Goal: Information Seeking & Learning: Learn about a topic

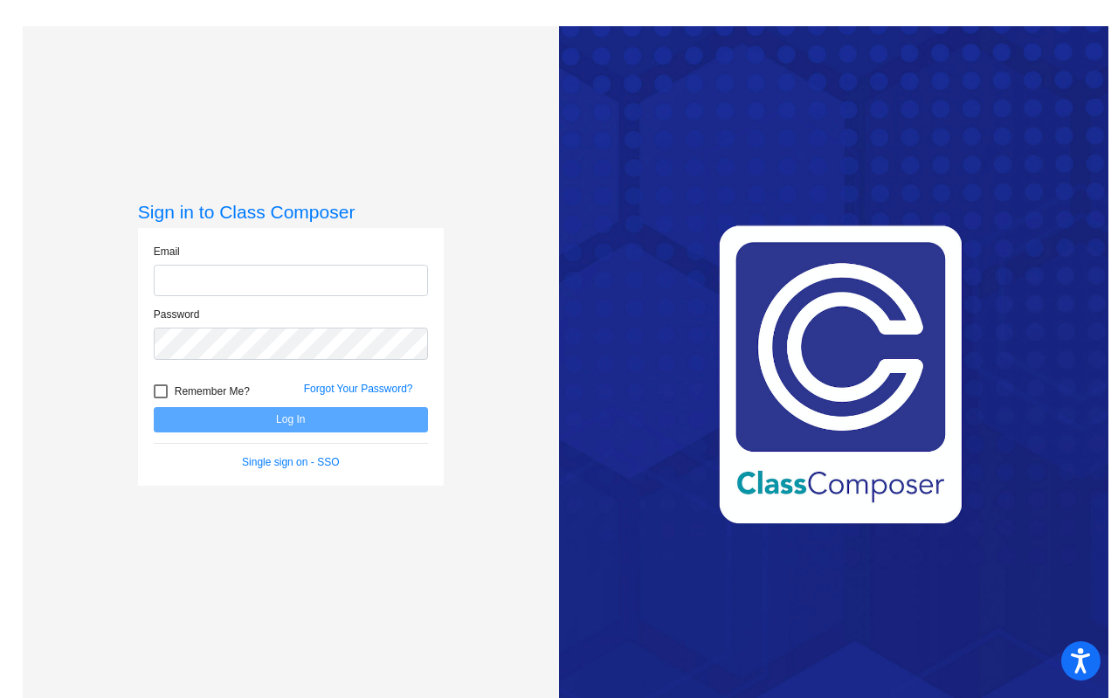
type input "[EMAIL_ADDRESS][DOMAIN_NAME]"
click at [288, 417] on button "Log In" at bounding box center [291, 419] width 274 height 25
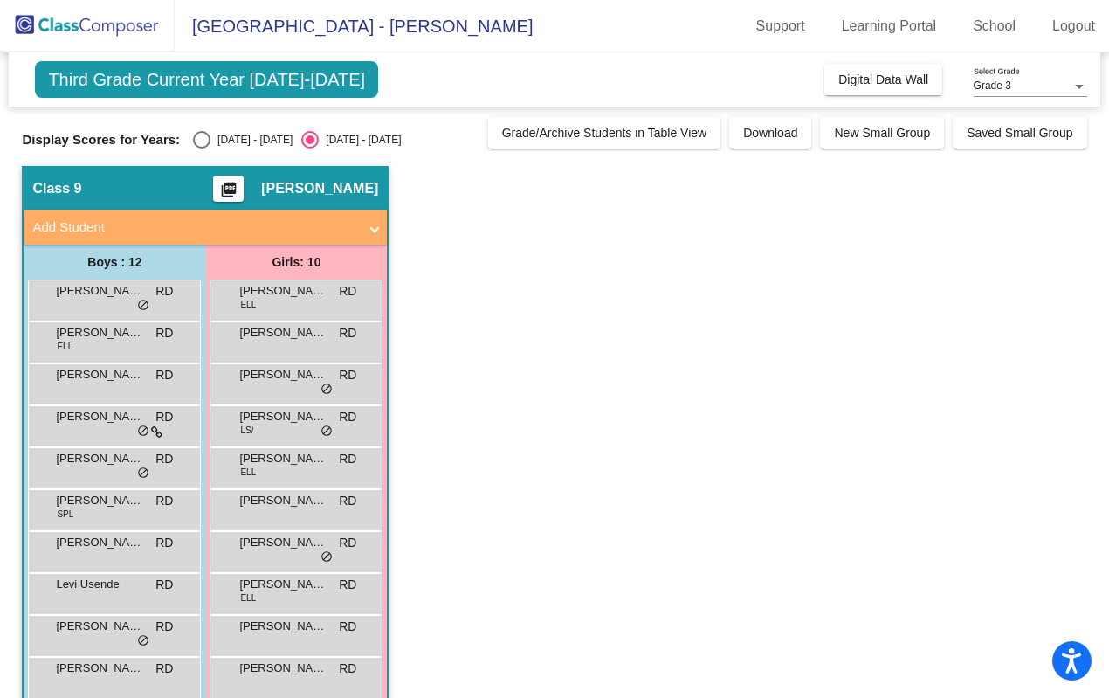
click at [205, 137] on div "Select an option" at bounding box center [201, 139] width 17 height 17
click at [202, 148] on input "[DATE] - [DATE]" at bounding box center [201, 148] width 1 height 1
radio input "true"
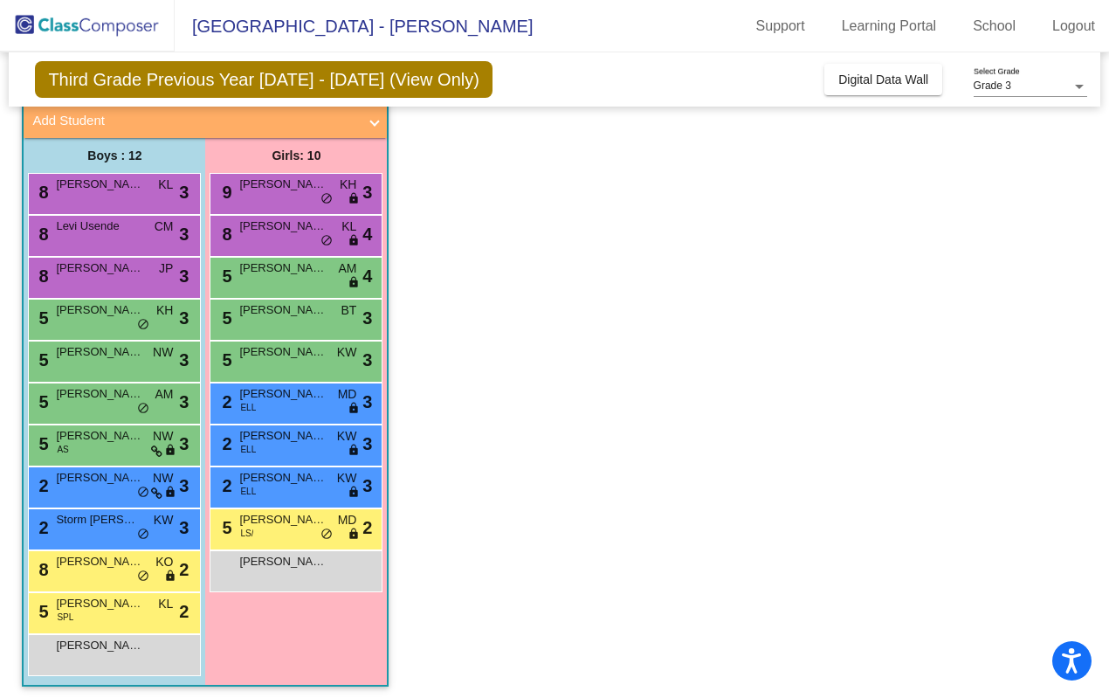
scroll to position [113, 0]
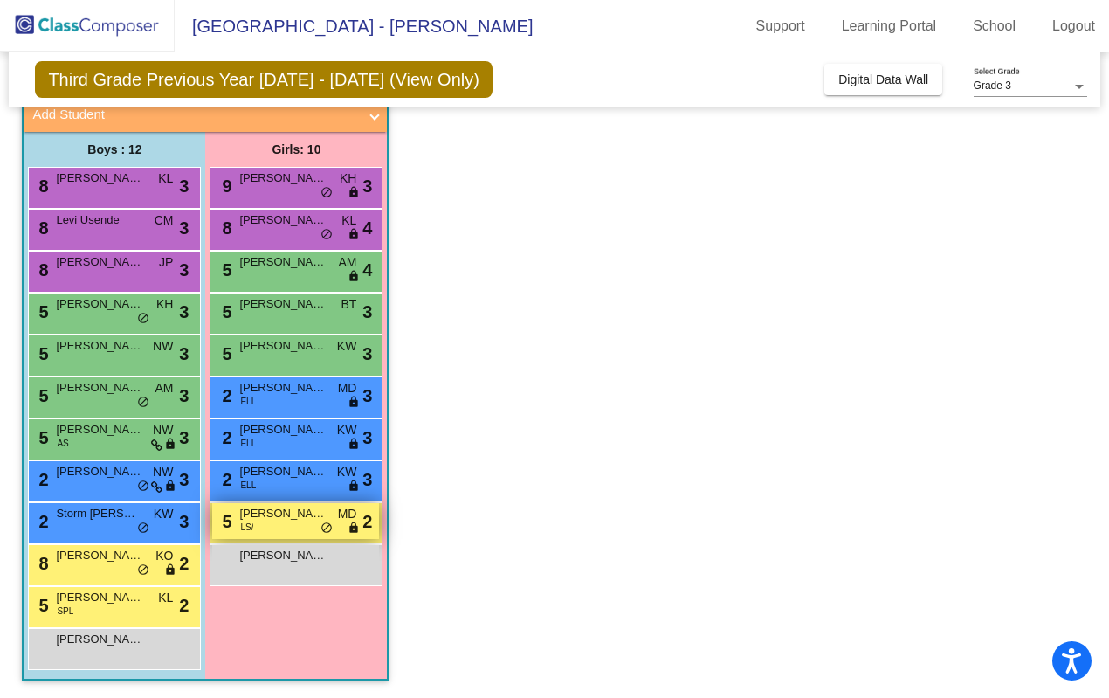
click at [285, 520] on span "[PERSON_NAME] [PERSON_NAME]" at bounding box center [282, 513] width 87 height 17
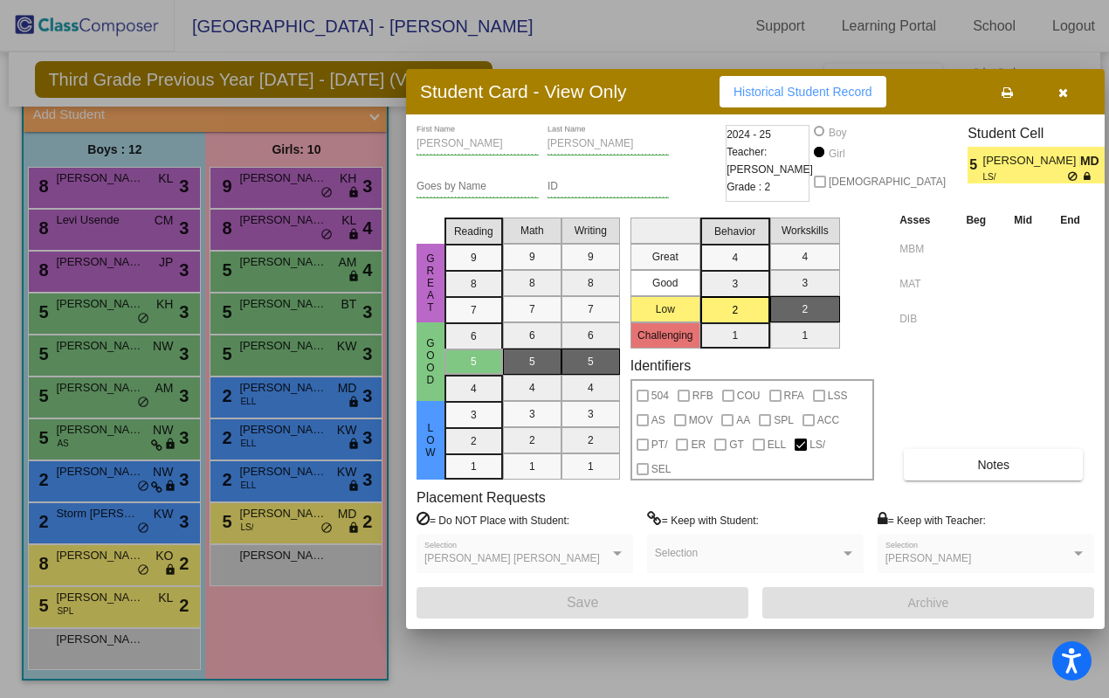
click at [1058, 85] on span "button" at bounding box center [1063, 92] width 10 height 14
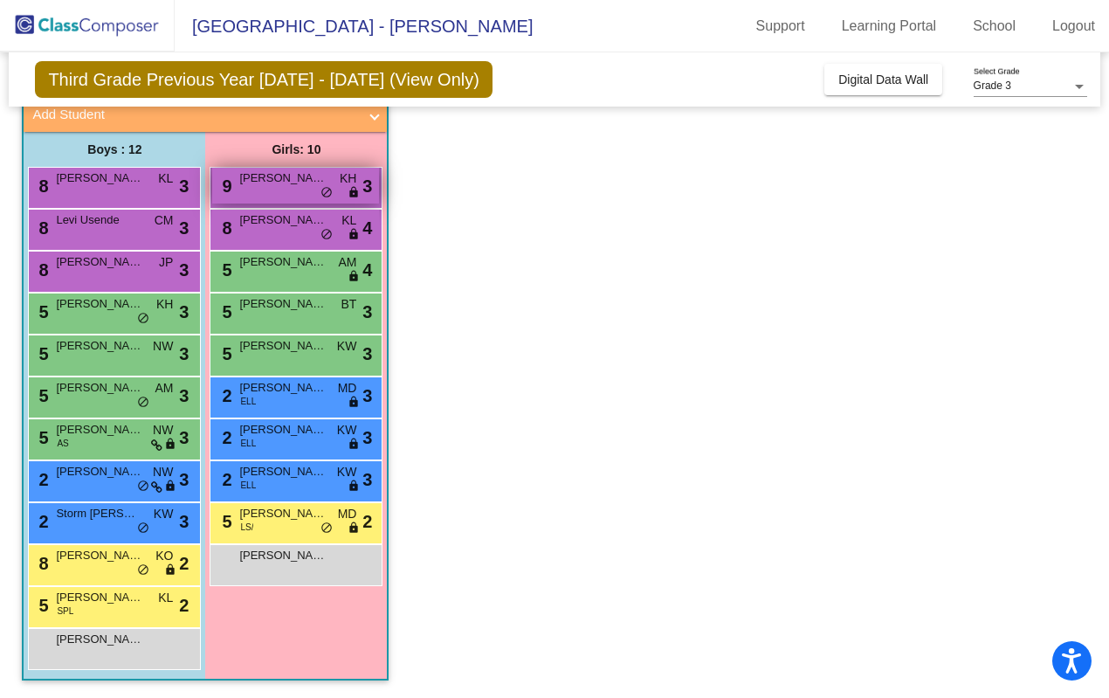
click at [288, 190] on div "9 [PERSON_NAME] KH lock do_not_disturb_alt 3" at bounding box center [295, 186] width 167 height 36
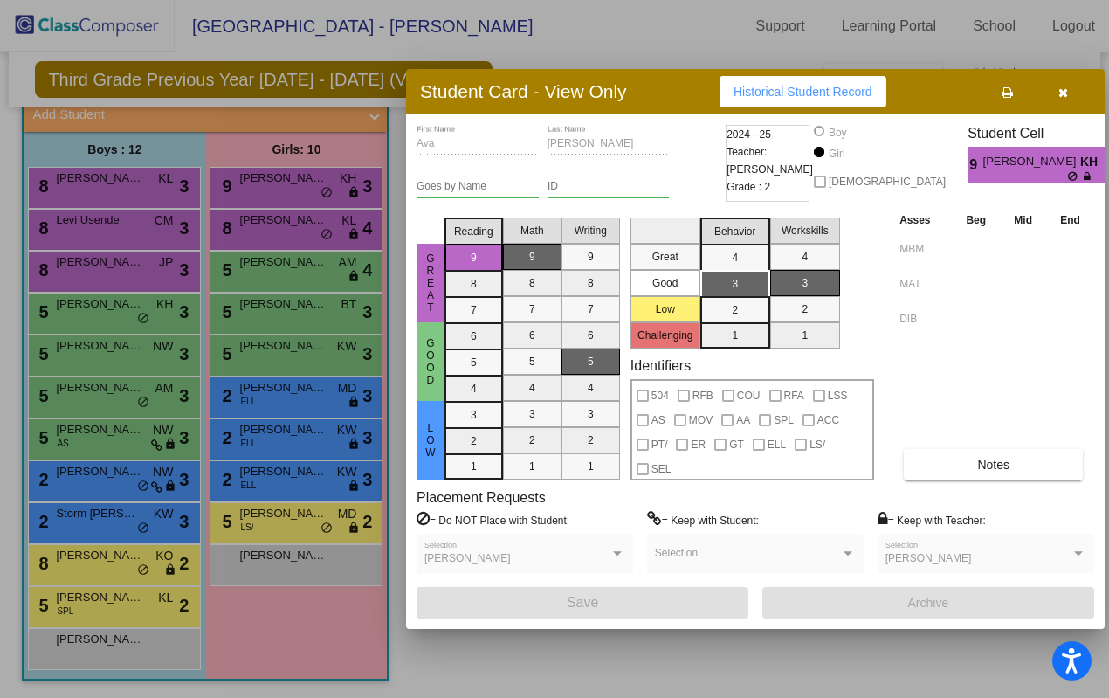
click at [1066, 89] on icon "button" at bounding box center [1063, 92] width 10 height 12
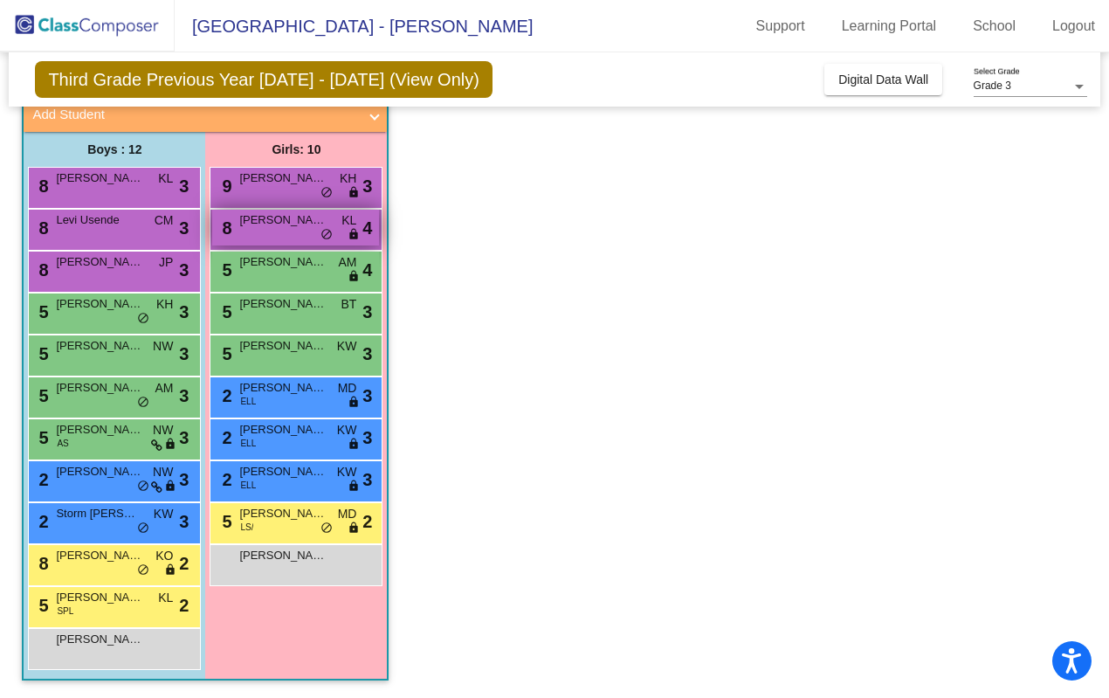
click at [305, 225] on span "[PERSON_NAME]" at bounding box center [282, 219] width 87 height 17
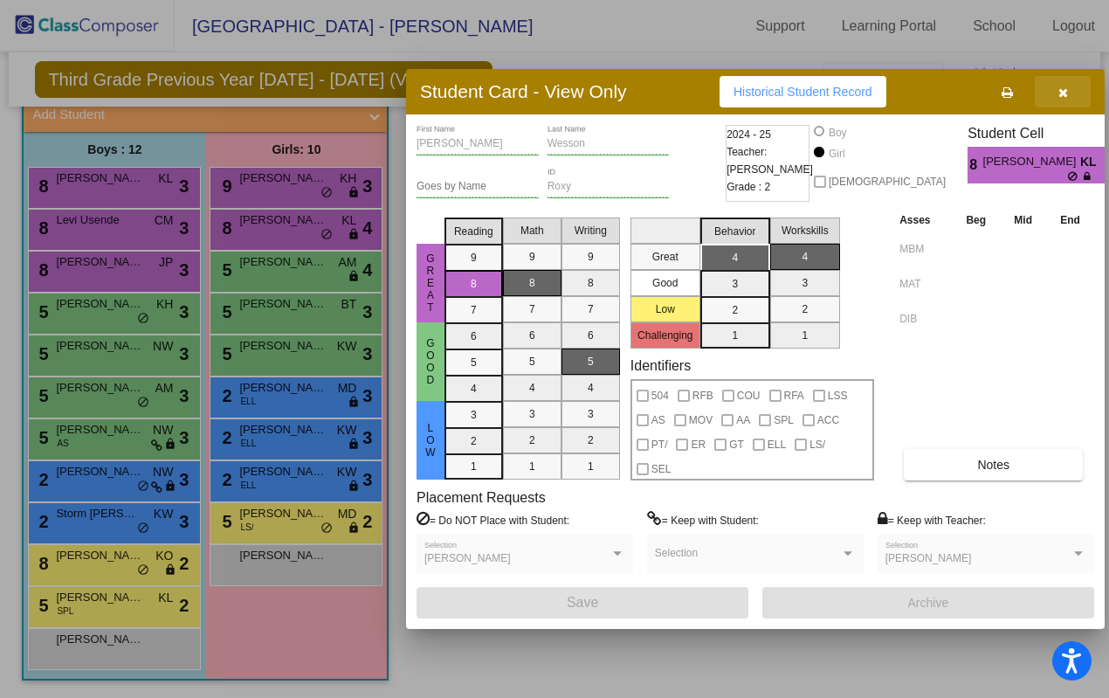
click at [1067, 95] on button "button" at bounding box center [1063, 91] width 56 height 31
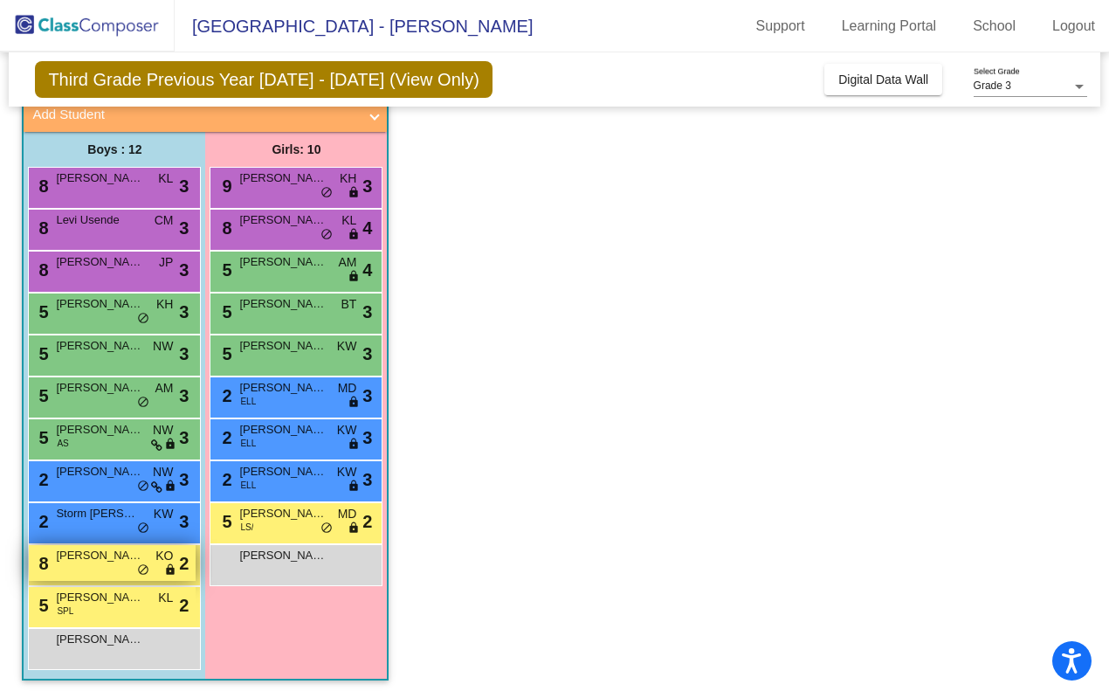
click at [134, 560] on span "[PERSON_NAME]" at bounding box center [99, 555] width 87 height 17
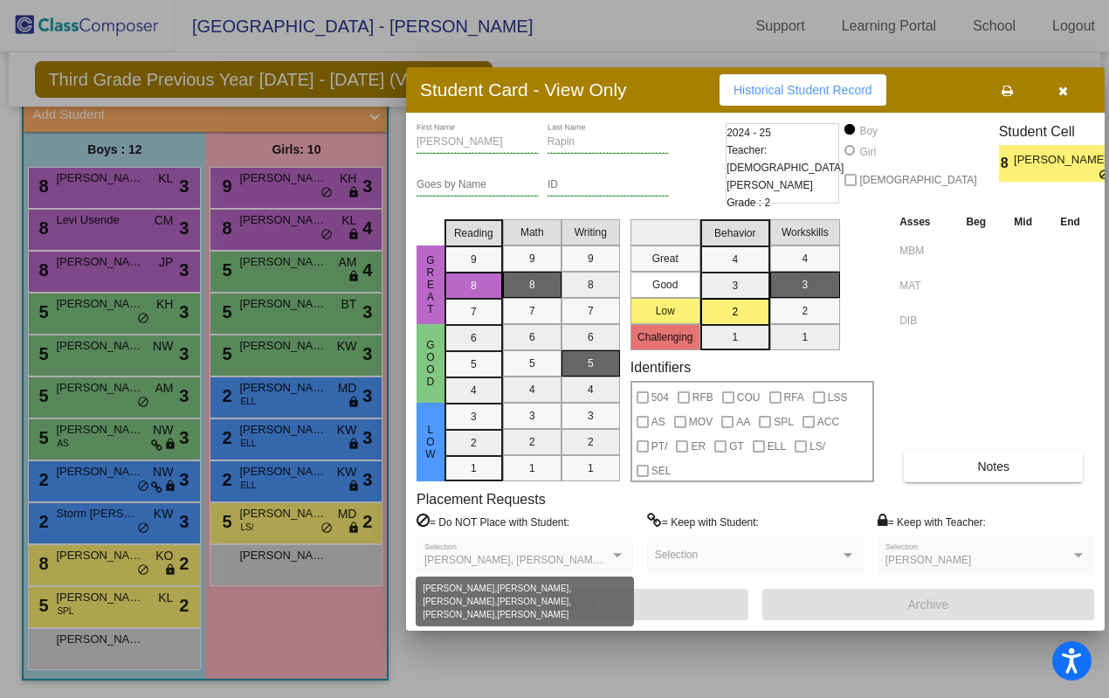
click at [587, 558] on span "[PERSON_NAME], [PERSON_NAME], [PERSON_NAME], [PERSON_NAME], [PERSON_NAME], [PER…" at bounding box center [697, 560] width 546 height 12
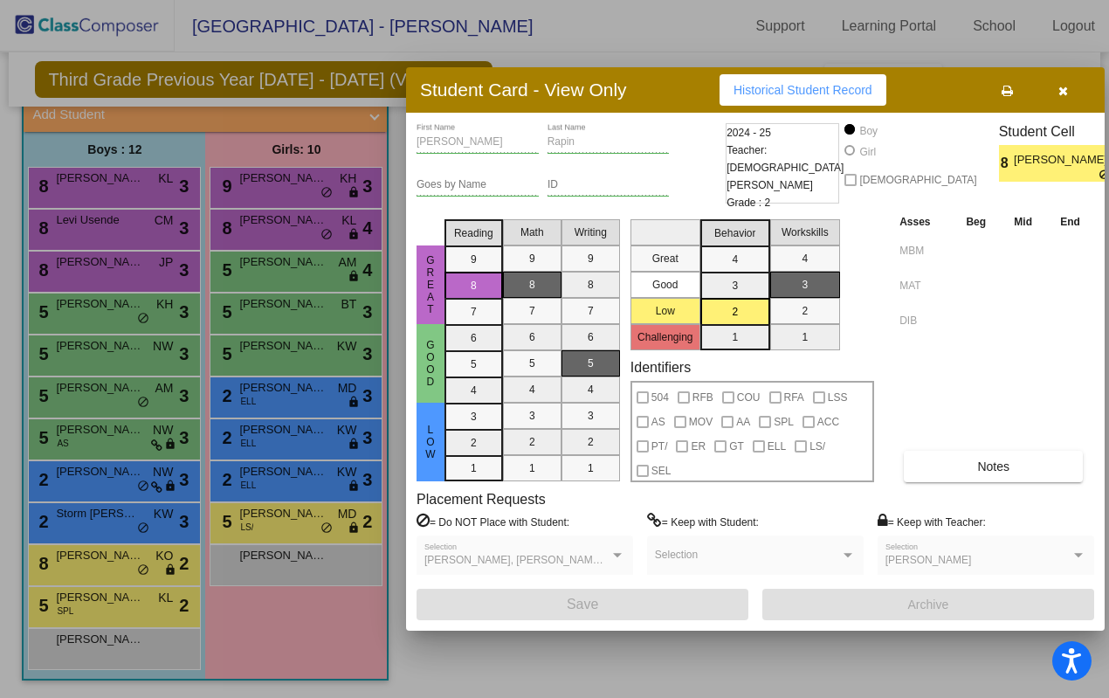
click at [1064, 94] on icon "button" at bounding box center [1063, 91] width 10 height 12
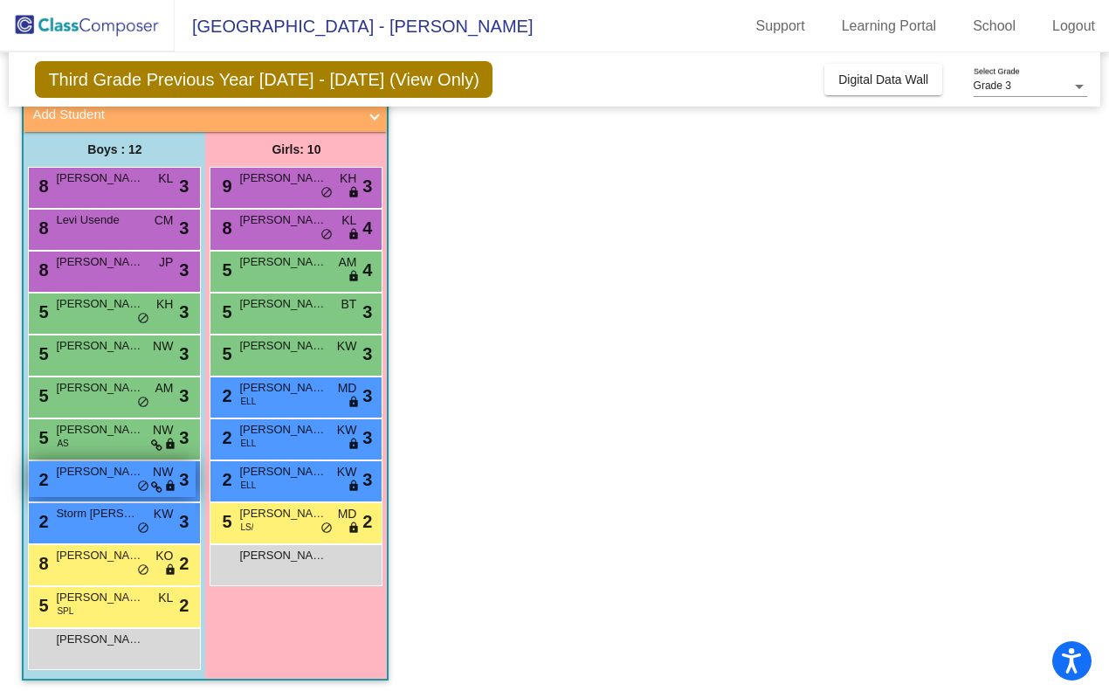
click at [114, 483] on div "2 [PERSON_NAME] [PERSON_NAME] lock do_not_disturb_alt 3" at bounding box center [112, 479] width 167 height 36
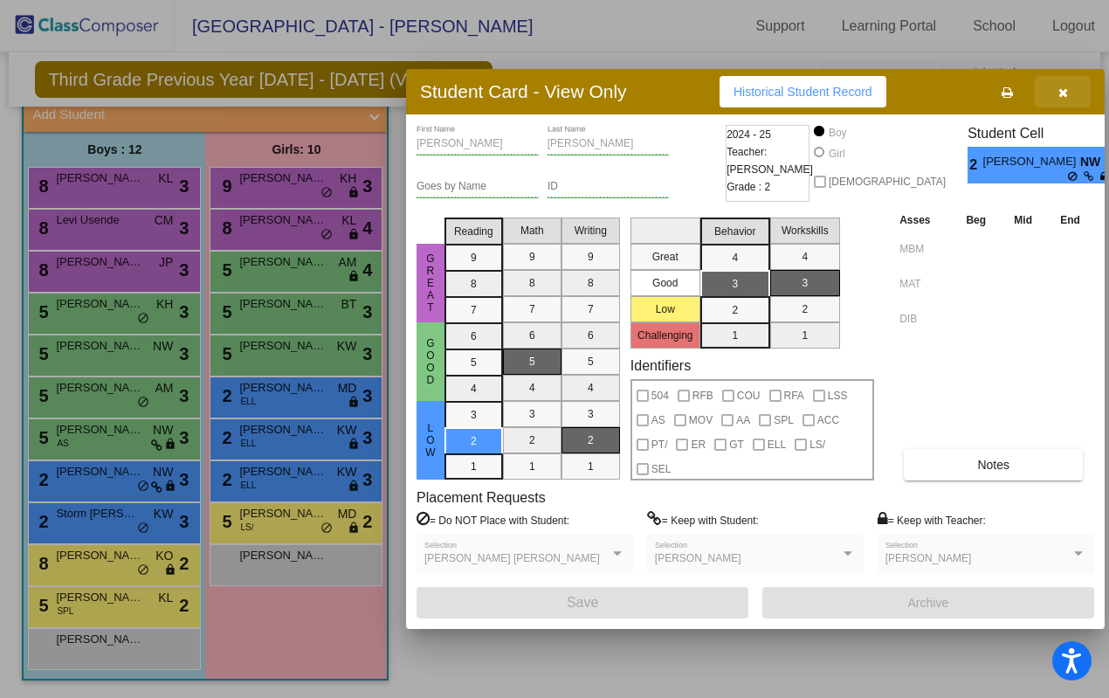
click at [1059, 94] on icon "button" at bounding box center [1063, 92] width 10 height 12
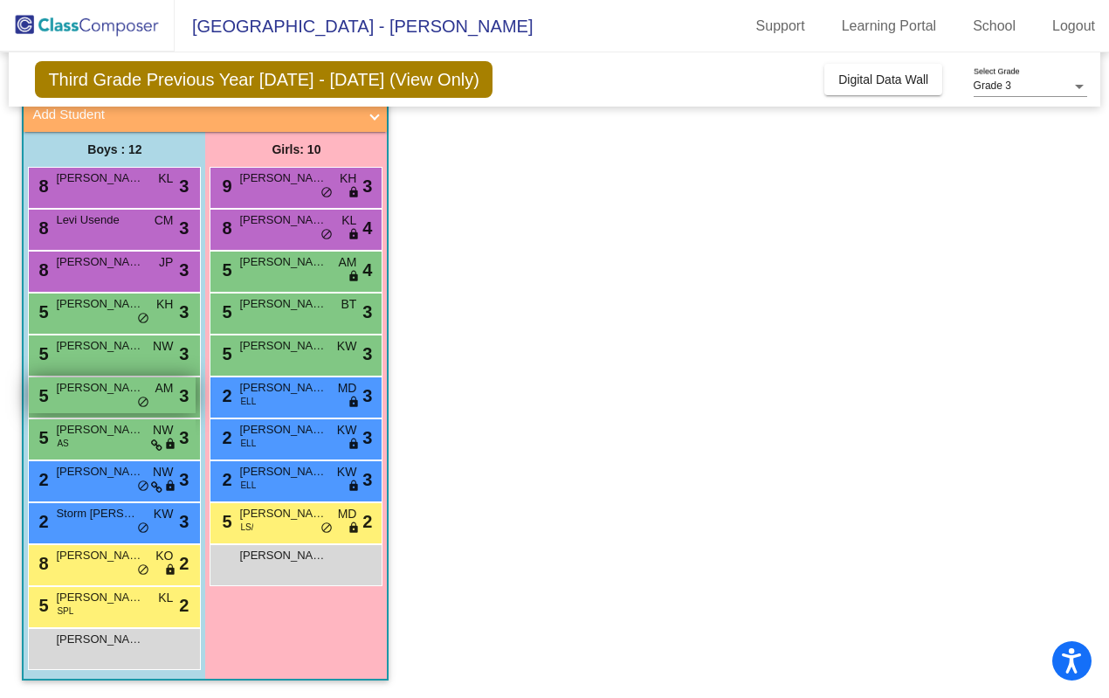
click at [127, 395] on span "[PERSON_NAME]" at bounding box center [99, 387] width 87 height 17
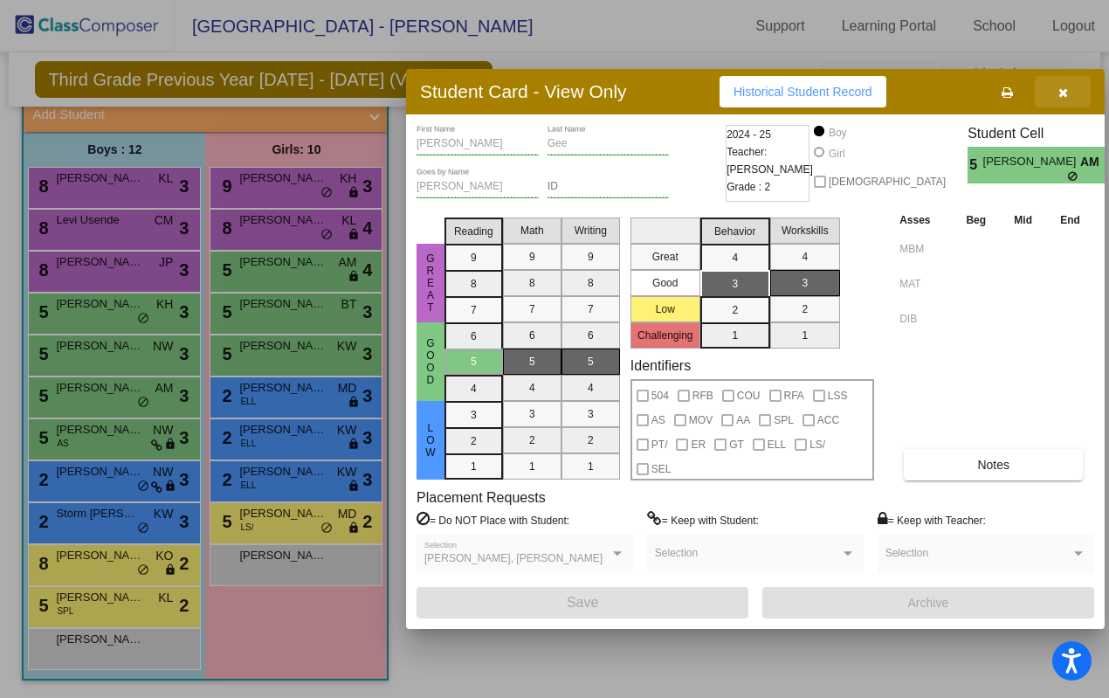
click at [1064, 91] on icon "button" at bounding box center [1063, 92] width 10 height 12
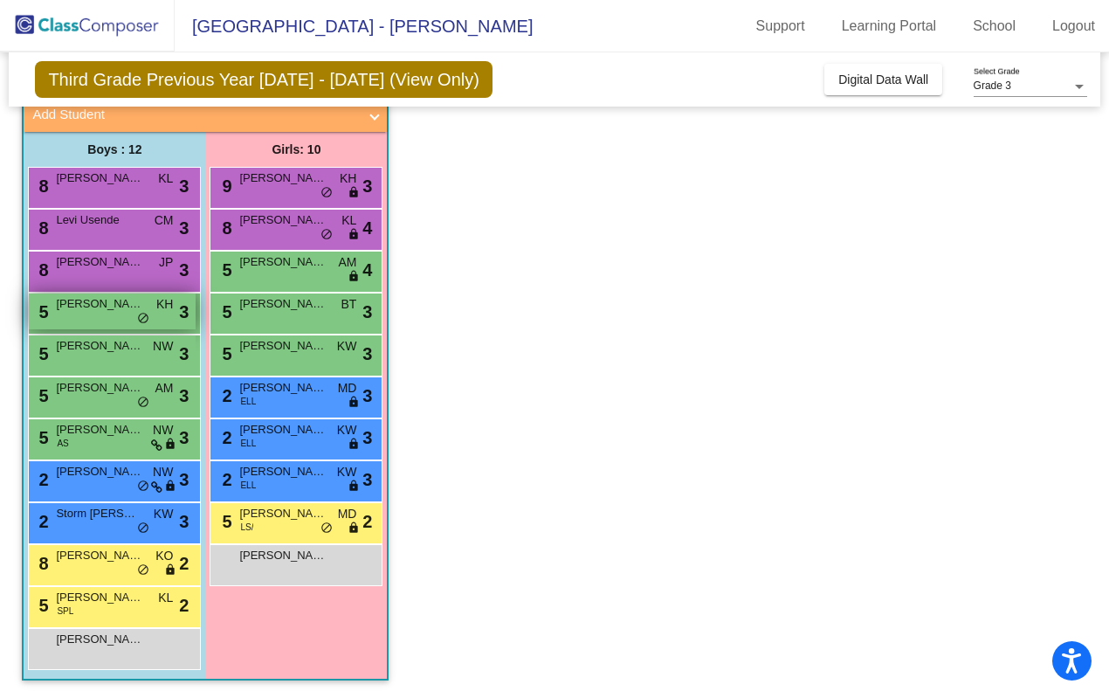
click at [124, 319] on div "5 [PERSON_NAME] KH lock do_not_disturb_alt 3" at bounding box center [112, 311] width 167 height 36
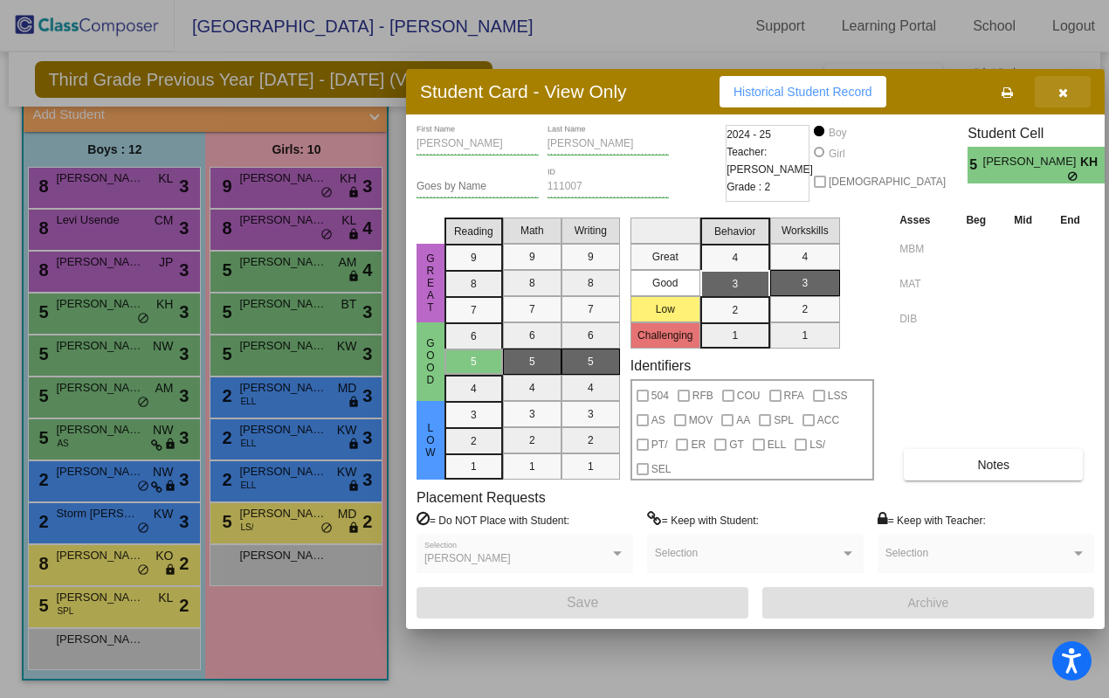
click at [1064, 89] on icon "button" at bounding box center [1063, 92] width 10 height 12
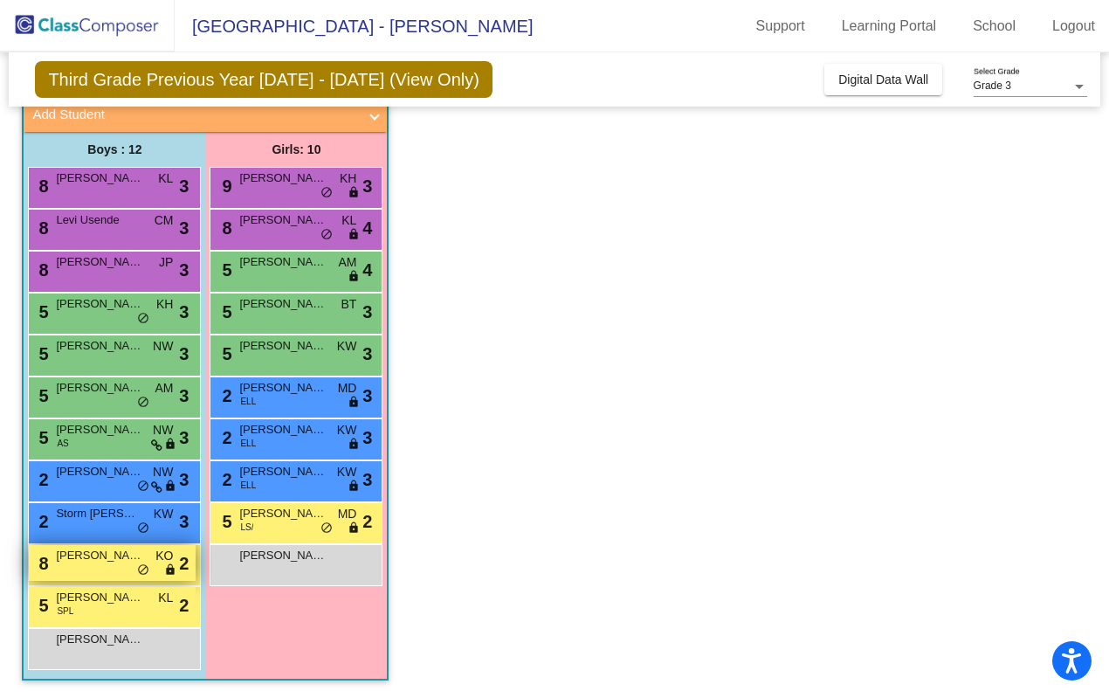
click at [166, 566] on span "lock" at bounding box center [170, 570] width 12 height 14
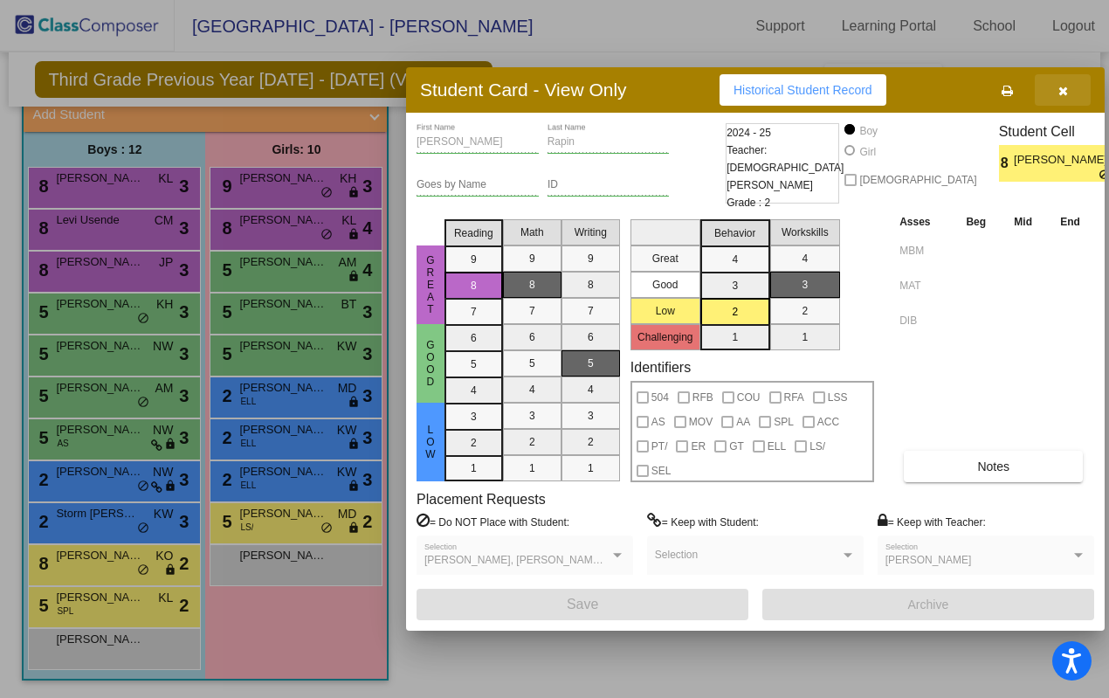
click at [1067, 93] on icon "button" at bounding box center [1063, 91] width 10 height 12
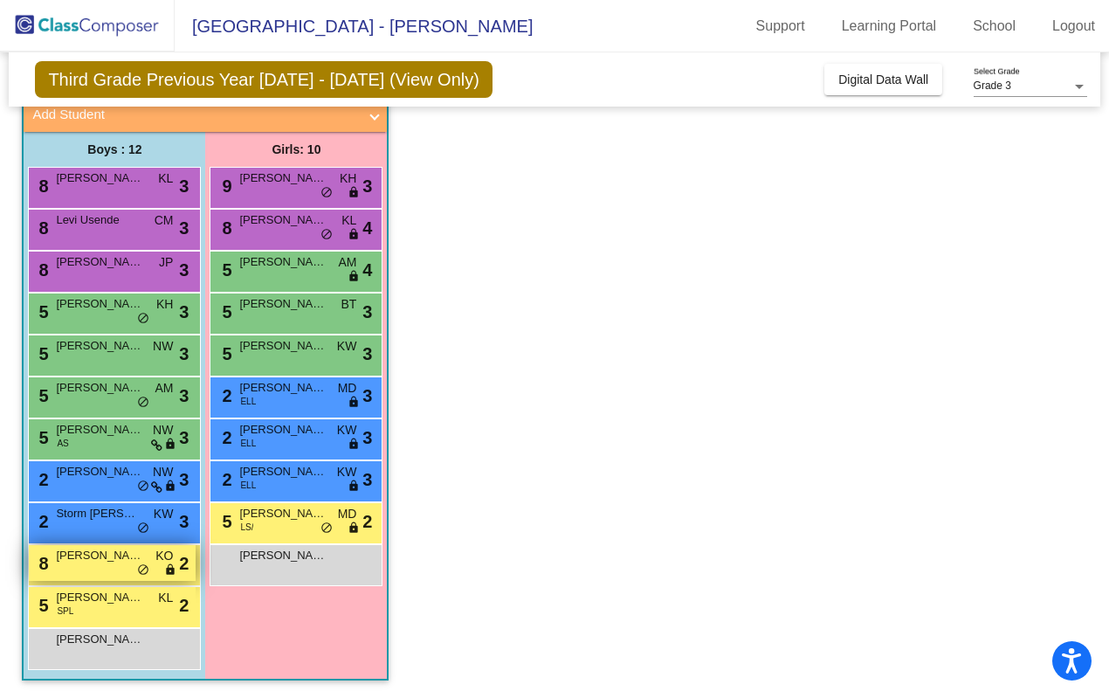
click at [124, 572] on div "8 [PERSON_NAME] KO lock do_not_disturb_alt 2" at bounding box center [112, 563] width 167 height 36
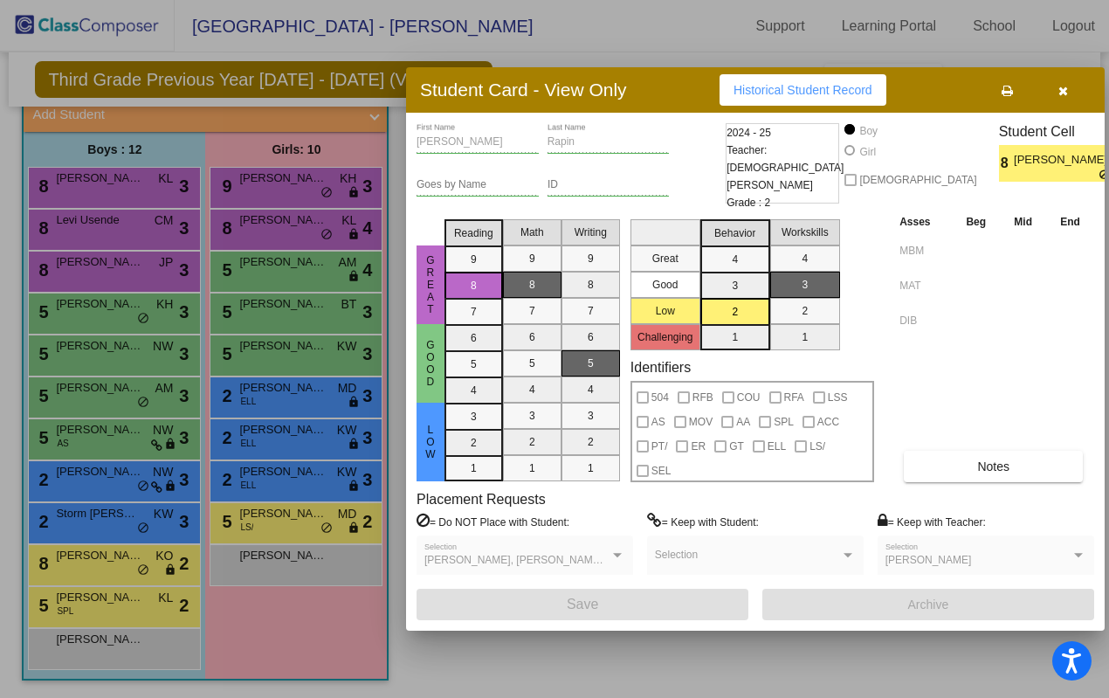
click at [1062, 87] on icon "button" at bounding box center [1063, 91] width 10 height 12
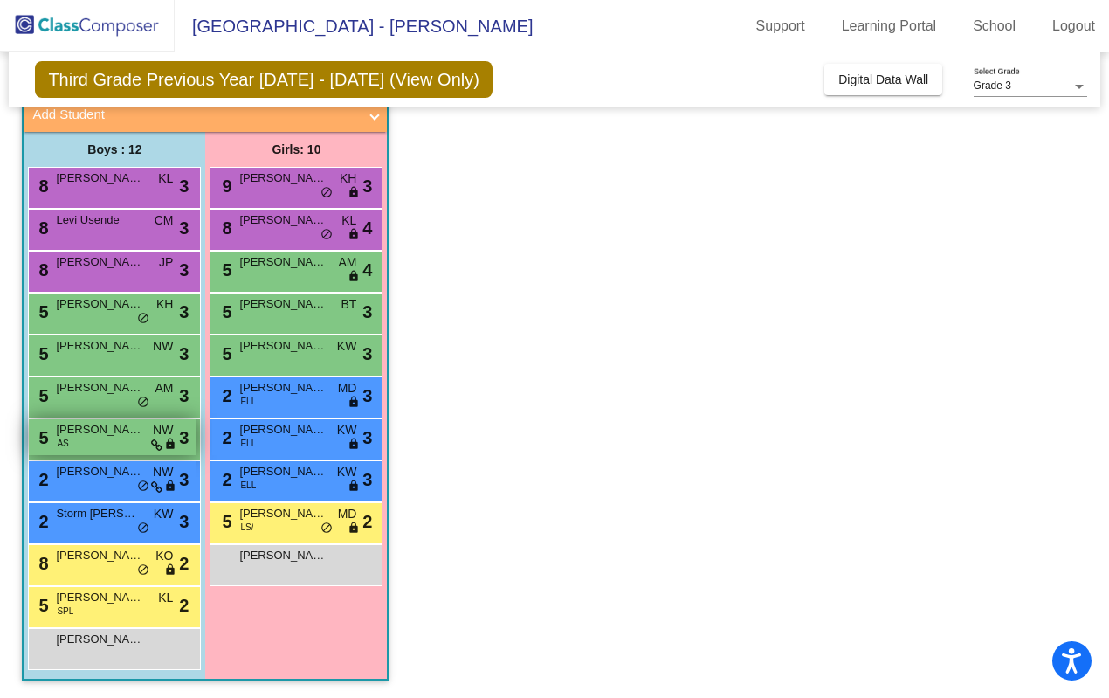
click at [133, 444] on div "5 [PERSON_NAME] AS NW lock do_not_disturb_alt 3" at bounding box center [112, 437] width 167 height 36
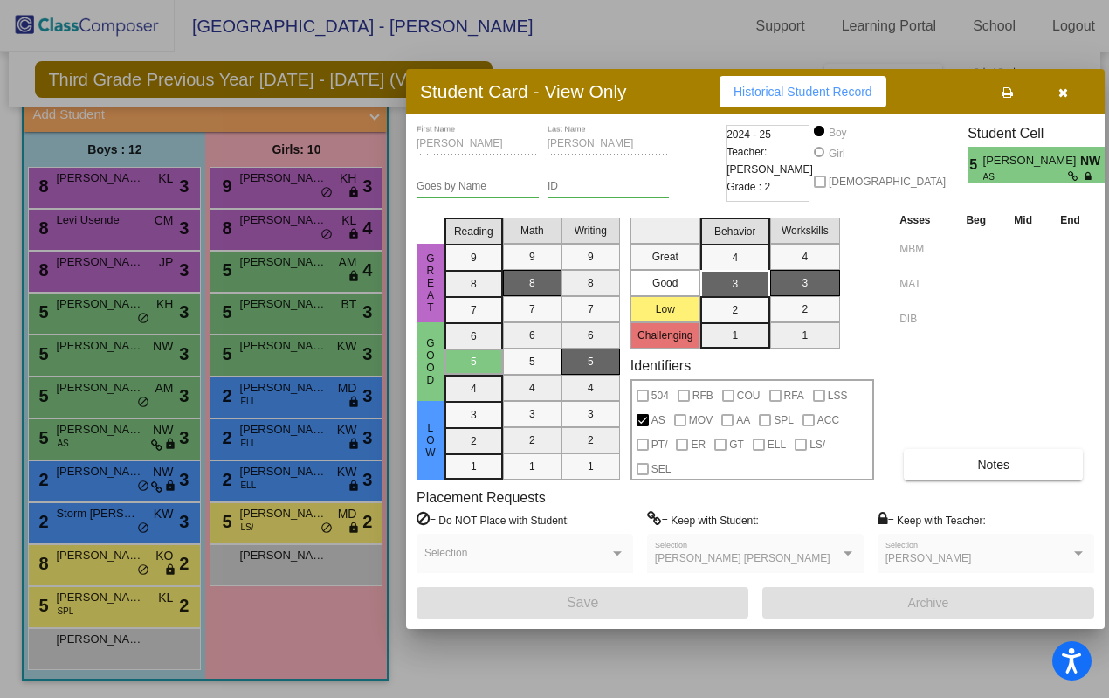
click at [1065, 95] on icon "button" at bounding box center [1063, 92] width 10 height 12
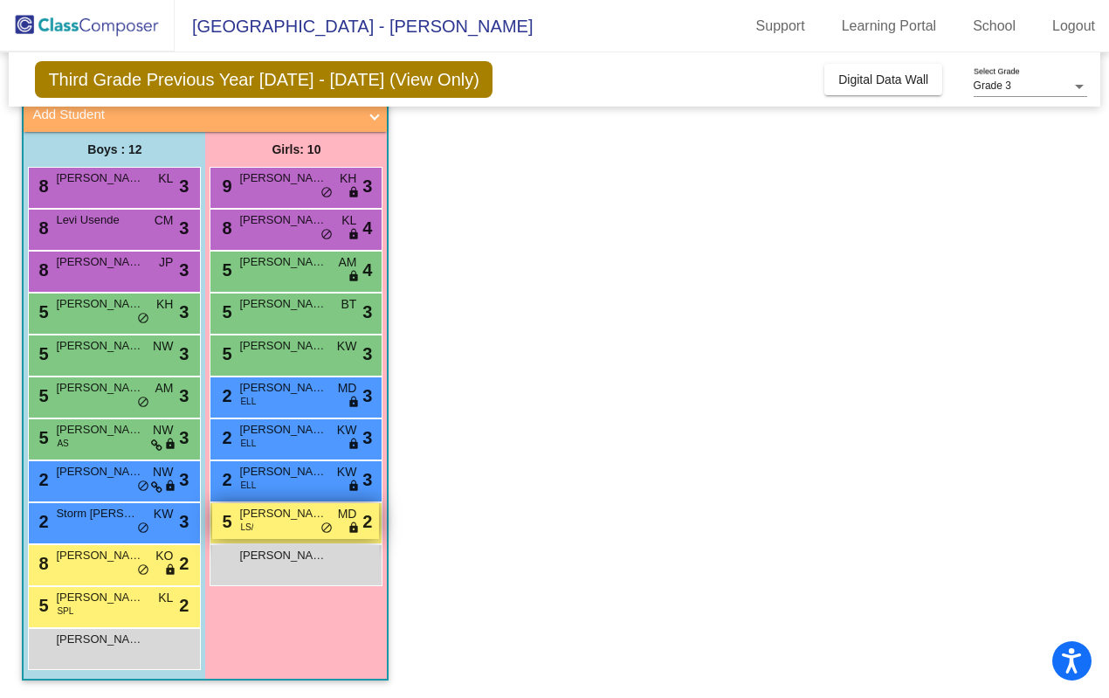
click at [281, 517] on span "[PERSON_NAME] [PERSON_NAME]" at bounding box center [282, 513] width 87 height 17
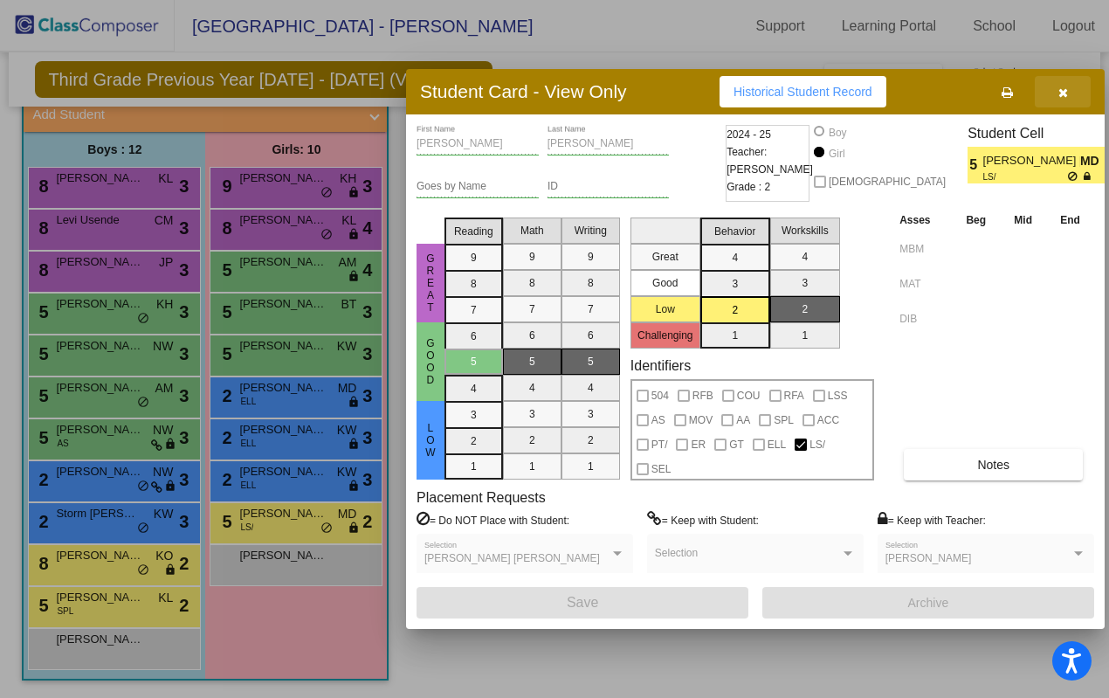
click at [1064, 93] on icon "button" at bounding box center [1063, 92] width 10 height 12
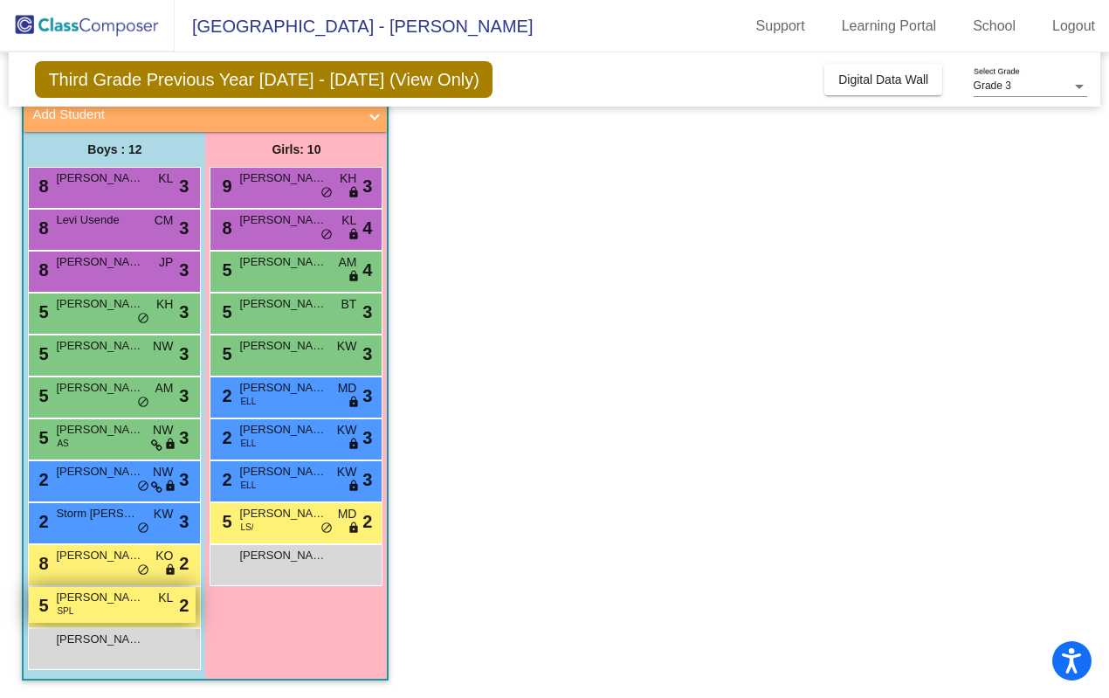
click at [135, 603] on span "[PERSON_NAME]" at bounding box center [99, 597] width 87 height 17
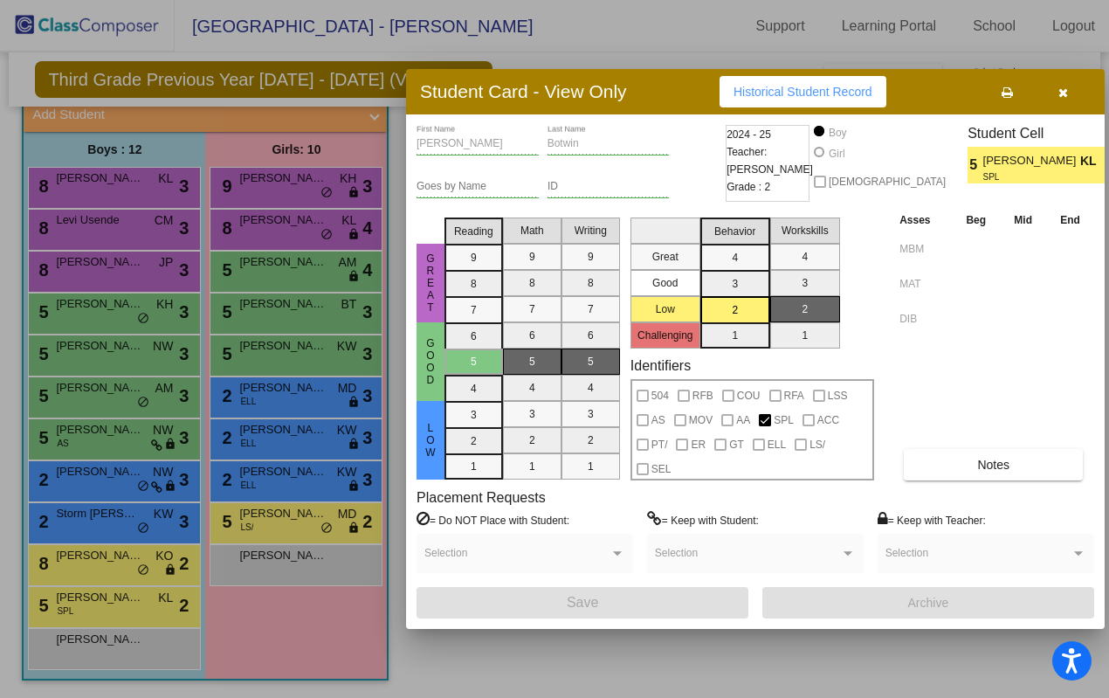
click at [1064, 94] on icon "button" at bounding box center [1063, 92] width 10 height 12
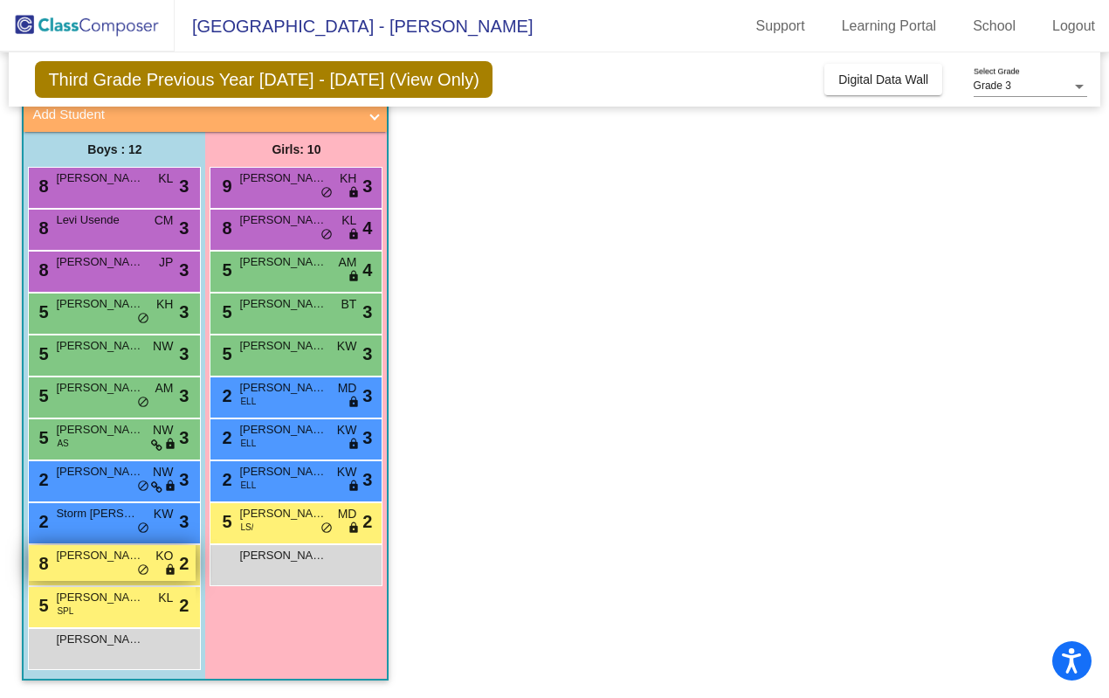
click at [129, 556] on span "[PERSON_NAME]" at bounding box center [99, 555] width 87 height 17
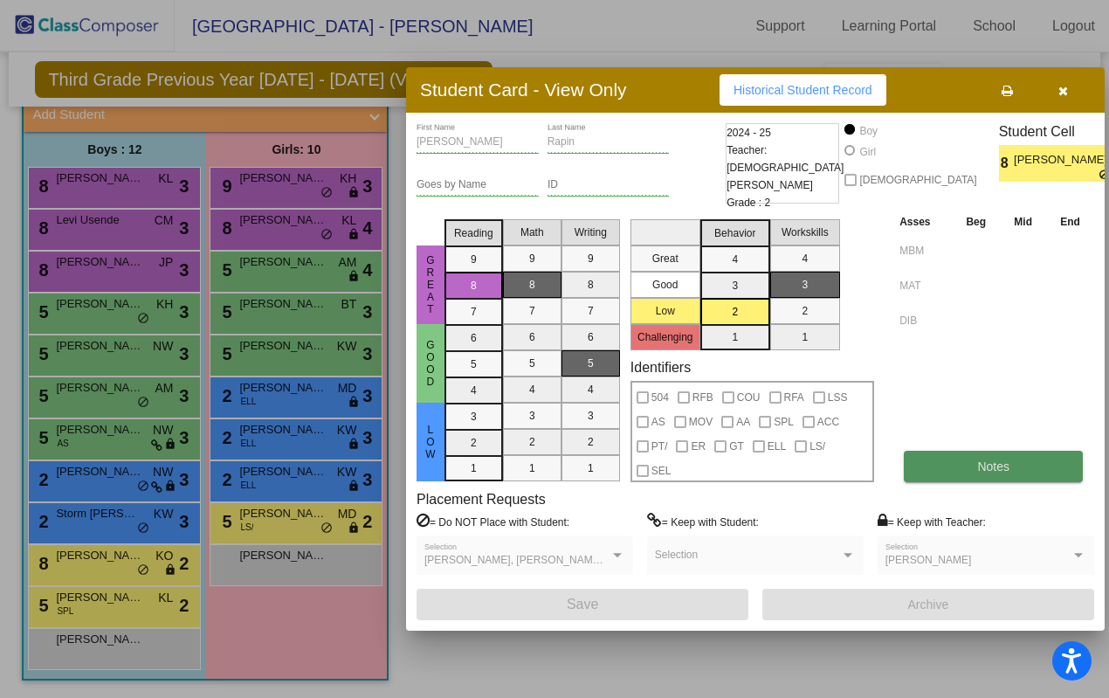
click at [982, 464] on span "Notes" at bounding box center [993, 466] width 32 height 14
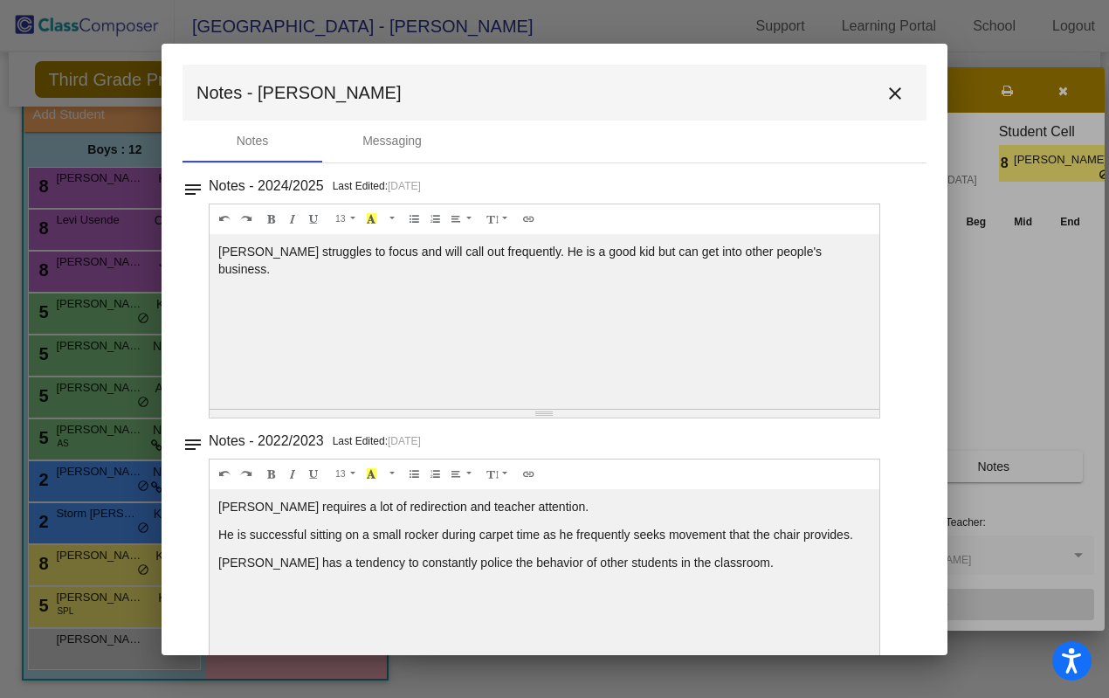
click at [891, 93] on mat-icon "close" at bounding box center [895, 93] width 21 height 21
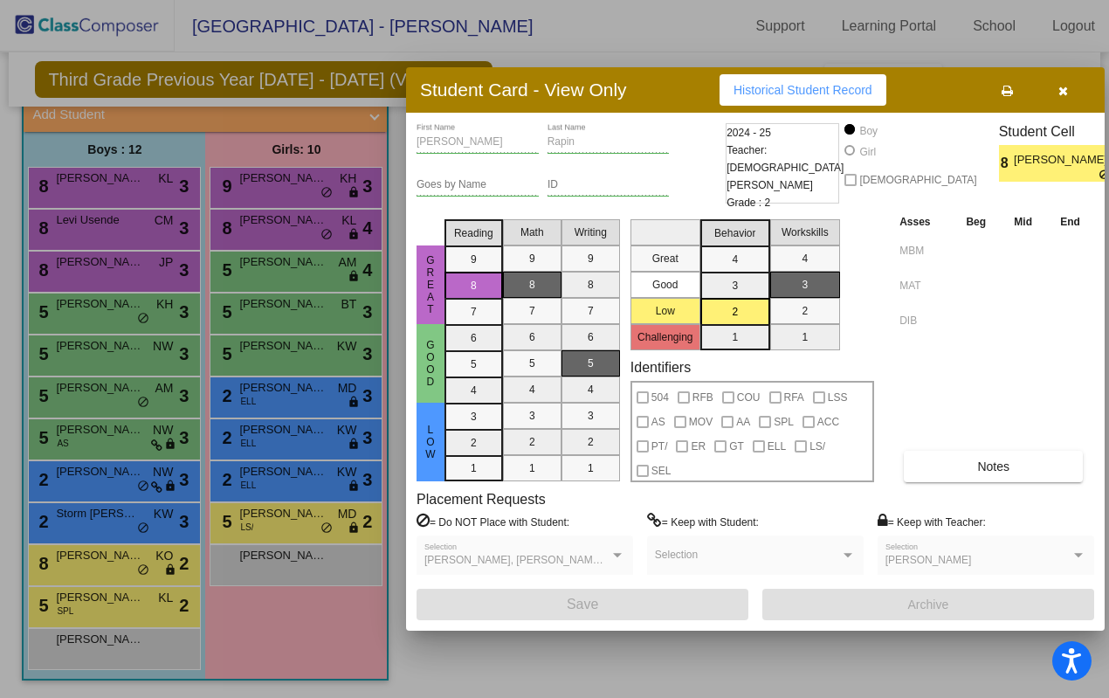
click at [340, 454] on div at bounding box center [554, 349] width 1109 height 698
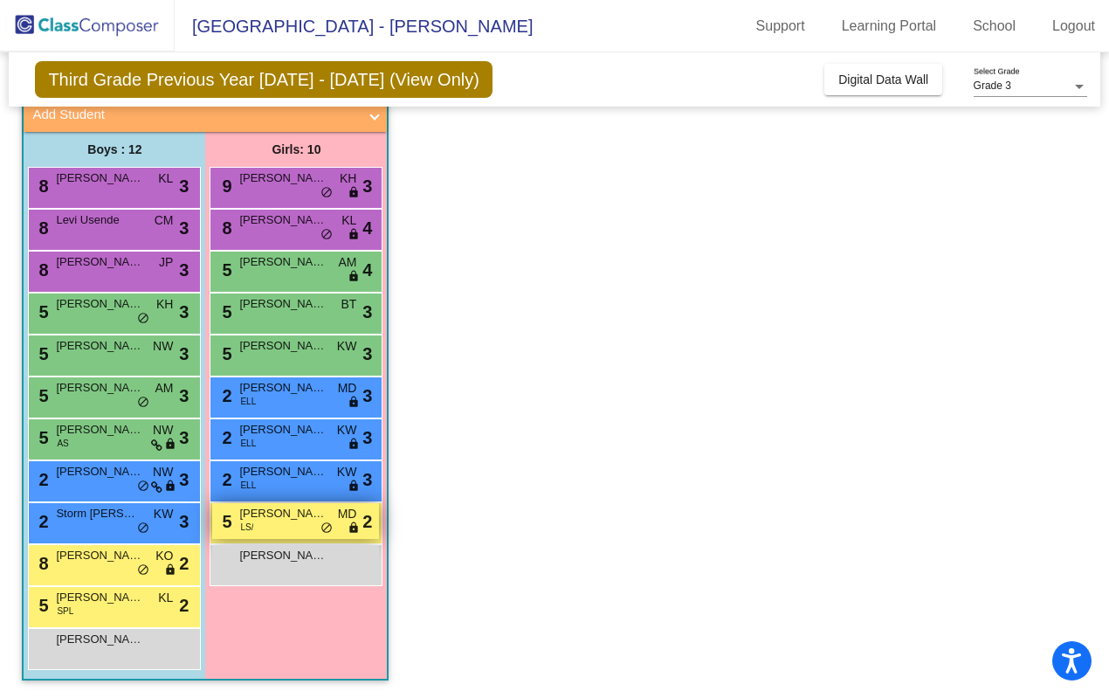
click at [268, 526] on div "5 [PERSON_NAME] [PERSON_NAME]/ MD lock do_not_disturb_alt 2" at bounding box center [295, 521] width 167 height 36
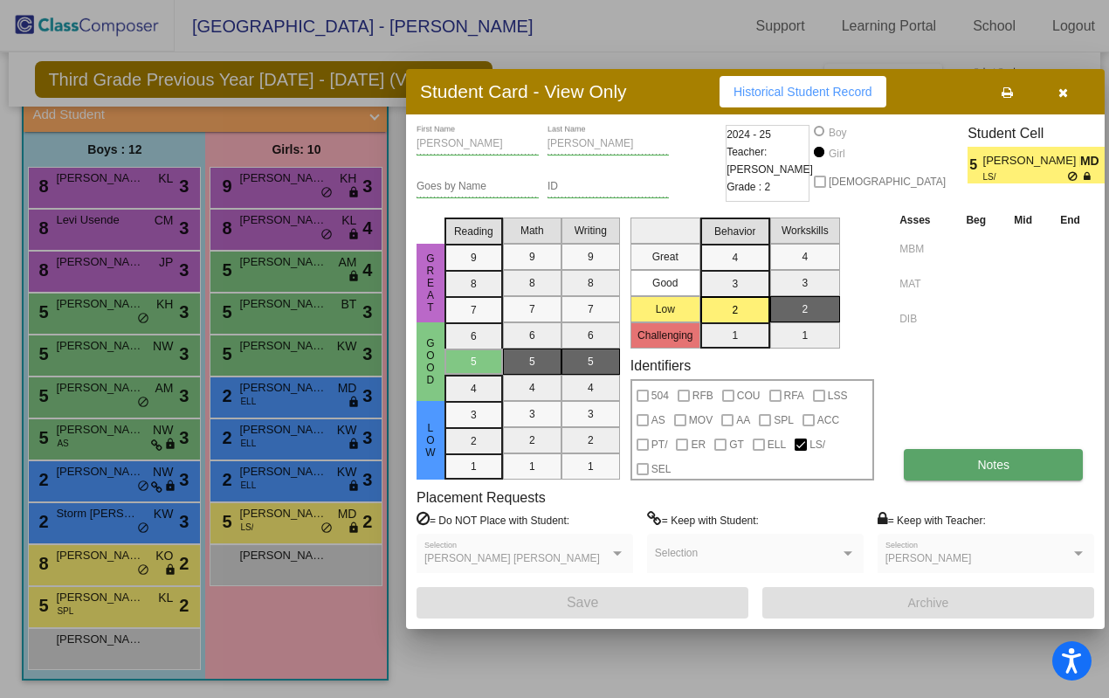
click at [961, 456] on button "Notes" at bounding box center [993, 464] width 179 height 31
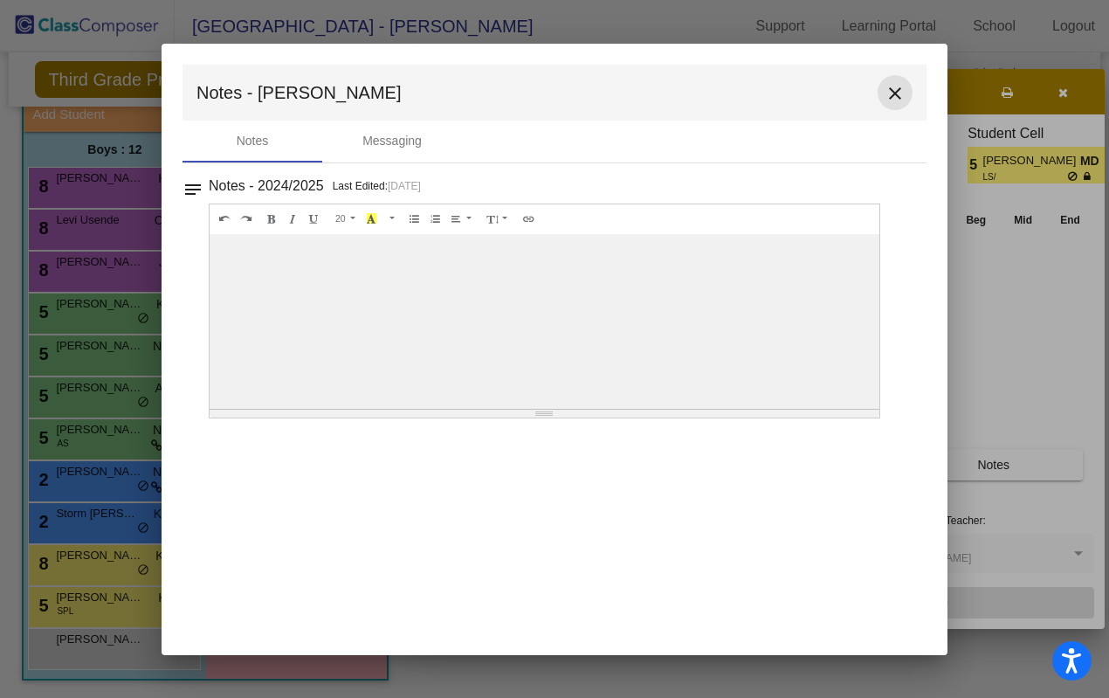
click at [894, 91] on mat-icon "close" at bounding box center [895, 93] width 21 height 21
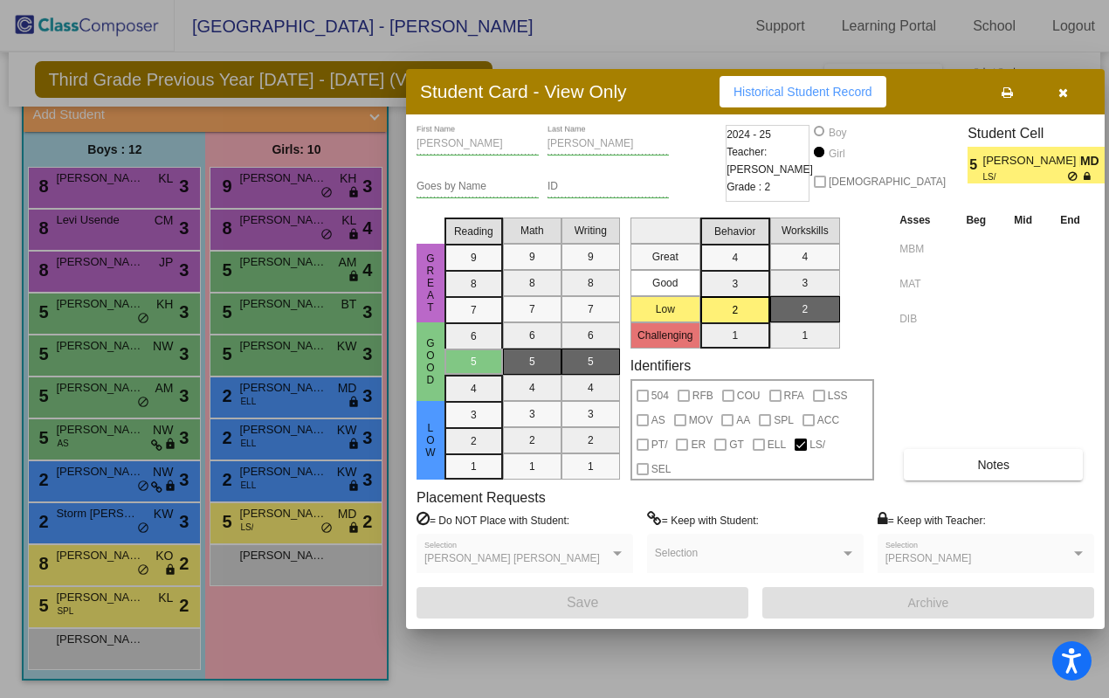
click at [142, 610] on div at bounding box center [554, 349] width 1109 height 698
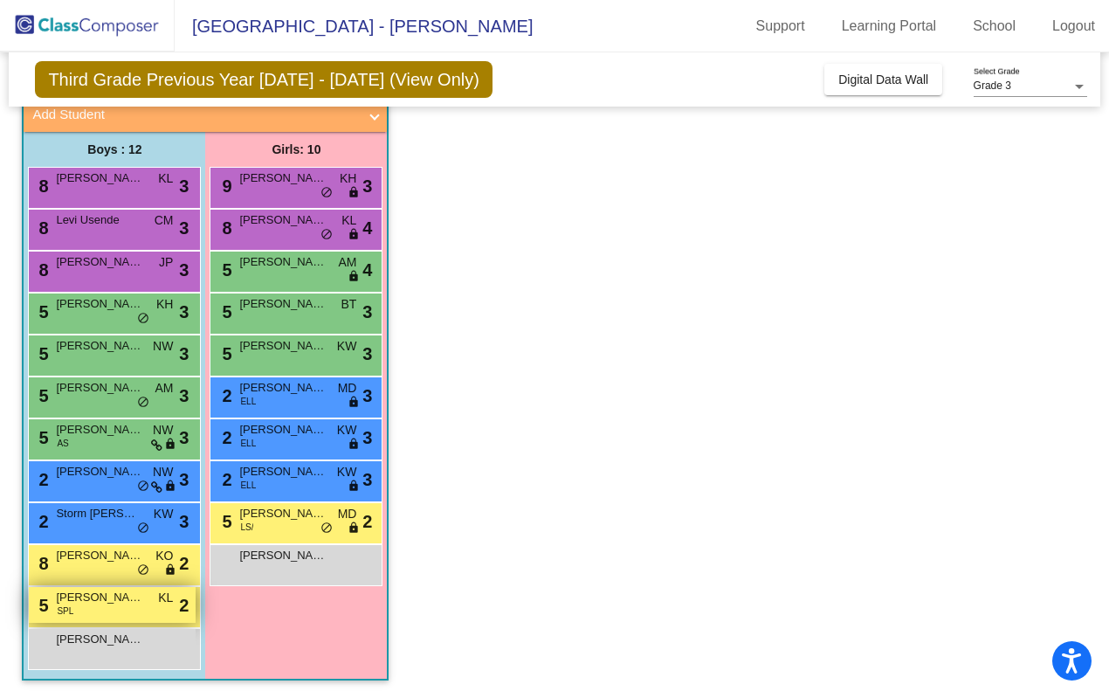
click at [124, 606] on div "5 [PERSON_NAME] SPL KL lock do_not_disturb_alt 2" at bounding box center [112, 605] width 167 height 36
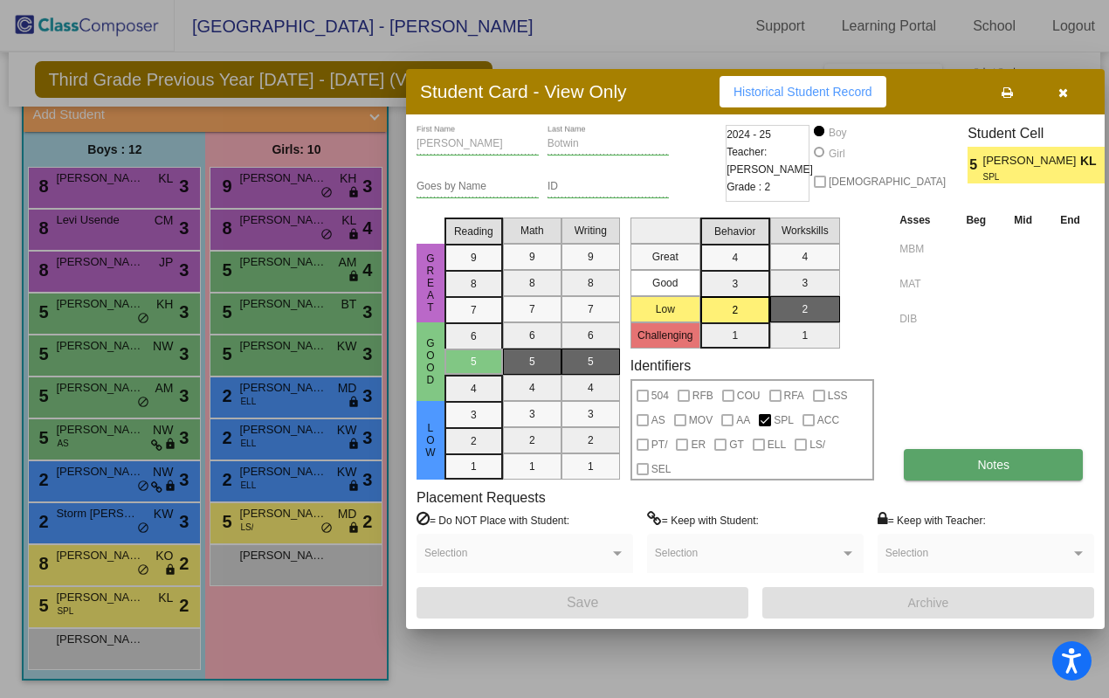
click at [982, 455] on button "Notes" at bounding box center [993, 464] width 179 height 31
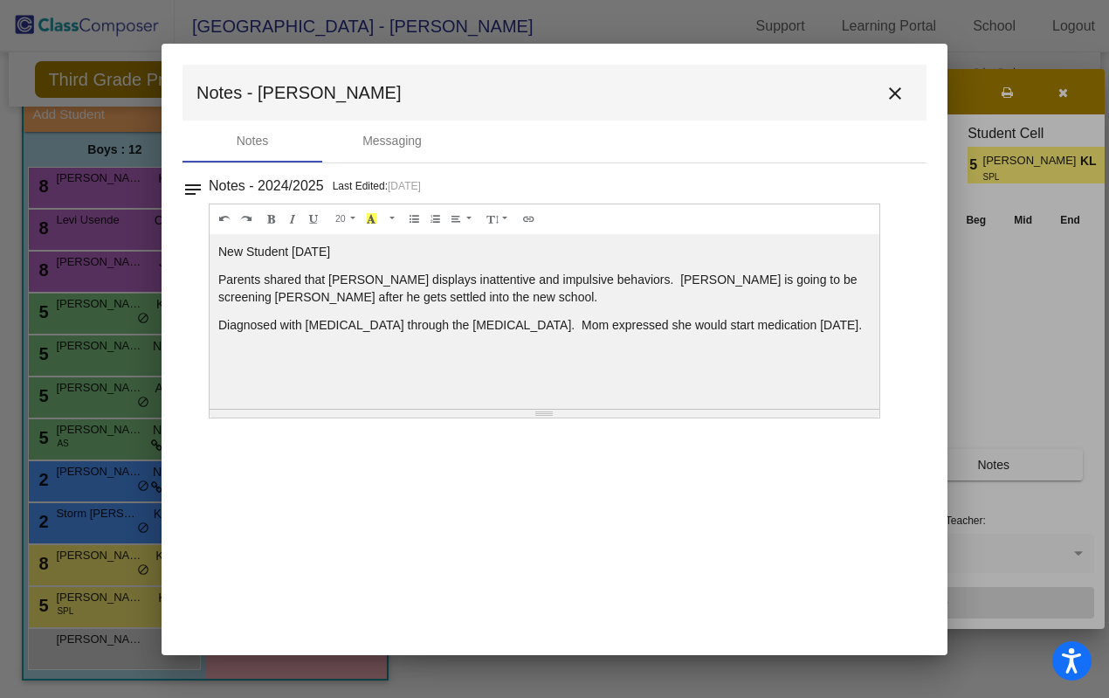
click at [897, 93] on mat-icon "close" at bounding box center [895, 93] width 21 height 21
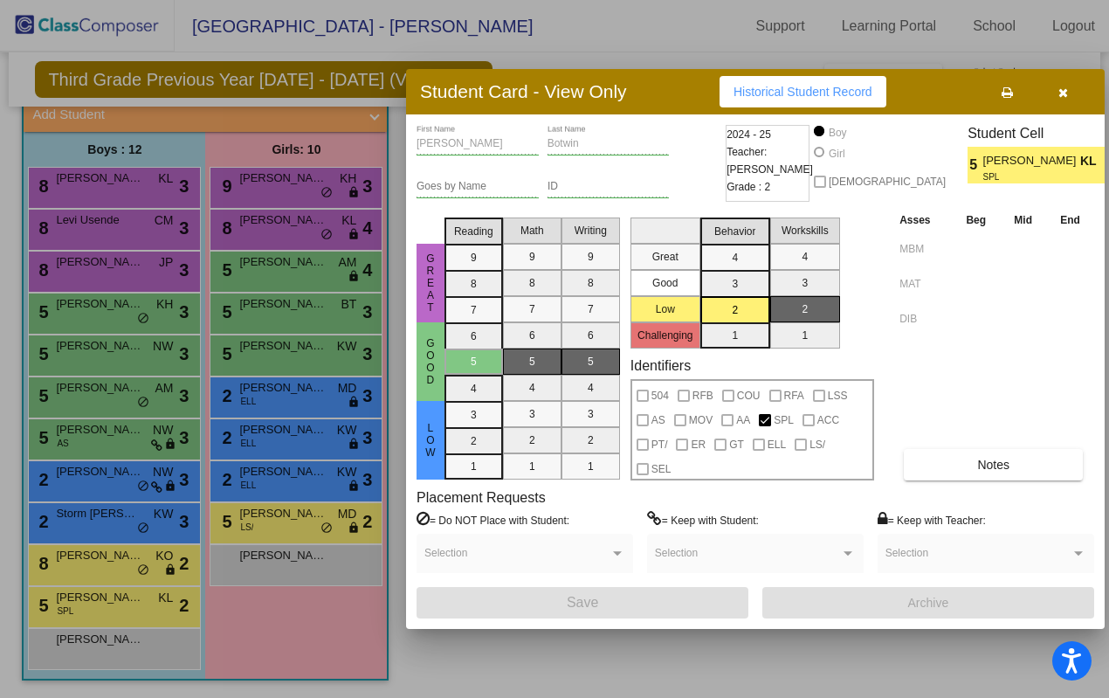
click at [319, 469] on div at bounding box center [554, 349] width 1109 height 698
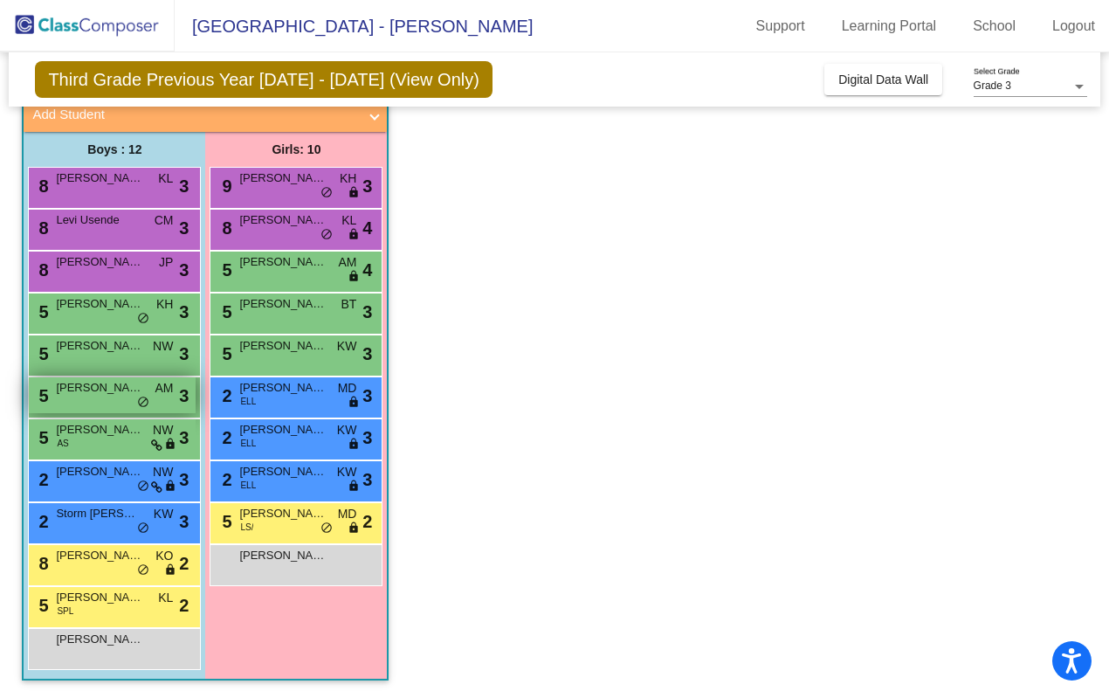
click at [111, 396] on div "5 [PERSON_NAME] AM lock do_not_disturb_alt 3" at bounding box center [112, 395] width 167 height 36
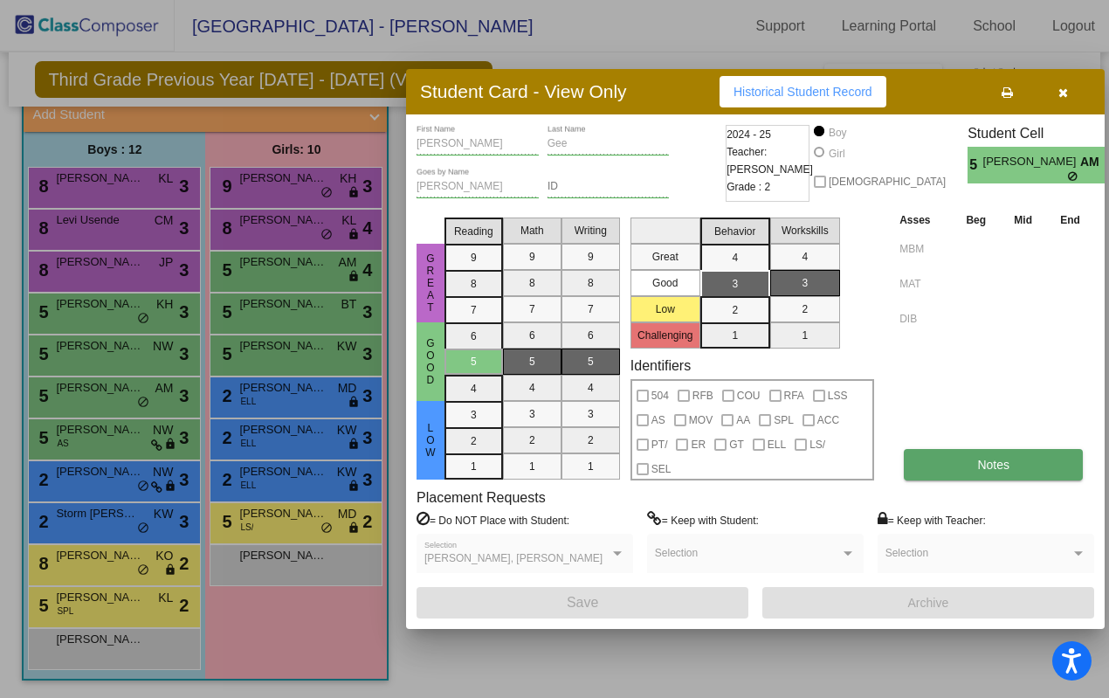
click at [986, 462] on span "Notes" at bounding box center [993, 465] width 32 height 14
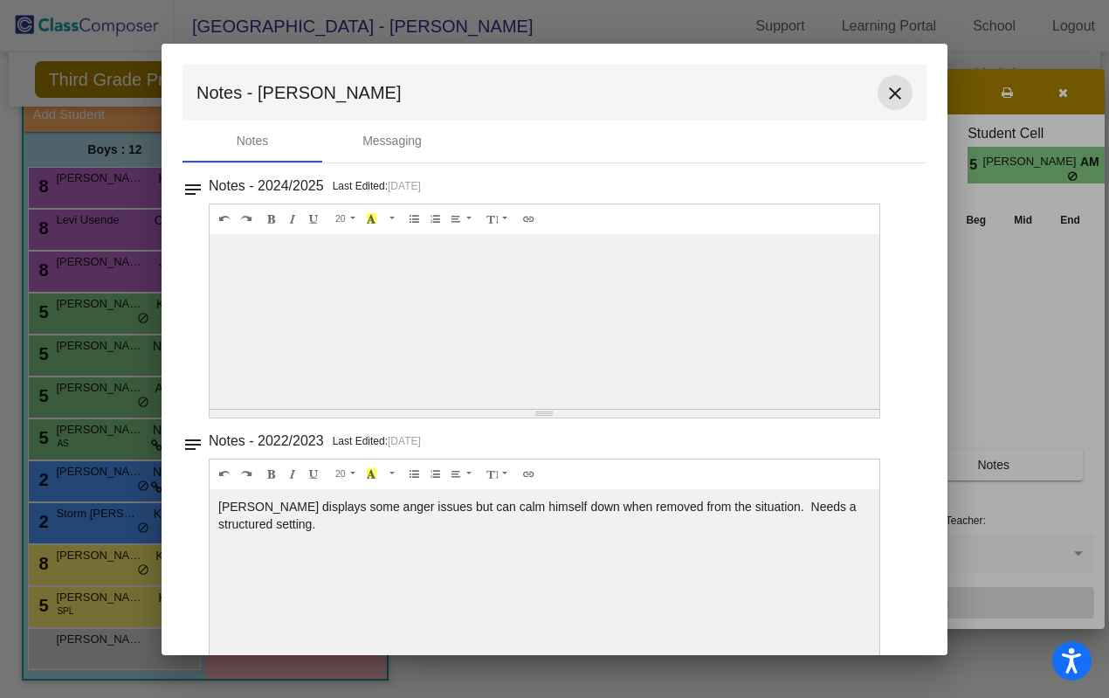
click at [885, 92] on mat-icon "close" at bounding box center [895, 93] width 21 height 21
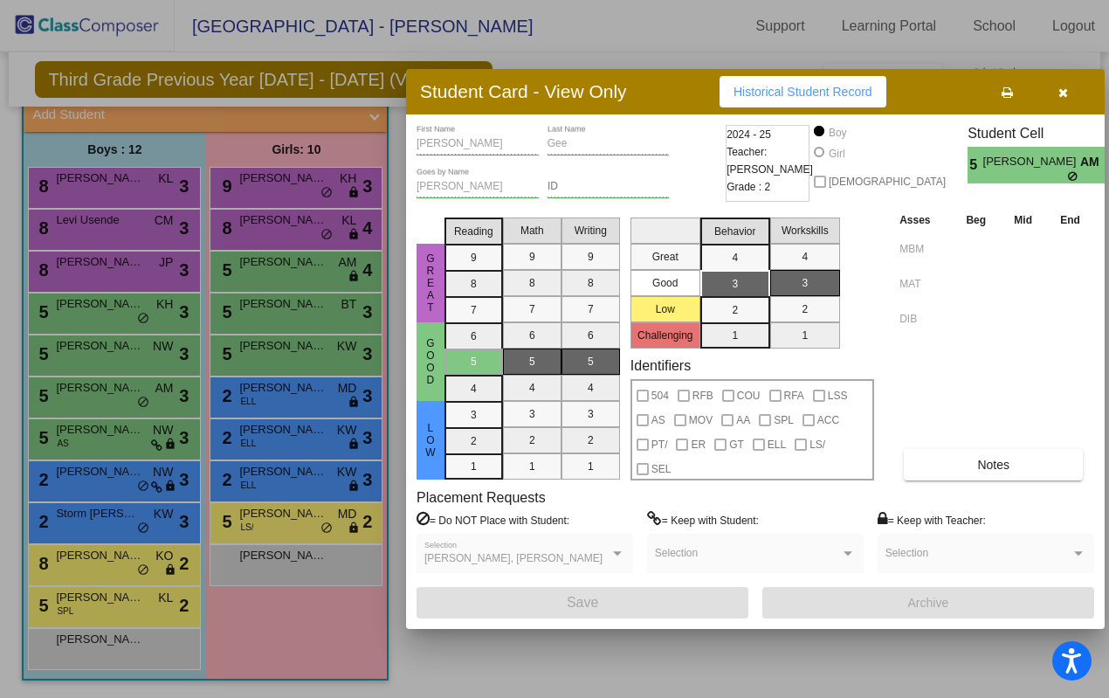
click at [293, 359] on div at bounding box center [554, 349] width 1109 height 698
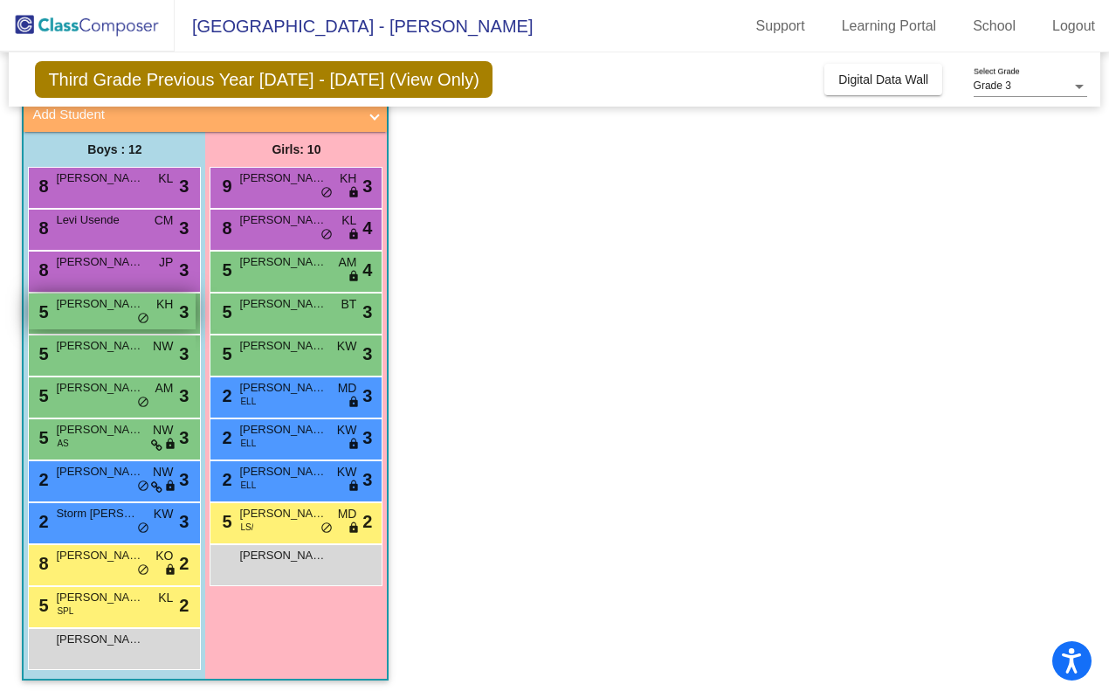
click at [114, 314] on div "5 [PERSON_NAME] KH lock do_not_disturb_alt 3" at bounding box center [112, 311] width 167 height 36
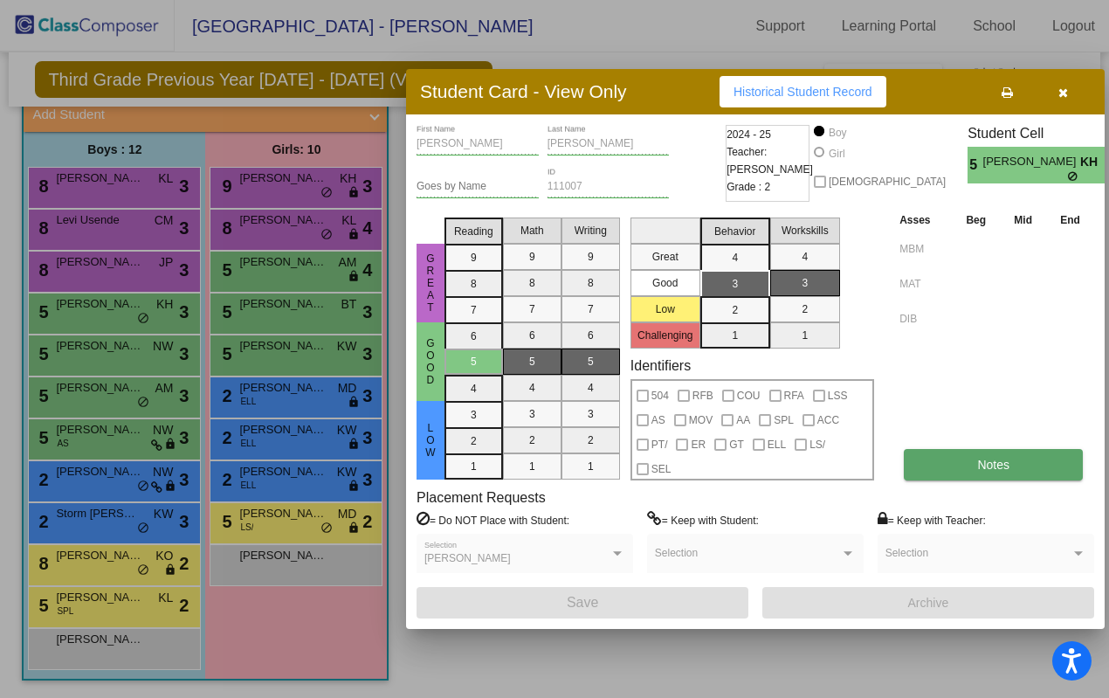
click at [953, 464] on button "Notes" at bounding box center [993, 464] width 179 height 31
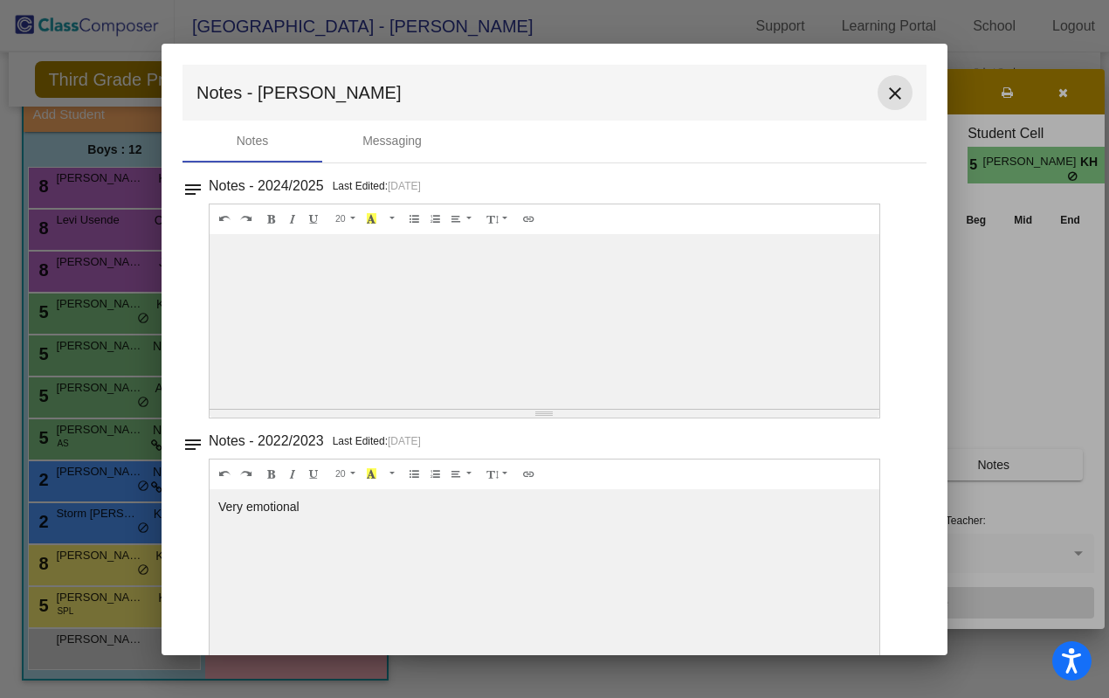
click at [889, 93] on mat-icon "close" at bounding box center [895, 93] width 21 height 21
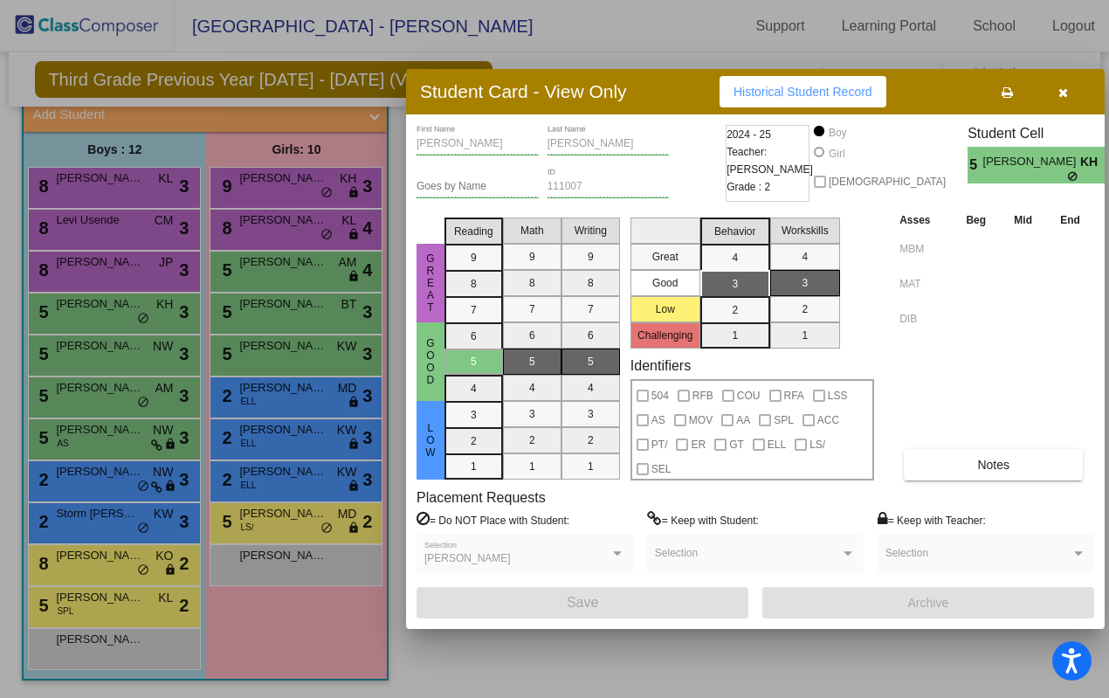
click at [274, 419] on div at bounding box center [554, 349] width 1109 height 698
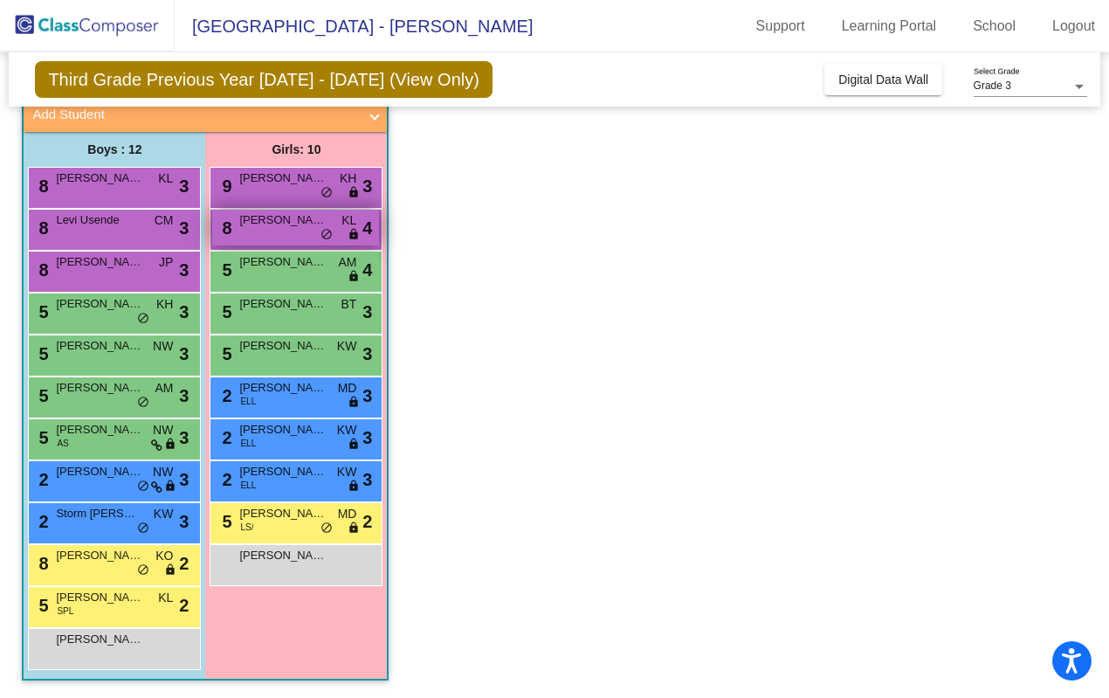
click at [290, 229] on div "8 [PERSON_NAME] KL lock do_not_disturb_alt 4" at bounding box center [295, 228] width 167 height 36
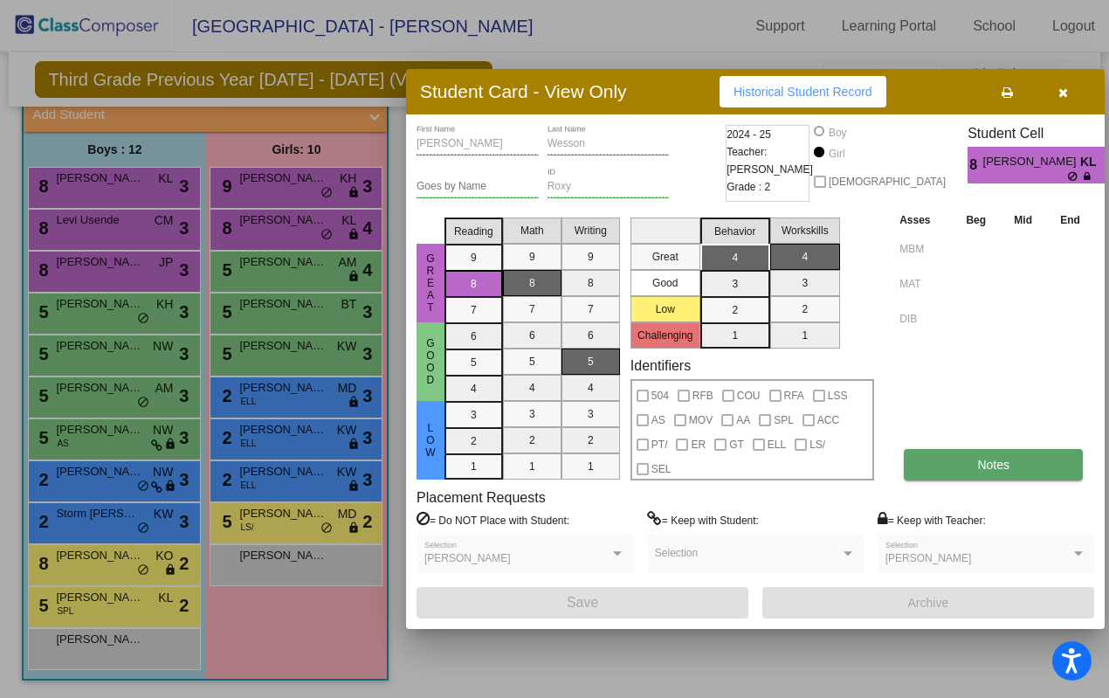
click at [969, 463] on button "Notes" at bounding box center [993, 464] width 179 height 31
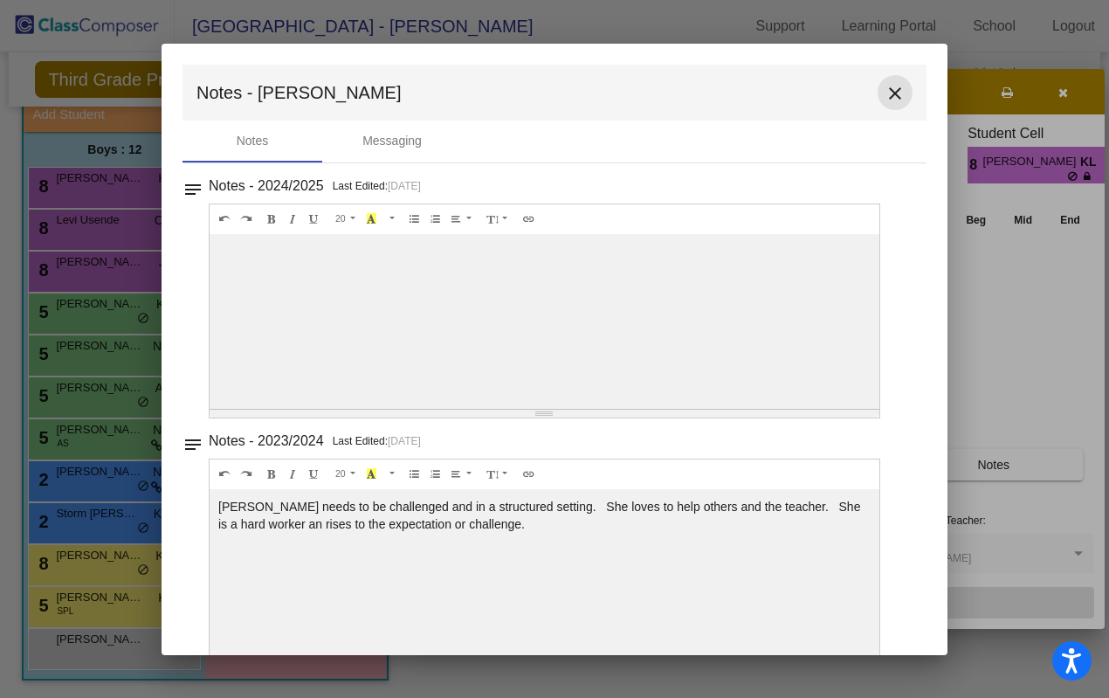
click at [886, 85] on mat-icon "close" at bounding box center [895, 93] width 21 height 21
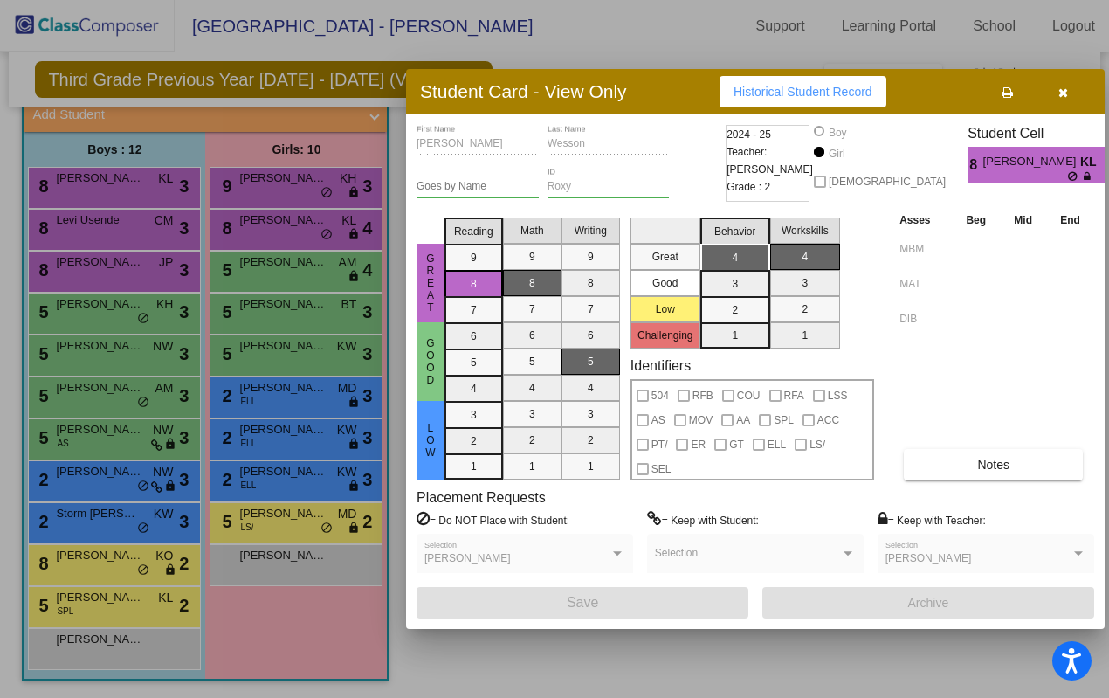
click at [307, 289] on div at bounding box center [554, 349] width 1109 height 698
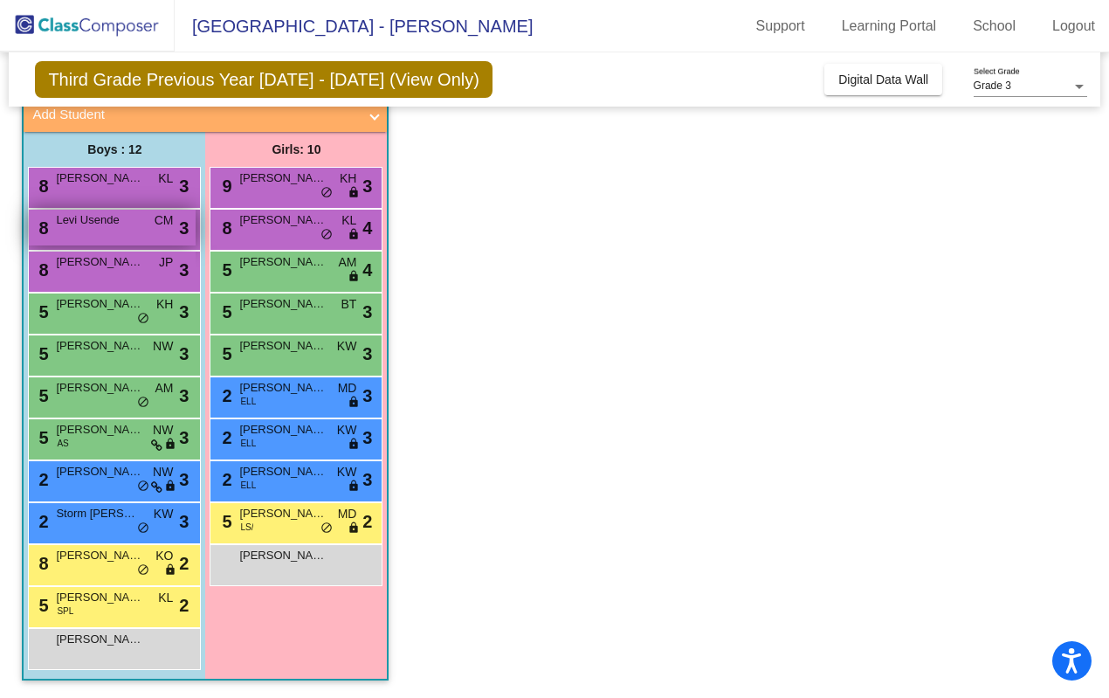
click at [114, 231] on div "8 Levi Usende CM lock do_not_disturb_alt 3" at bounding box center [112, 228] width 167 height 36
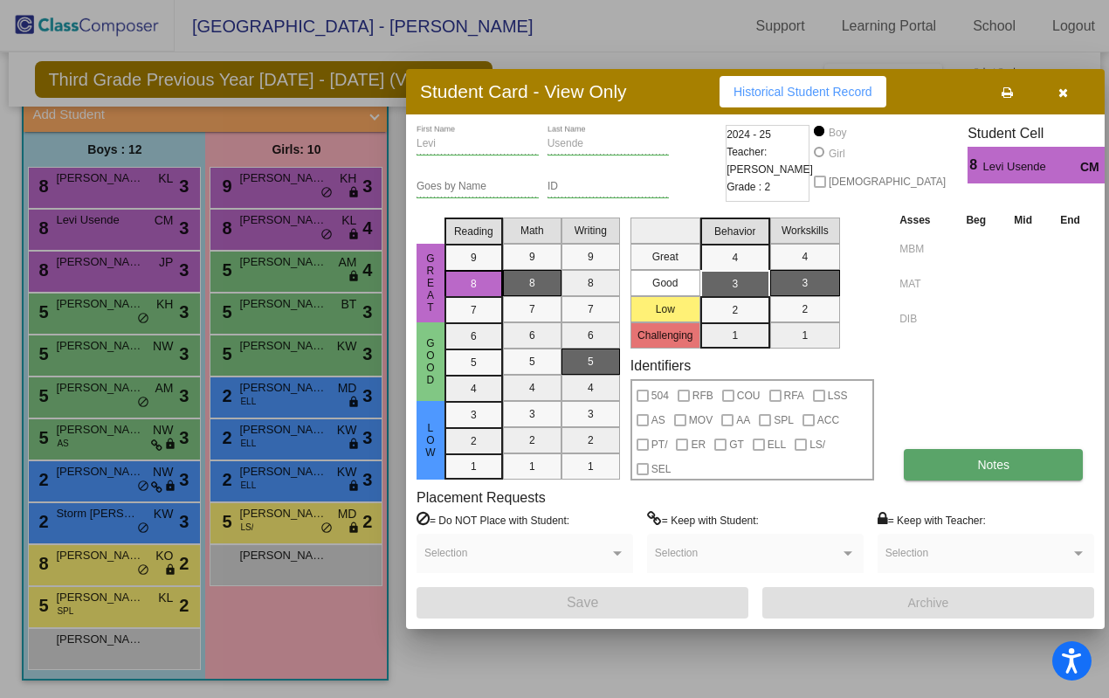
click at [977, 465] on span "Notes" at bounding box center [993, 465] width 32 height 14
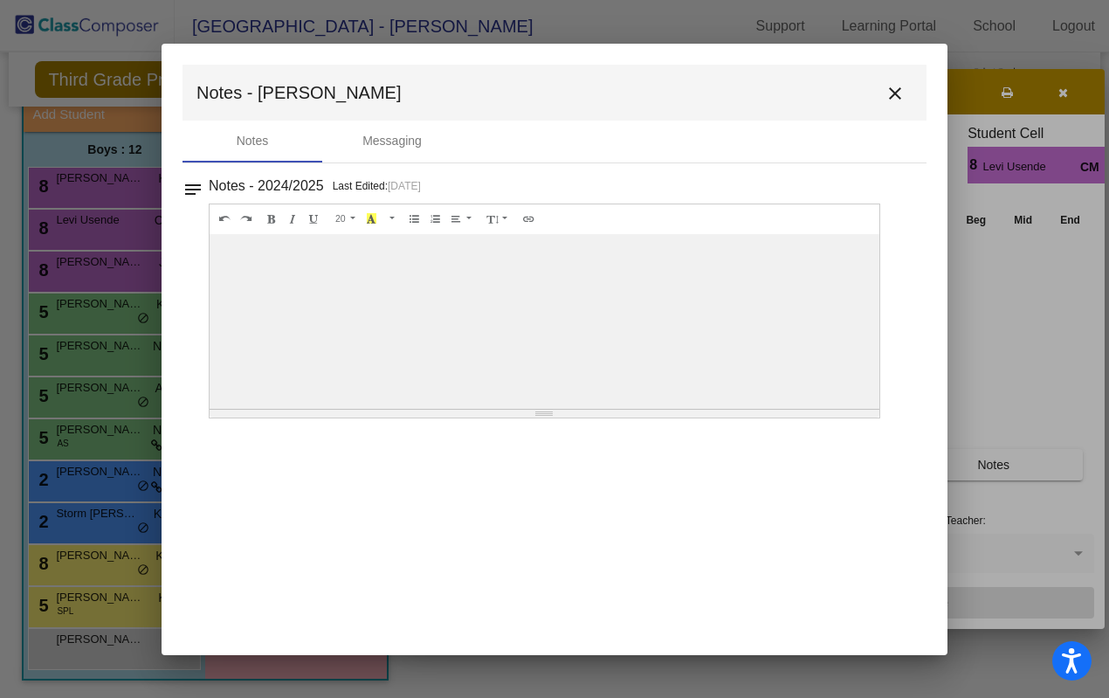
click at [892, 93] on mat-icon "close" at bounding box center [895, 93] width 21 height 21
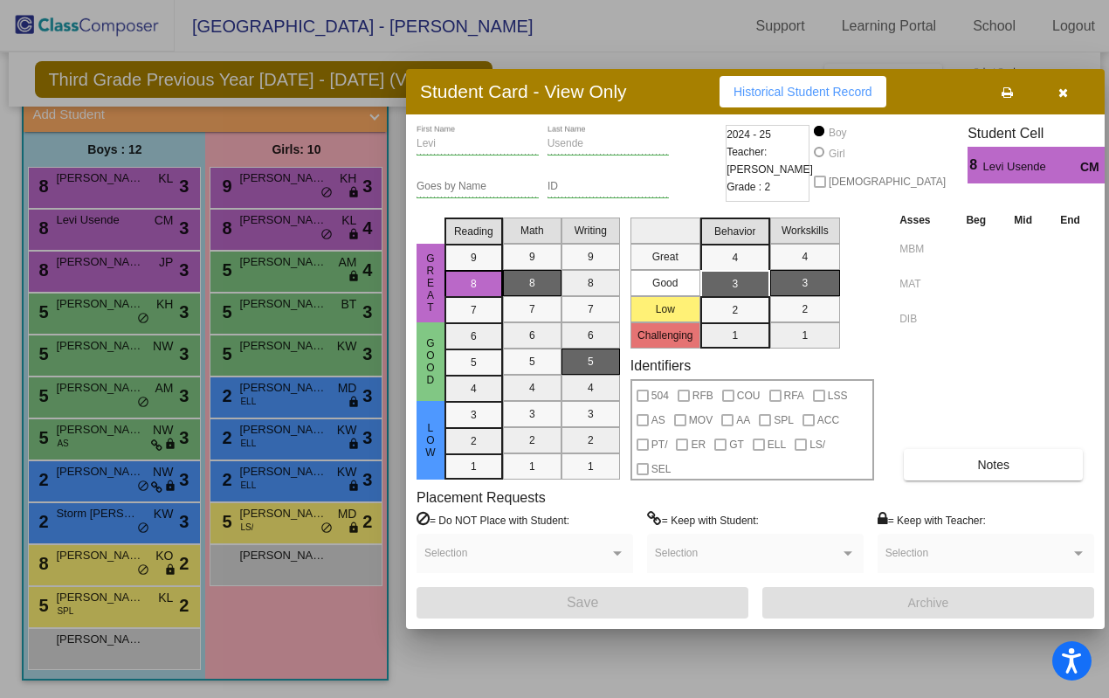
click at [288, 307] on div at bounding box center [554, 349] width 1109 height 698
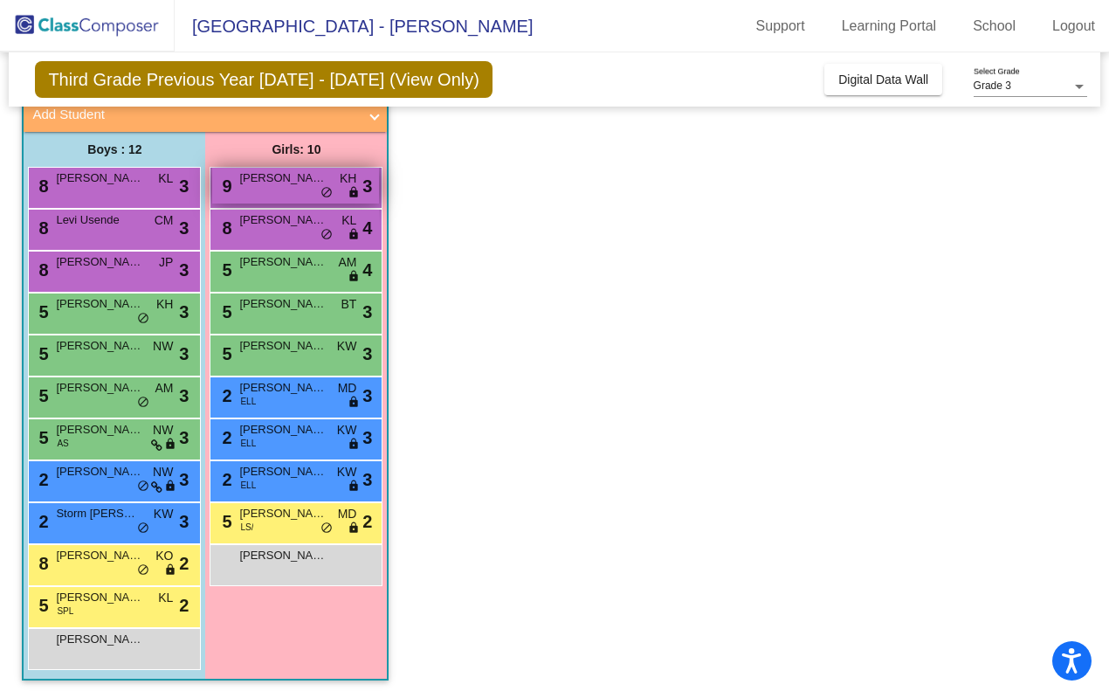
click at [309, 185] on span "[PERSON_NAME]" at bounding box center [282, 177] width 87 height 17
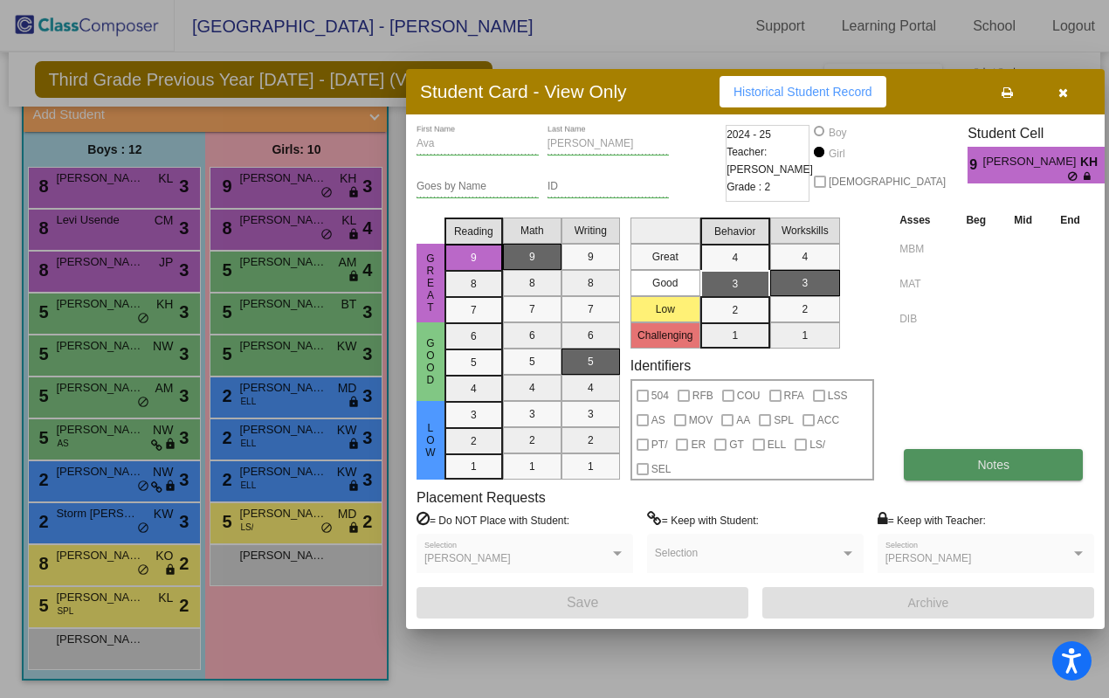
click at [961, 460] on button "Notes" at bounding box center [993, 464] width 179 height 31
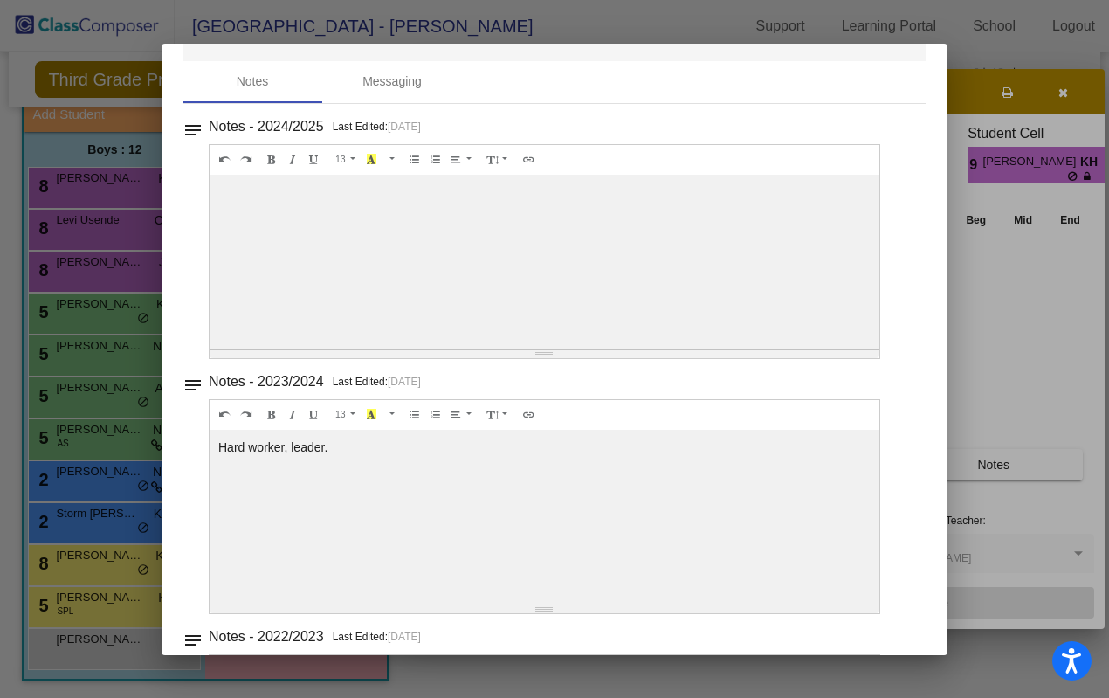
scroll to position [0, 0]
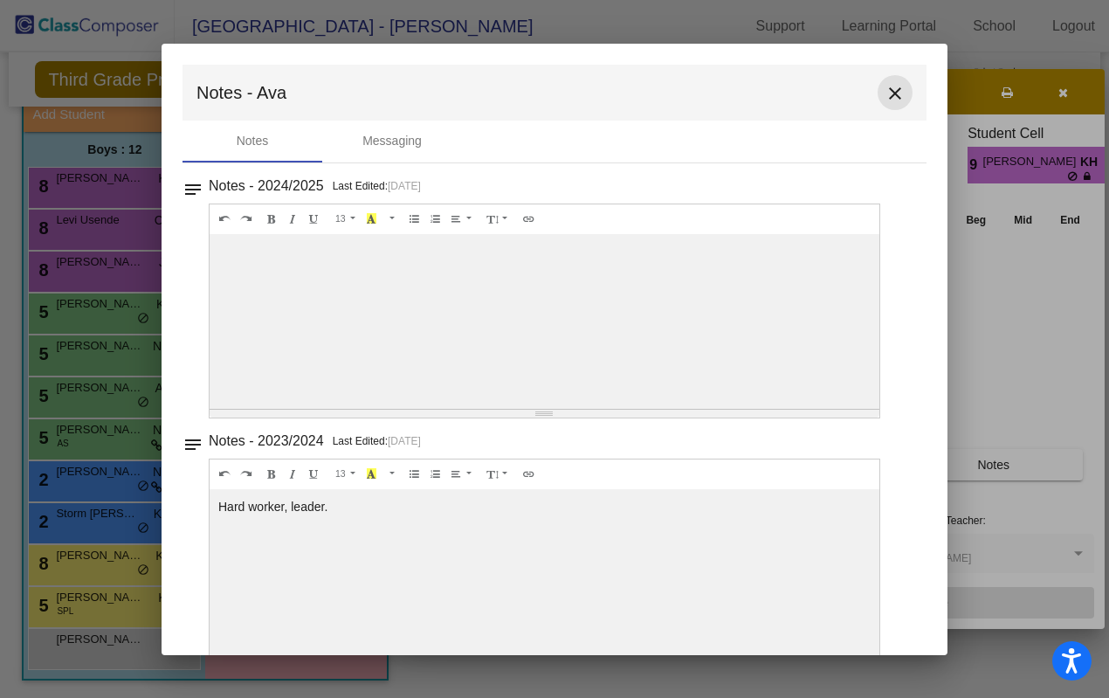
click at [886, 88] on mat-icon "close" at bounding box center [895, 93] width 21 height 21
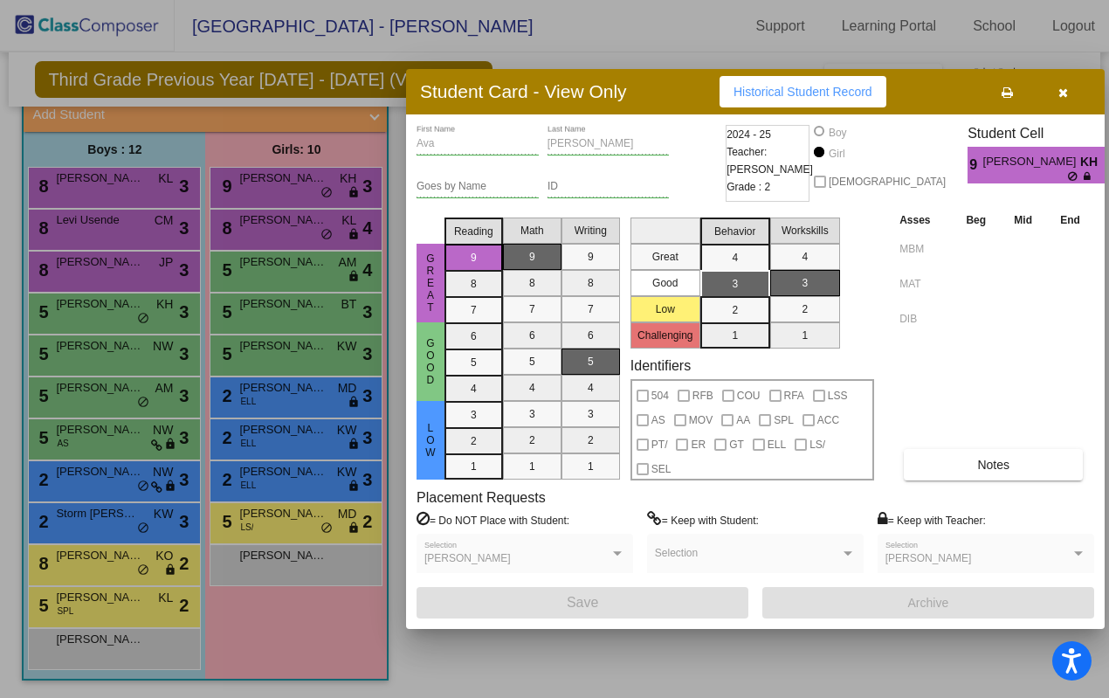
click at [277, 447] on div at bounding box center [554, 349] width 1109 height 698
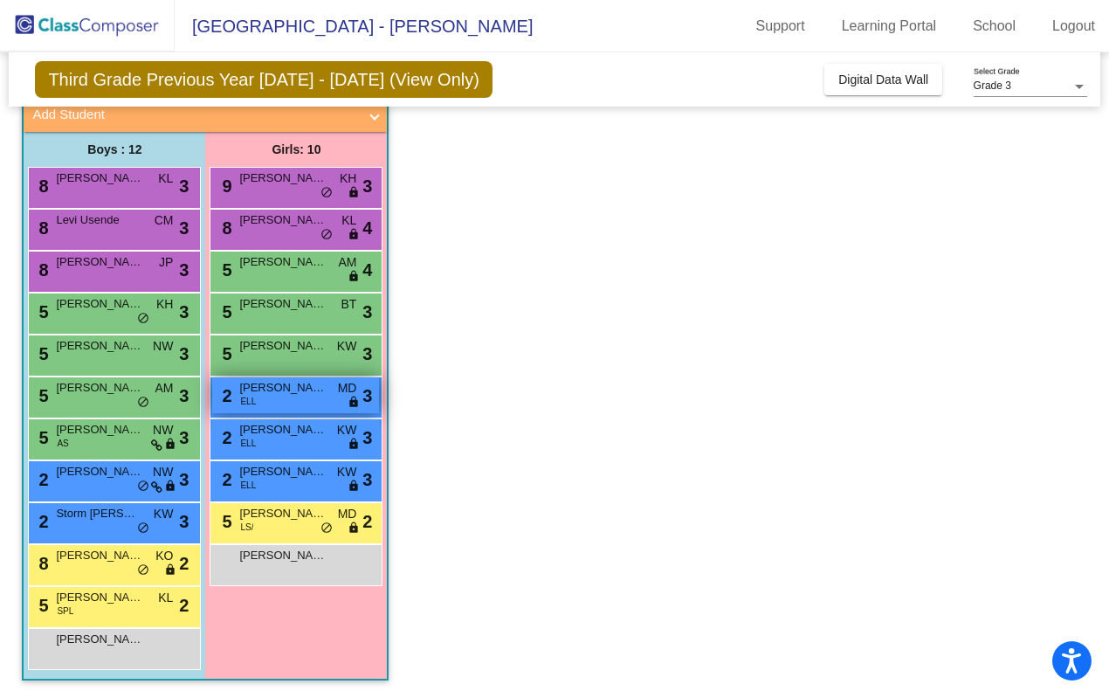
click at [297, 384] on span "[PERSON_NAME] [PERSON_NAME]" at bounding box center [282, 387] width 87 height 17
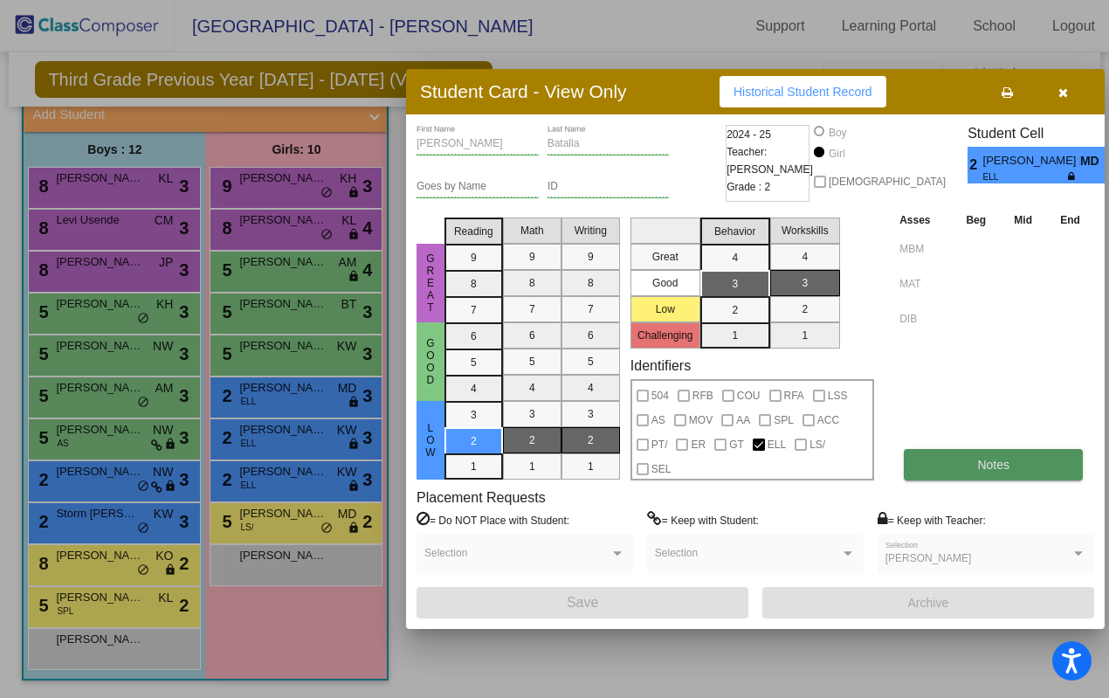
click at [946, 473] on button "Notes" at bounding box center [993, 464] width 179 height 31
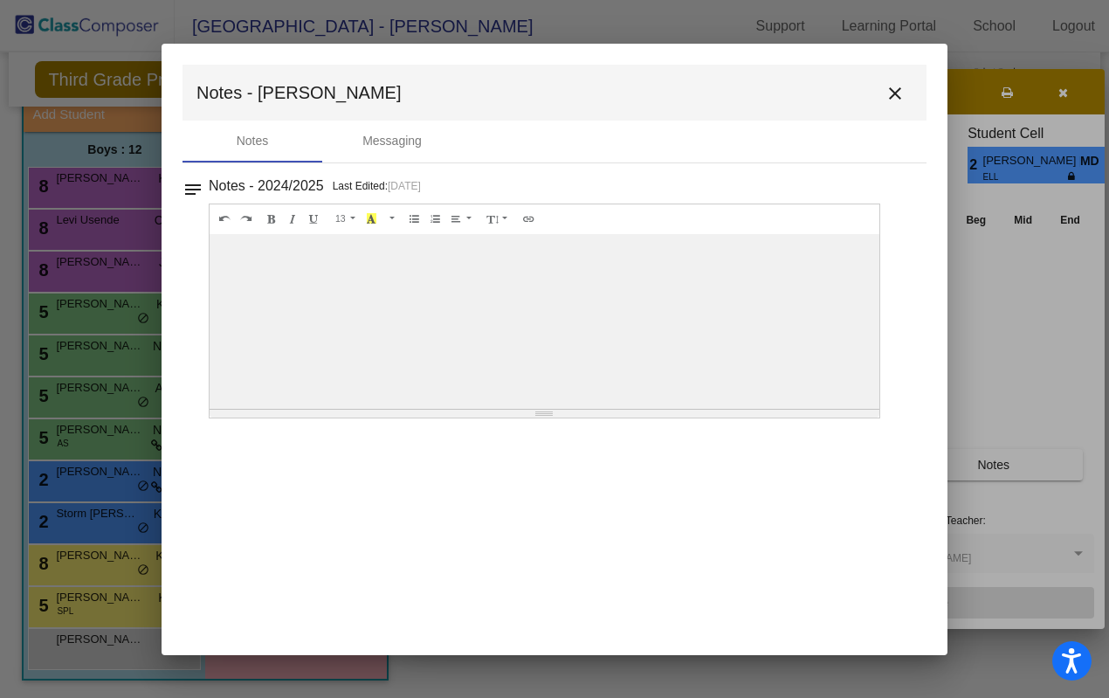
click at [901, 96] on mat-icon "close" at bounding box center [895, 93] width 21 height 21
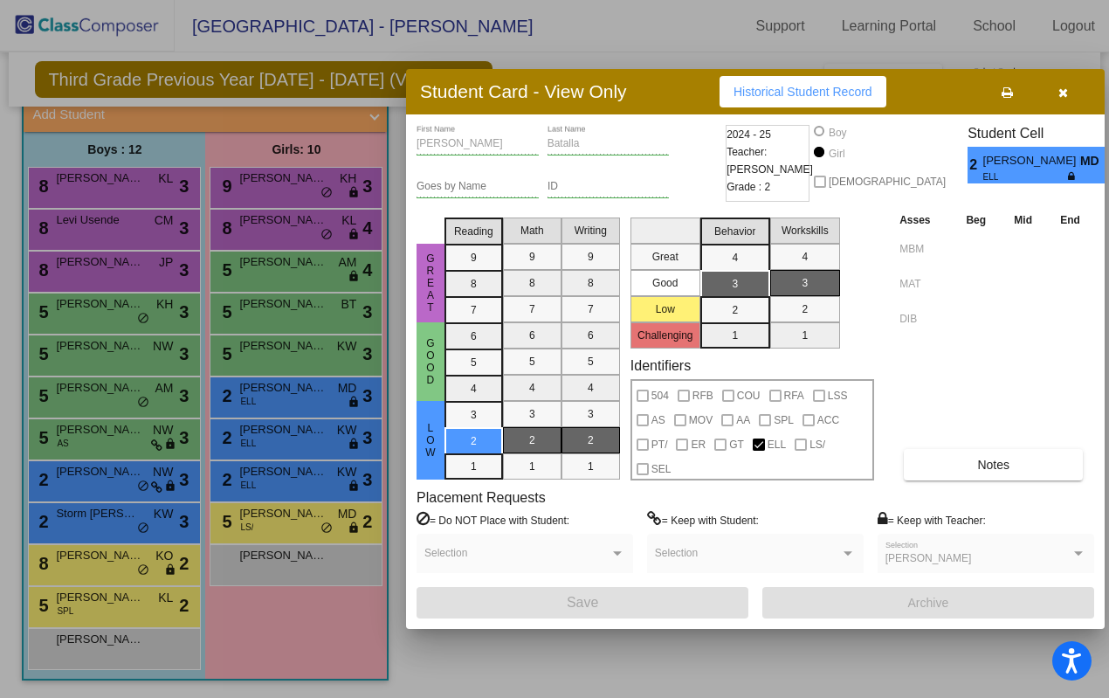
click at [327, 495] on div at bounding box center [554, 349] width 1109 height 698
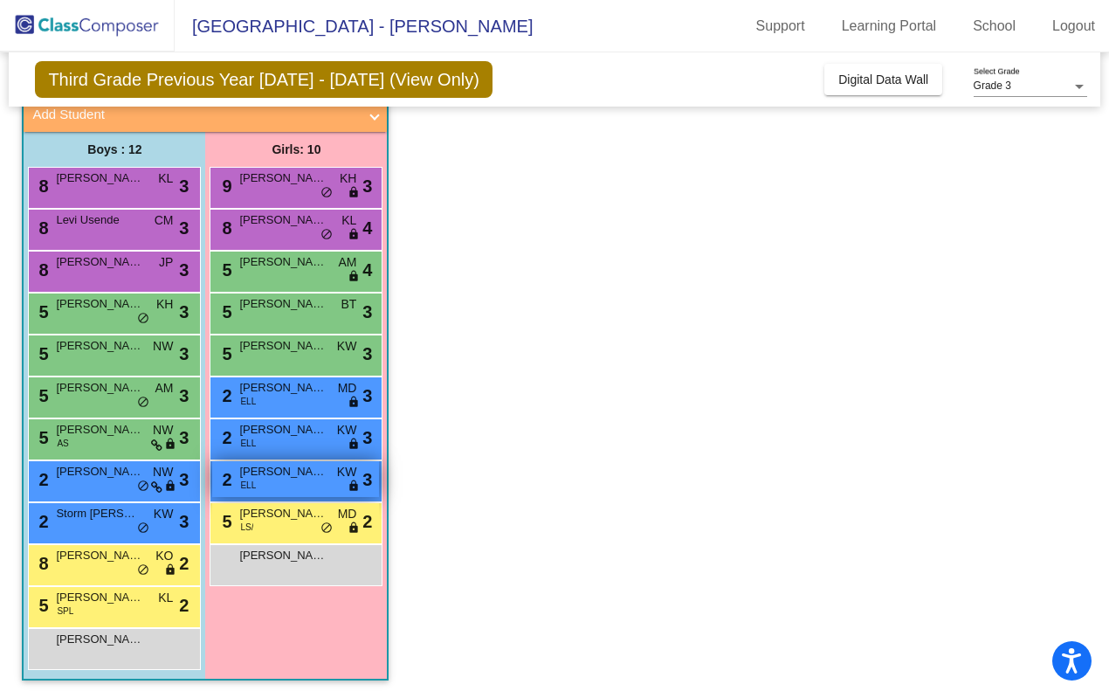
click at [293, 479] on span "[PERSON_NAME]" at bounding box center [282, 471] width 87 height 17
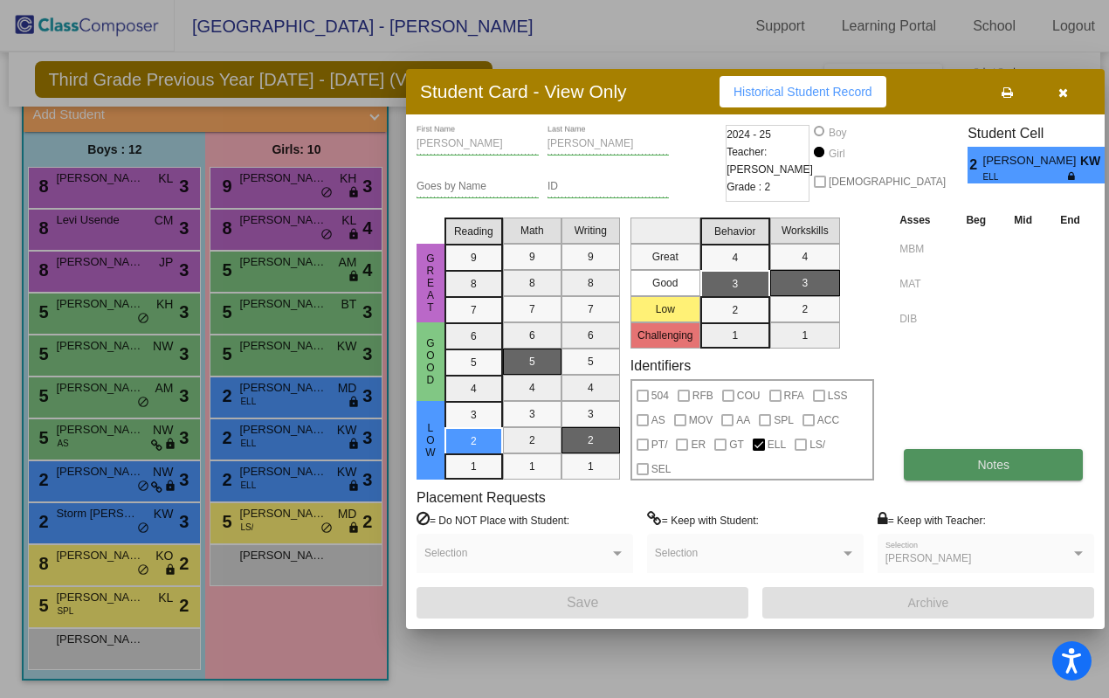
click at [954, 464] on button "Notes" at bounding box center [993, 464] width 179 height 31
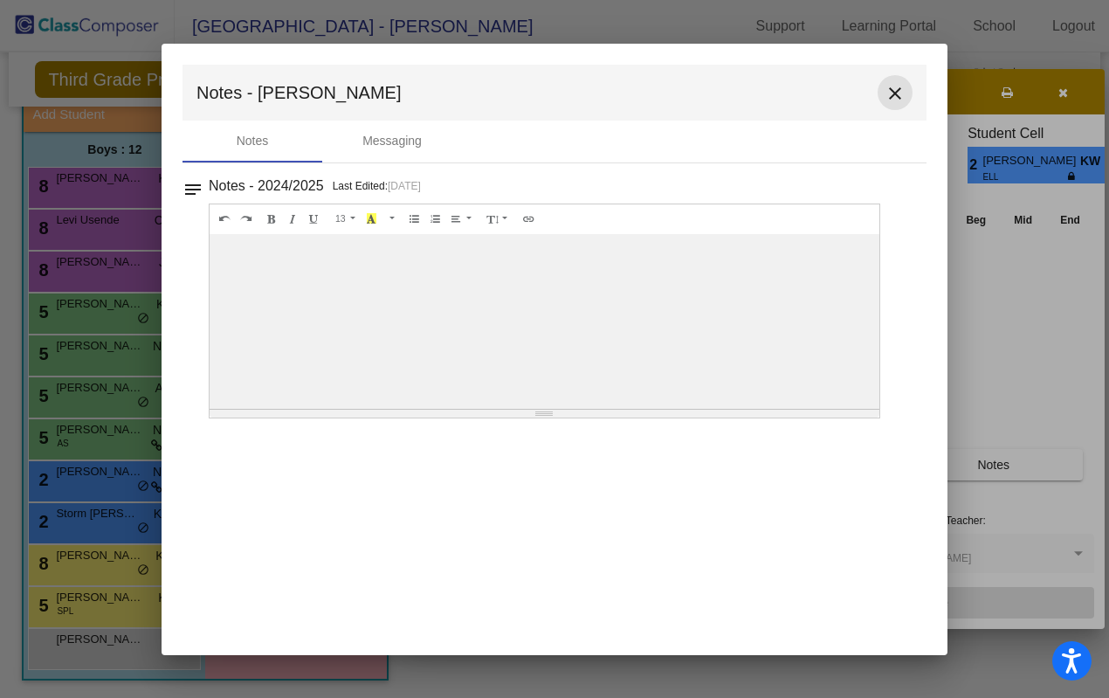
click at [889, 98] on mat-icon "close" at bounding box center [895, 93] width 21 height 21
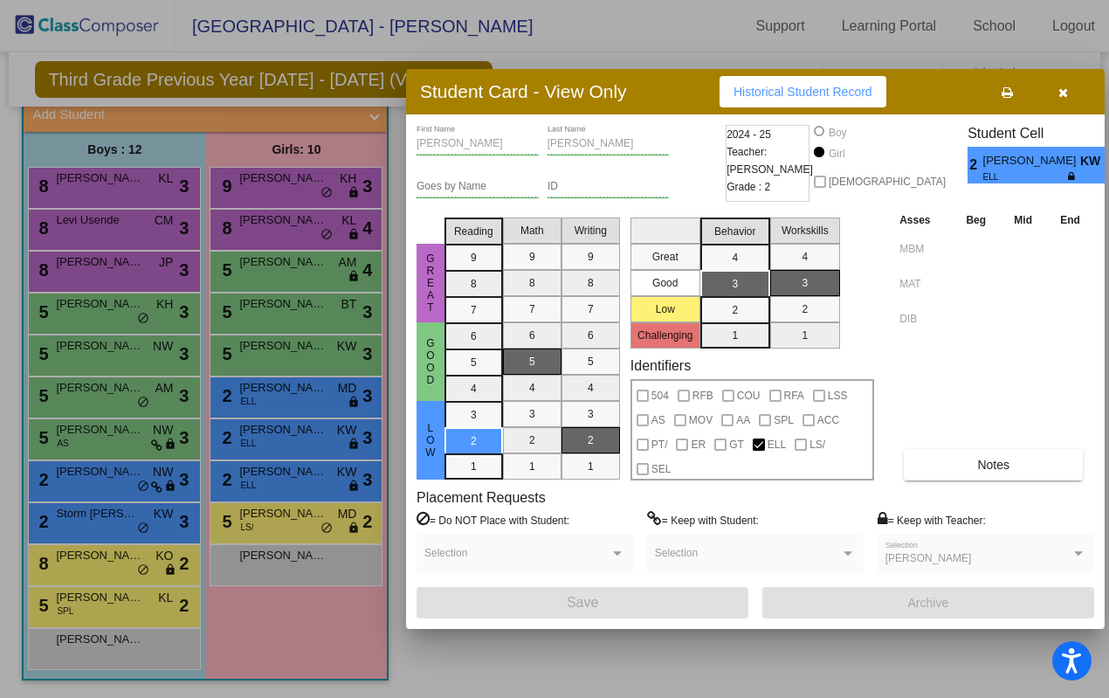
click at [323, 401] on div at bounding box center [554, 349] width 1109 height 698
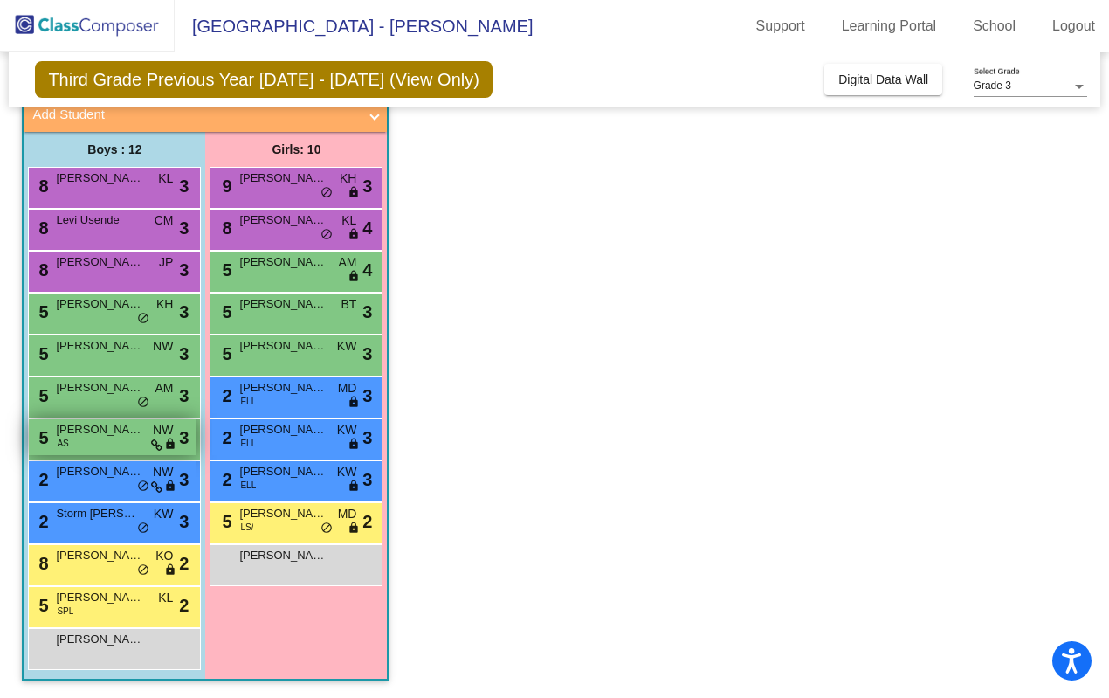
click at [123, 442] on div "5 [PERSON_NAME] AS NW lock do_not_disturb_alt 3" at bounding box center [112, 437] width 167 height 36
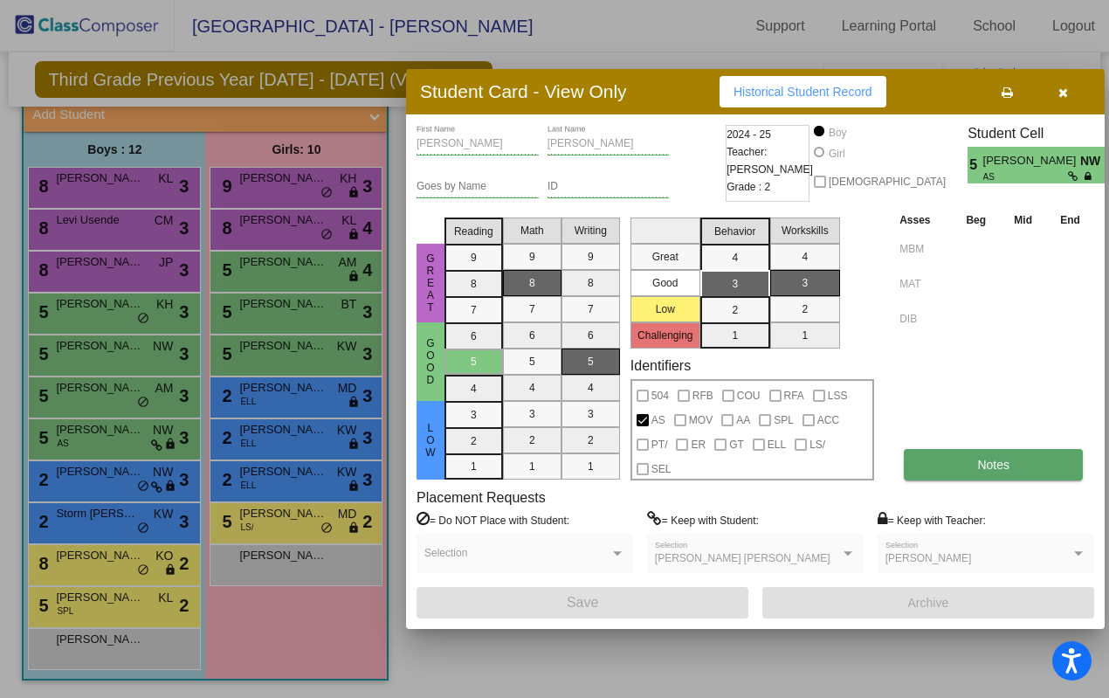
click at [975, 475] on button "Notes" at bounding box center [993, 464] width 179 height 31
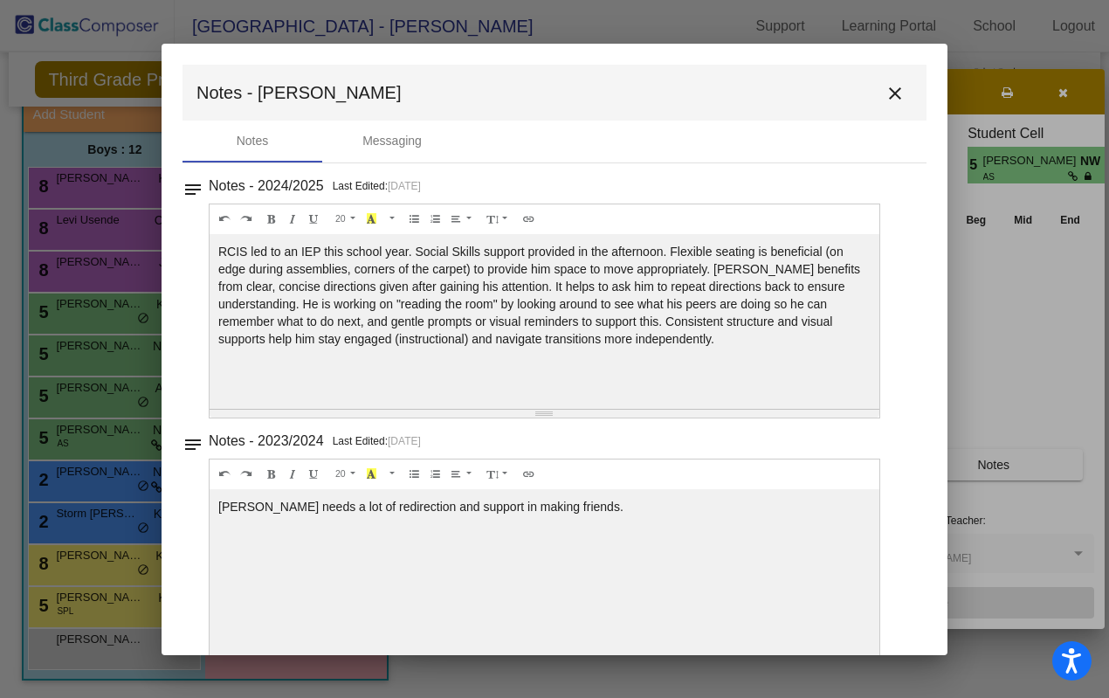
click at [885, 91] on mat-icon "close" at bounding box center [895, 93] width 21 height 21
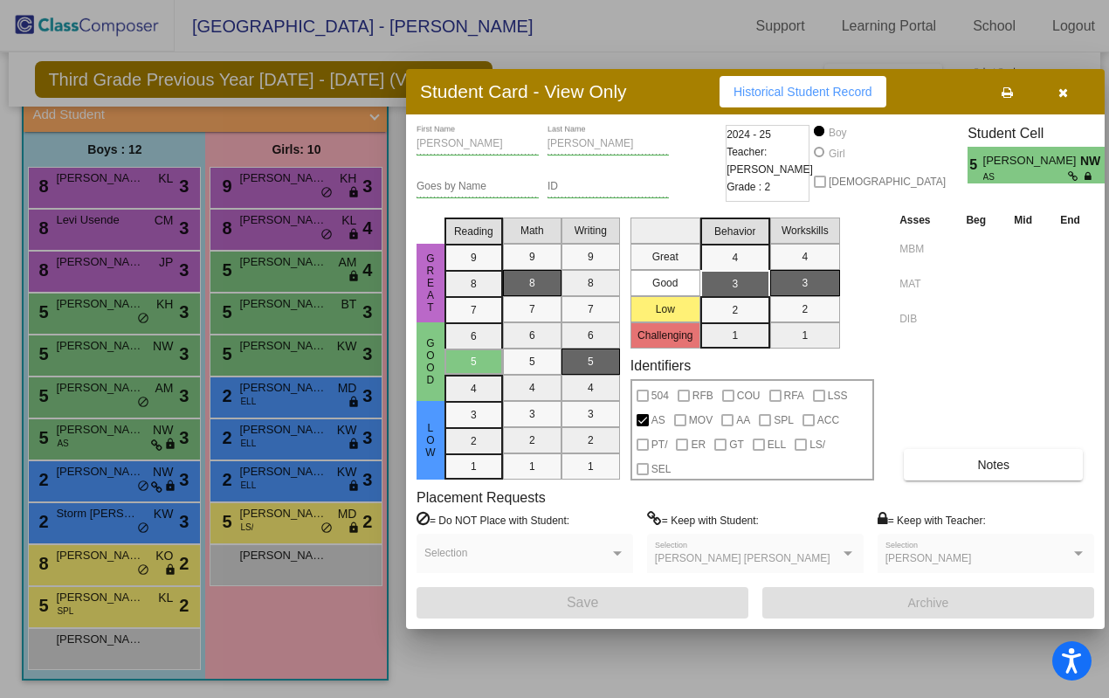
click at [307, 326] on div at bounding box center [554, 349] width 1109 height 698
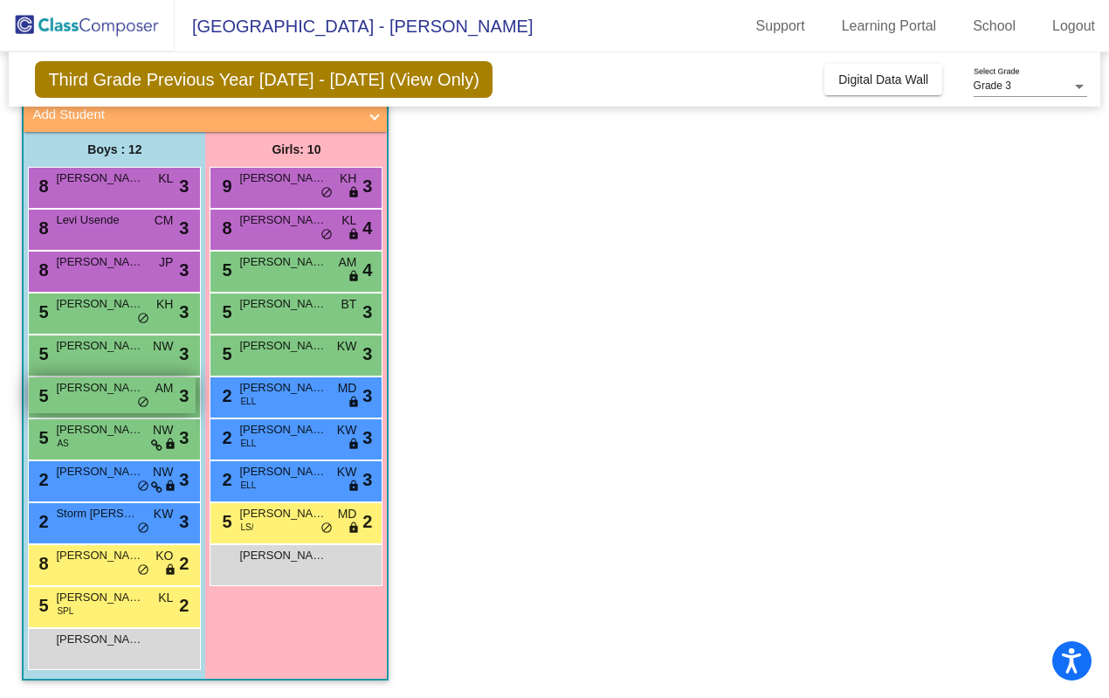
click at [161, 403] on div "5 [PERSON_NAME] AM lock do_not_disturb_alt 3" at bounding box center [112, 395] width 167 height 36
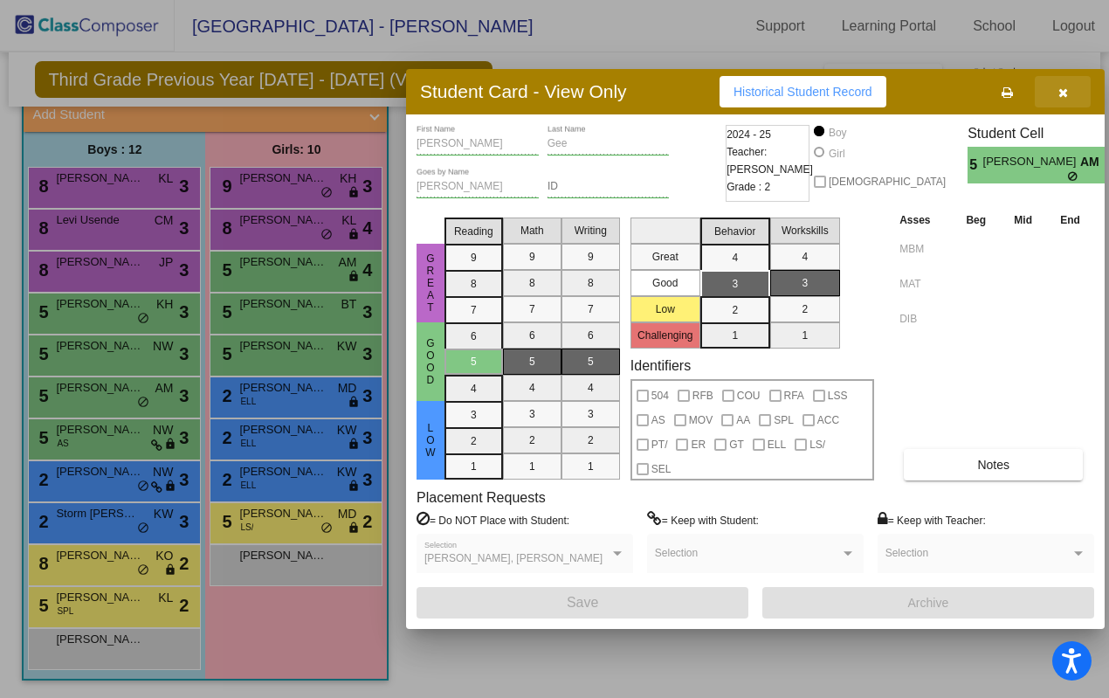
click at [1066, 94] on icon "button" at bounding box center [1063, 92] width 10 height 12
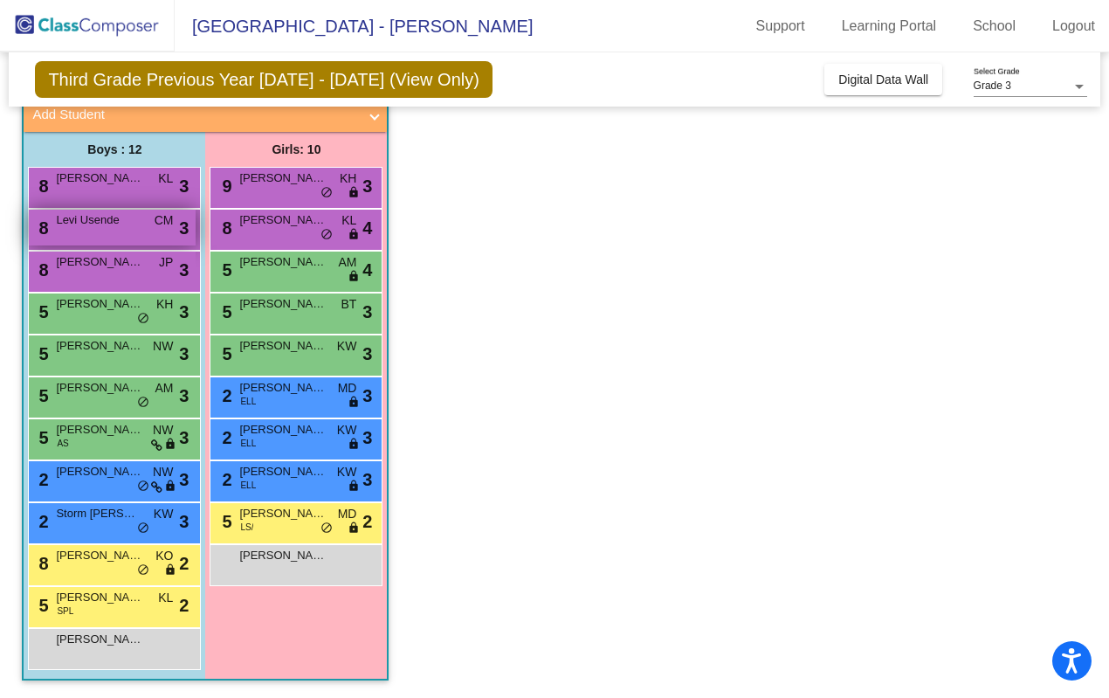
click at [124, 217] on span "Levi Usende" at bounding box center [99, 219] width 87 height 17
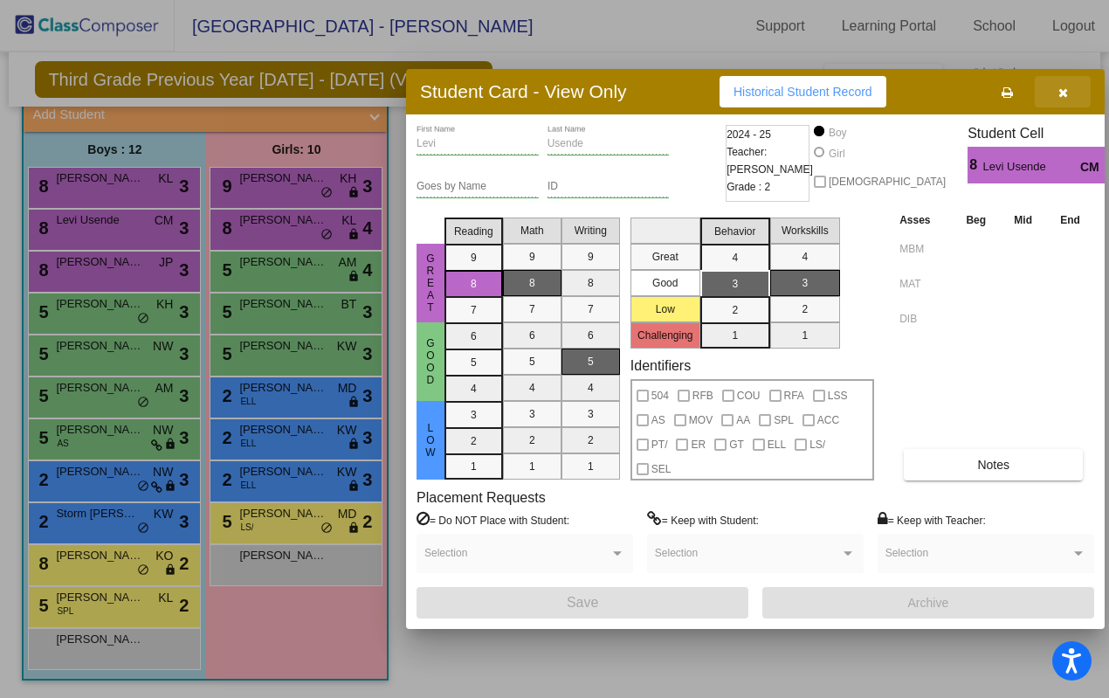
click at [1065, 90] on icon "button" at bounding box center [1063, 92] width 10 height 12
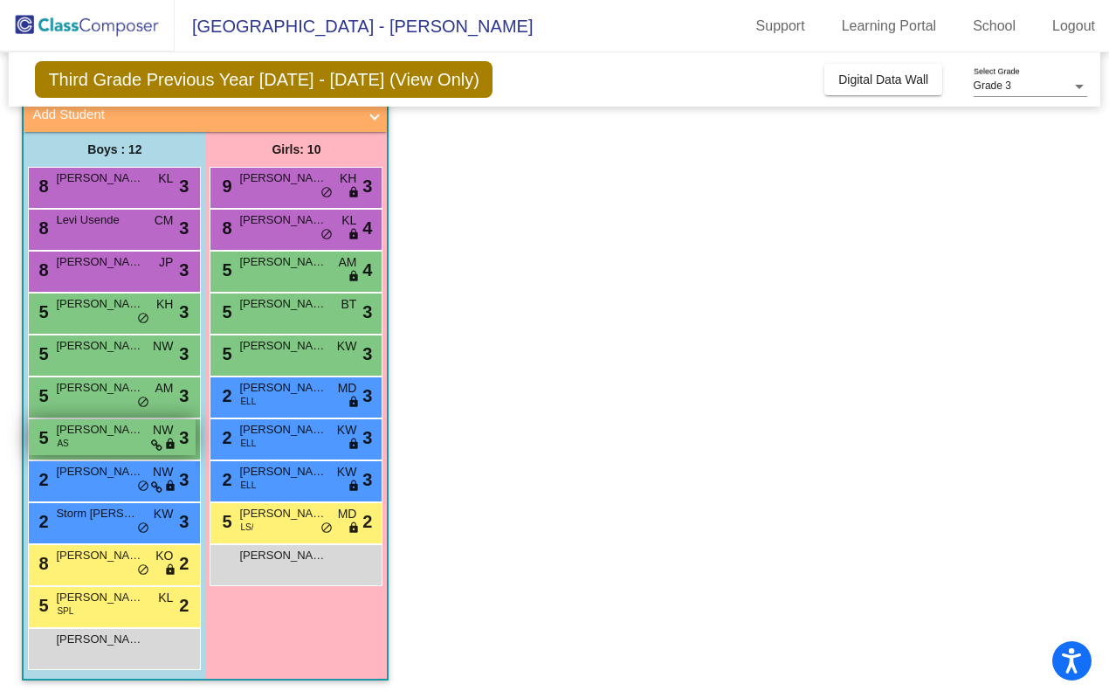
click at [133, 436] on span "[PERSON_NAME]" at bounding box center [99, 429] width 87 height 17
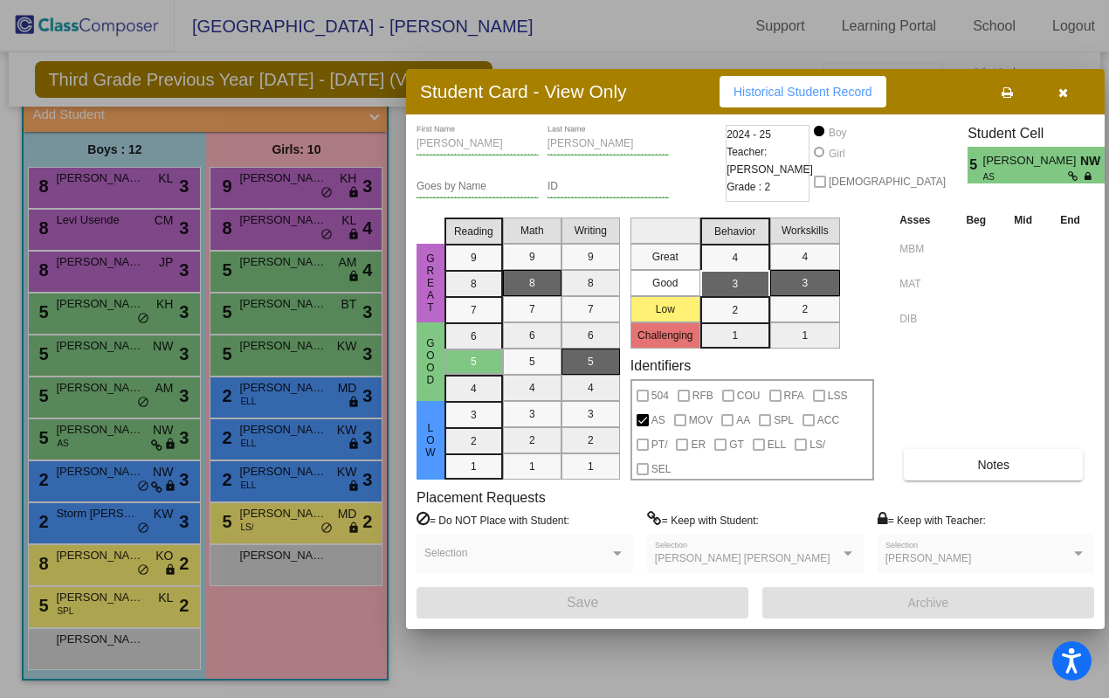
click at [1064, 93] on icon "button" at bounding box center [1063, 92] width 10 height 12
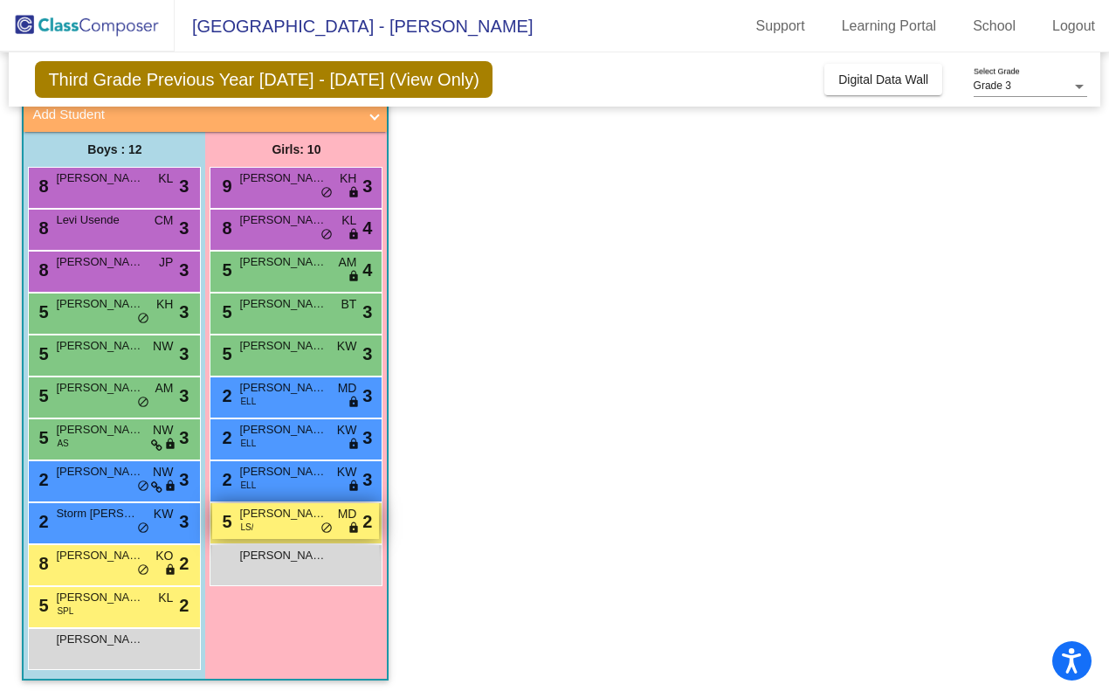
click at [306, 526] on div "5 [PERSON_NAME] [PERSON_NAME]/ MD lock do_not_disturb_alt 2" at bounding box center [295, 521] width 167 height 36
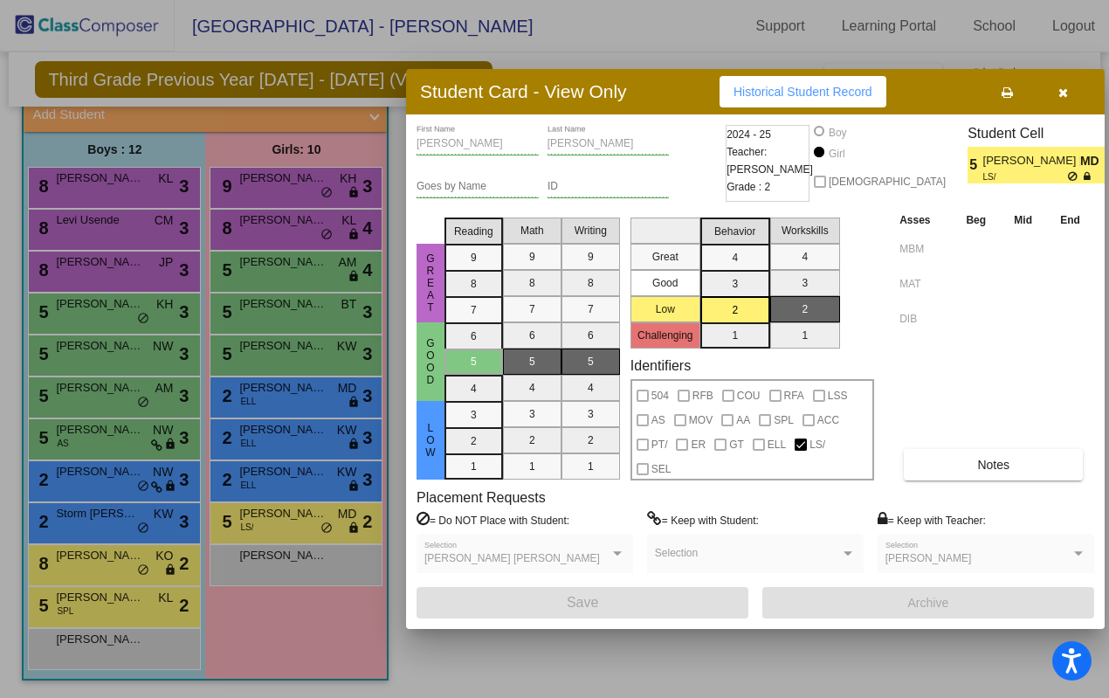
click at [1062, 91] on icon "button" at bounding box center [1063, 92] width 10 height 12
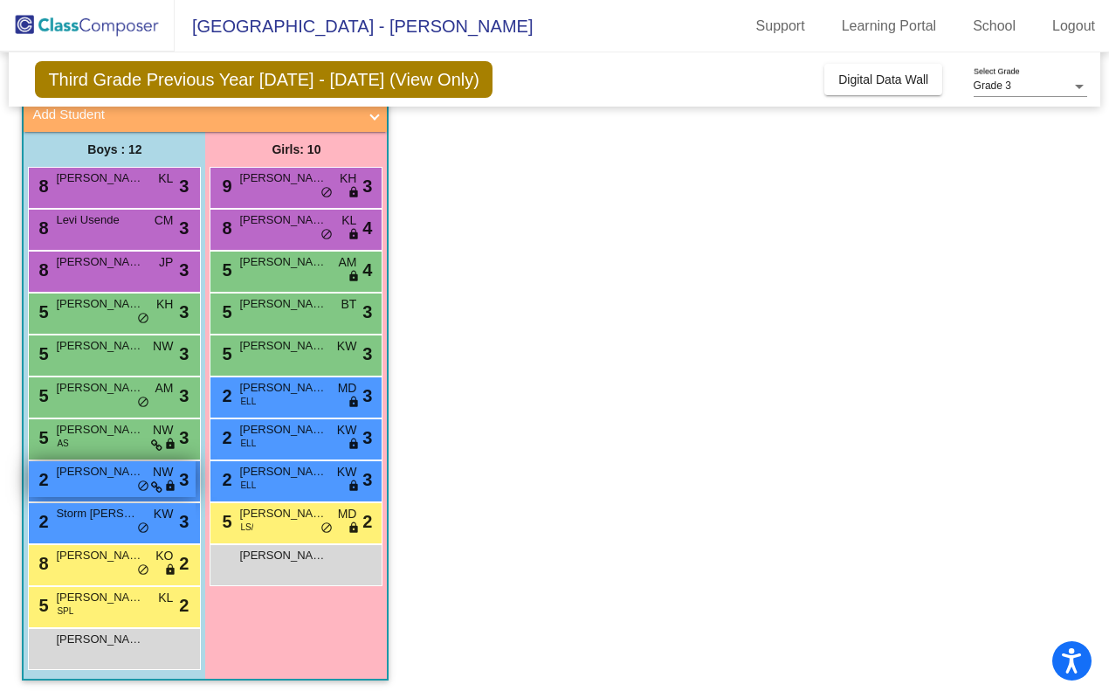
click at [99, 479] on span "[PERSON_NAME] [PERSON_NAME]" at bounding box center [99, 471] width 87 height 17
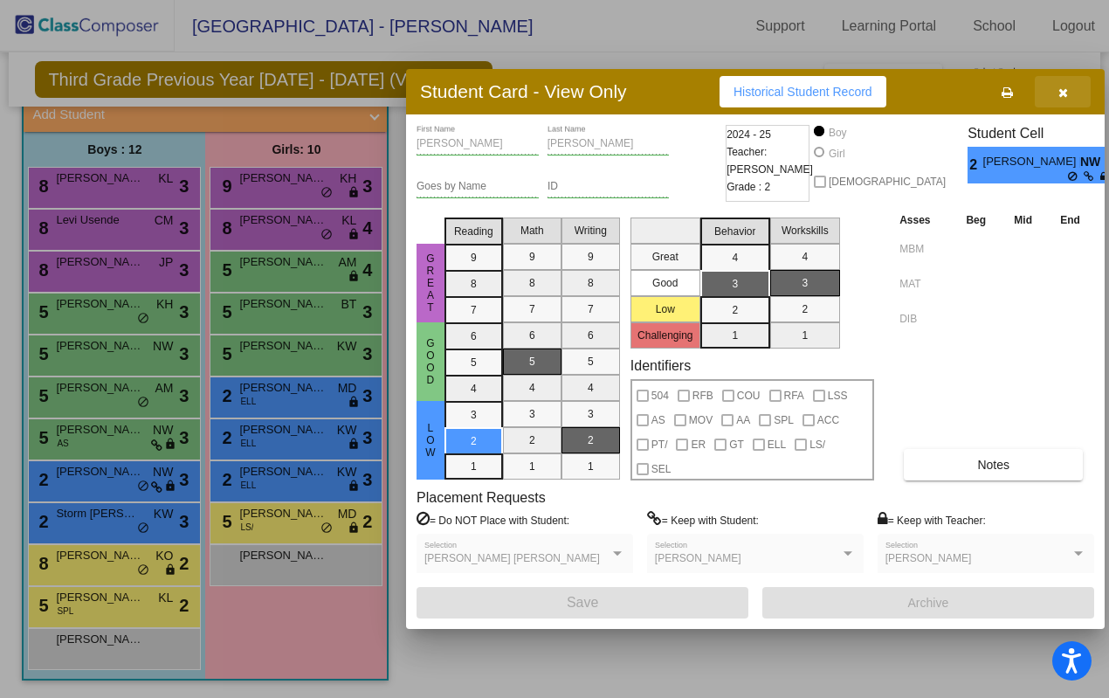
click at [1068, 88] on button "button" at bounding box center [1063, 91] width 56 height 31
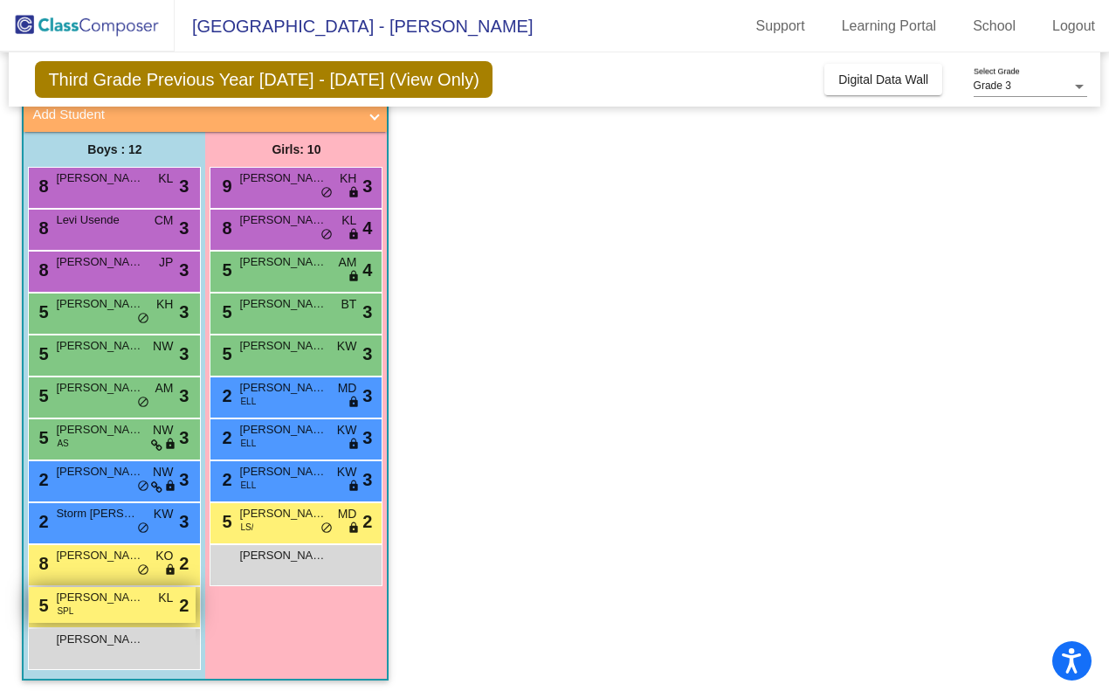
click at [100, 610] on div "5 [PERSON_NAME] SPL KL lock do_not_disturb_alt 2" at bounding box center [112, 605] width 167 height 36
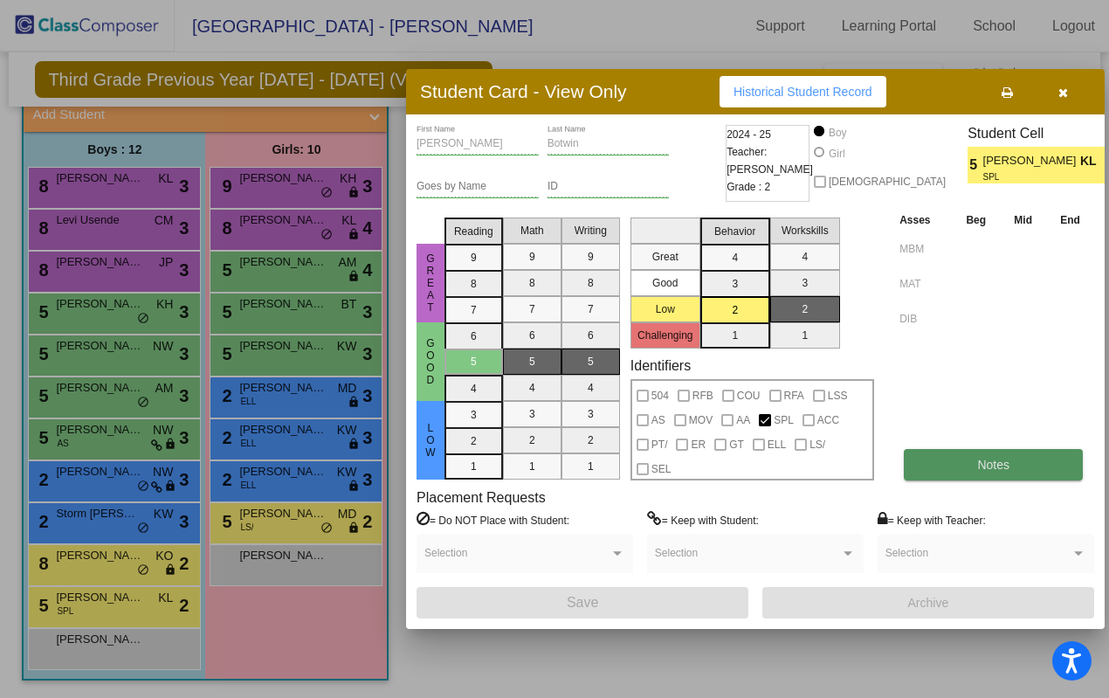
click at [1009, 462] on span "Notes" at bounding box center [993, 465] width 32 height 14
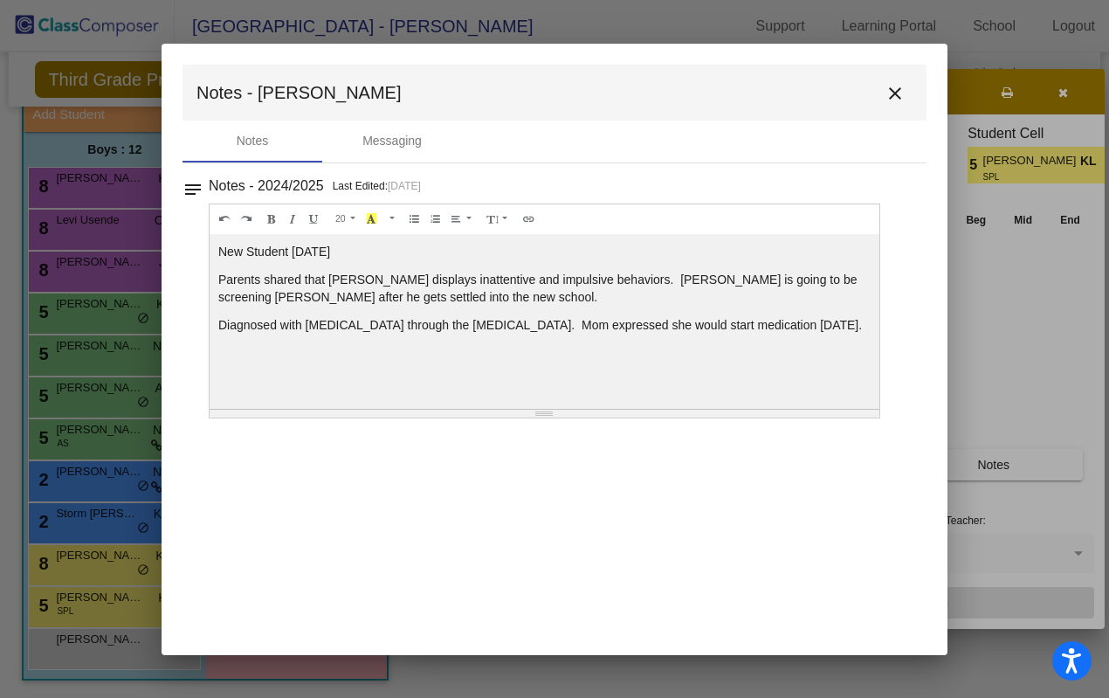
click at [897, 89] on mat-icon "close" at bounding box center [895, 93] width 21 height 21
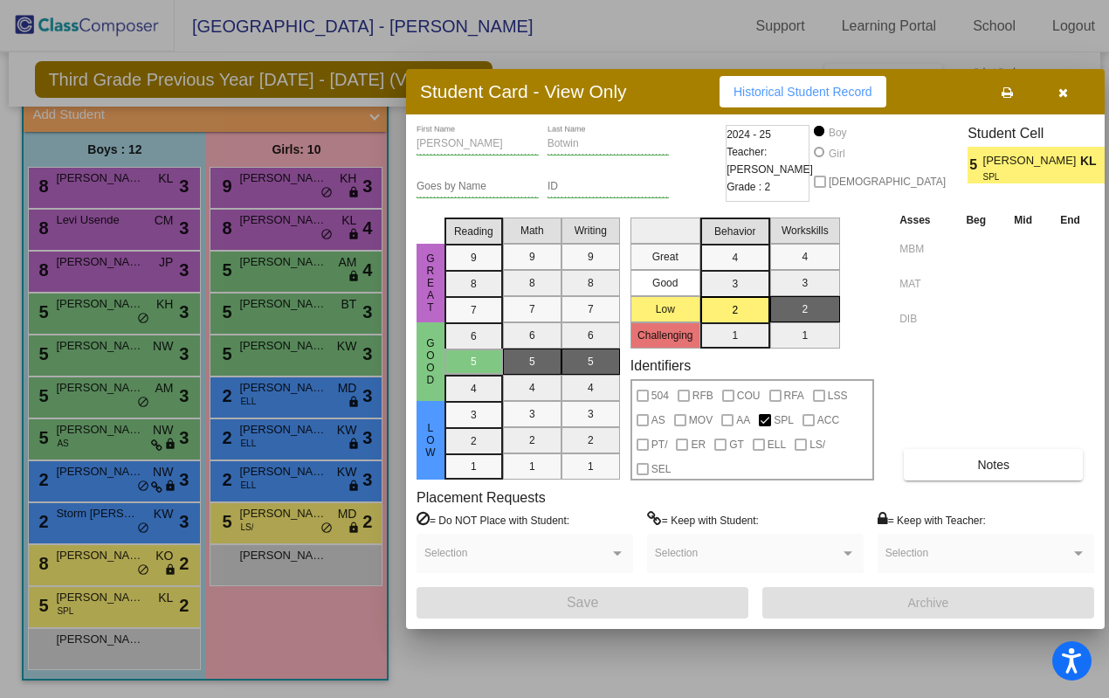
click at [317, 402] on div at bounding box center [554, 349] width 1109 height 698
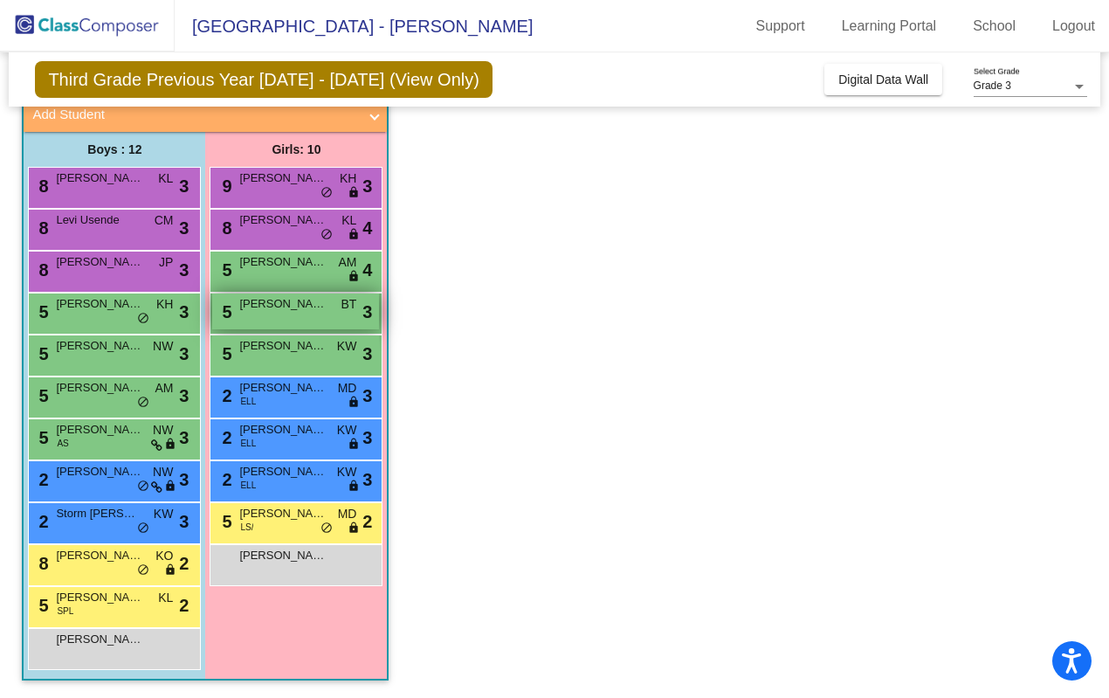
click at [308, 304] on span "[PERSON_NAME]" at bounding box center [282, 303] width 87 height 17
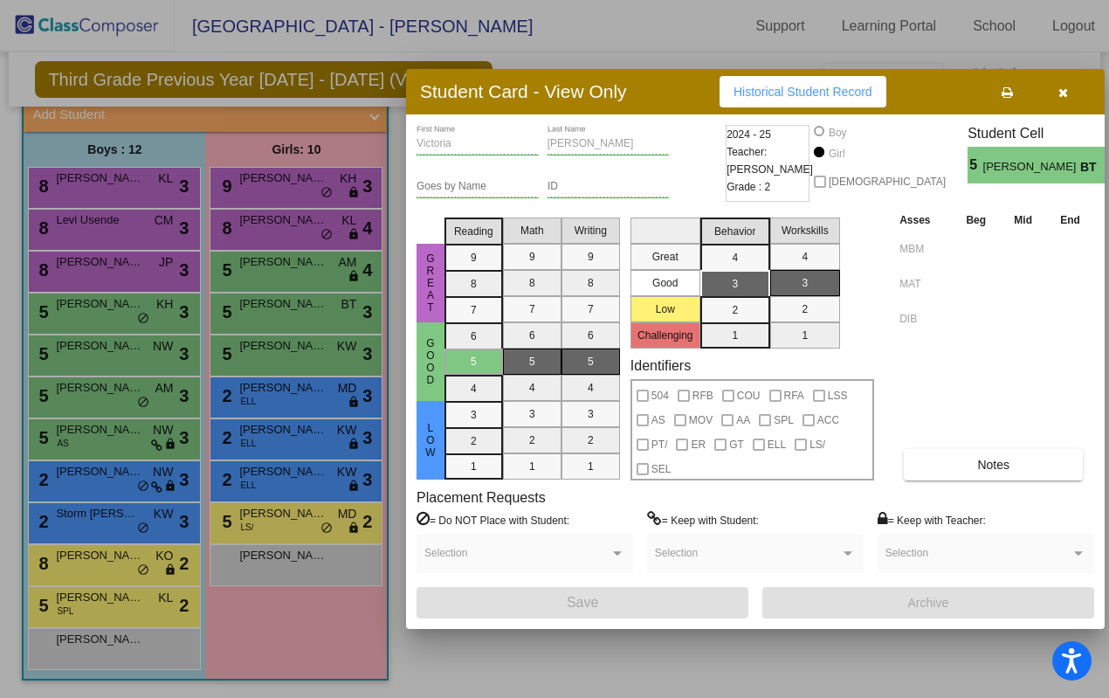
click at [1068, 86] on button "button" at bounding box center [1063, 91] width 56 height 31
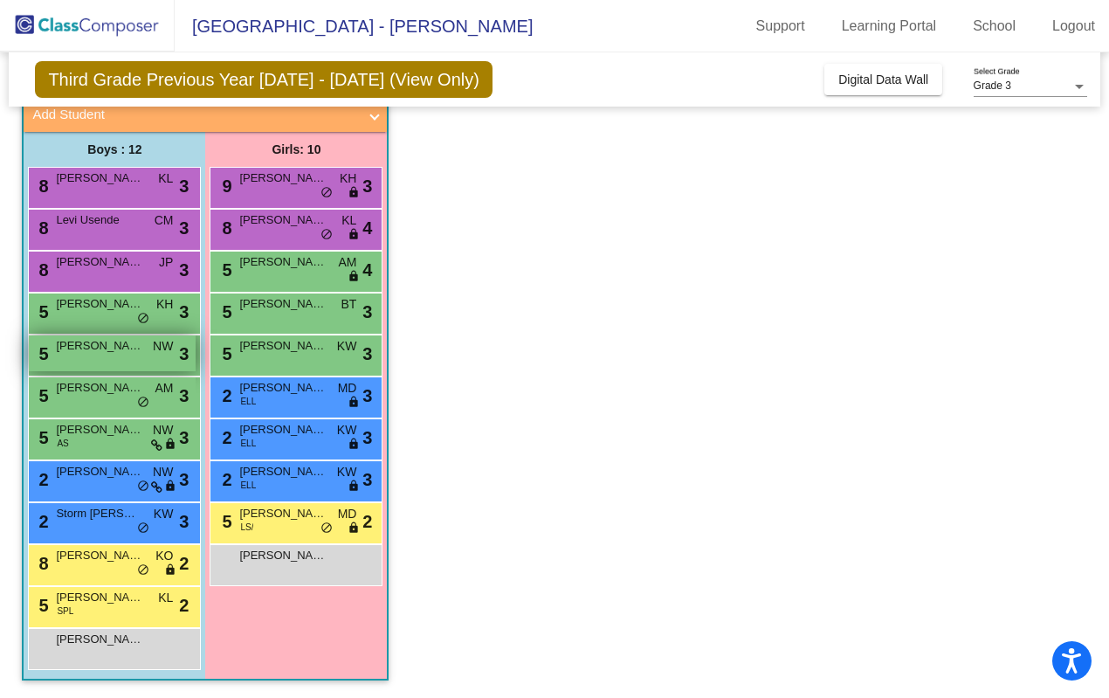
click at [120, 355] on div "5 [PERSON_NAME] NW lock do_not_disturb_alt 3" at bounding box center [112, 353] width 167 height 36
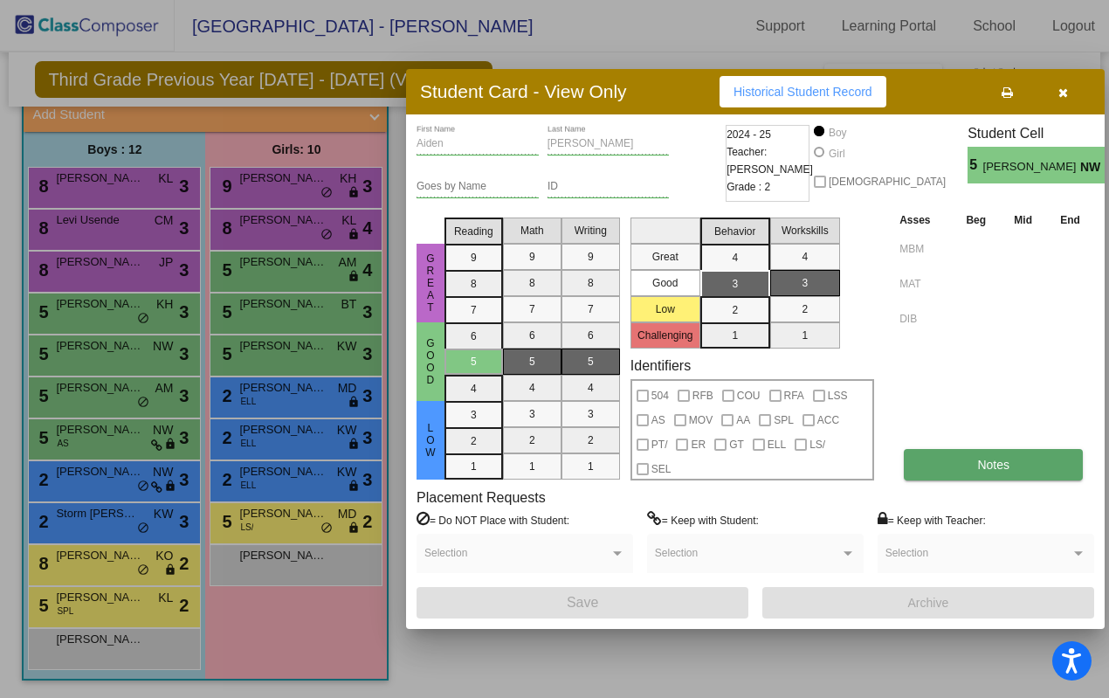
click at [957, 470] on button "Notes" at bounding box center [993, 464] width 179 height 31
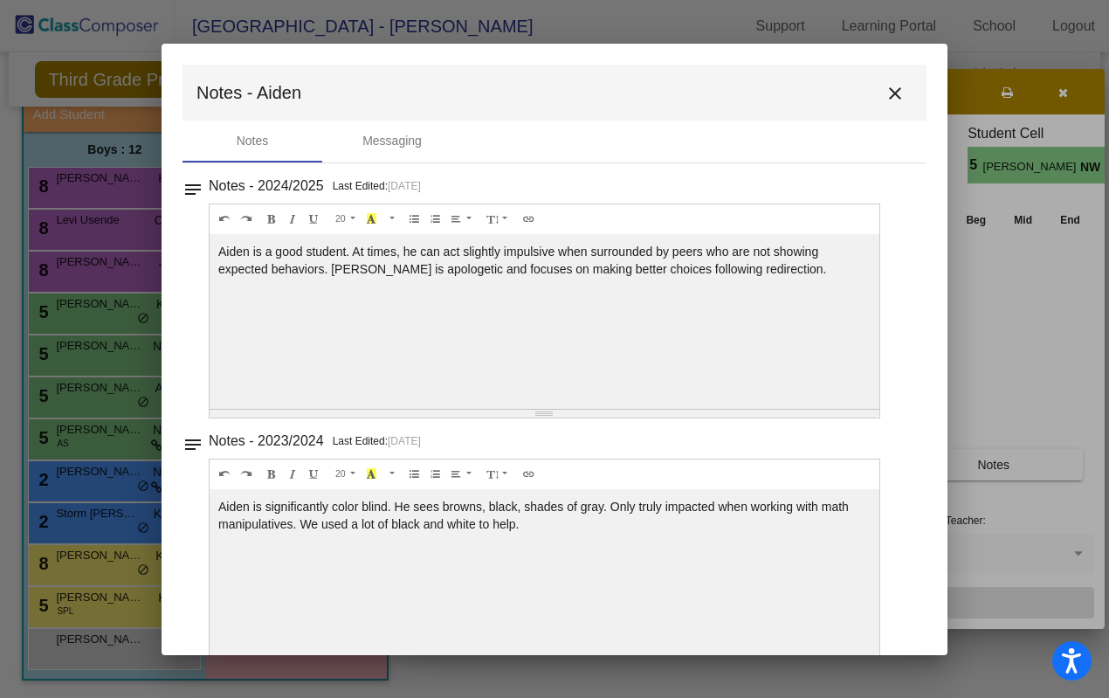
click at [889, 94] on mat-icon "close" at bounding box center [895, 93] width 21 height 21
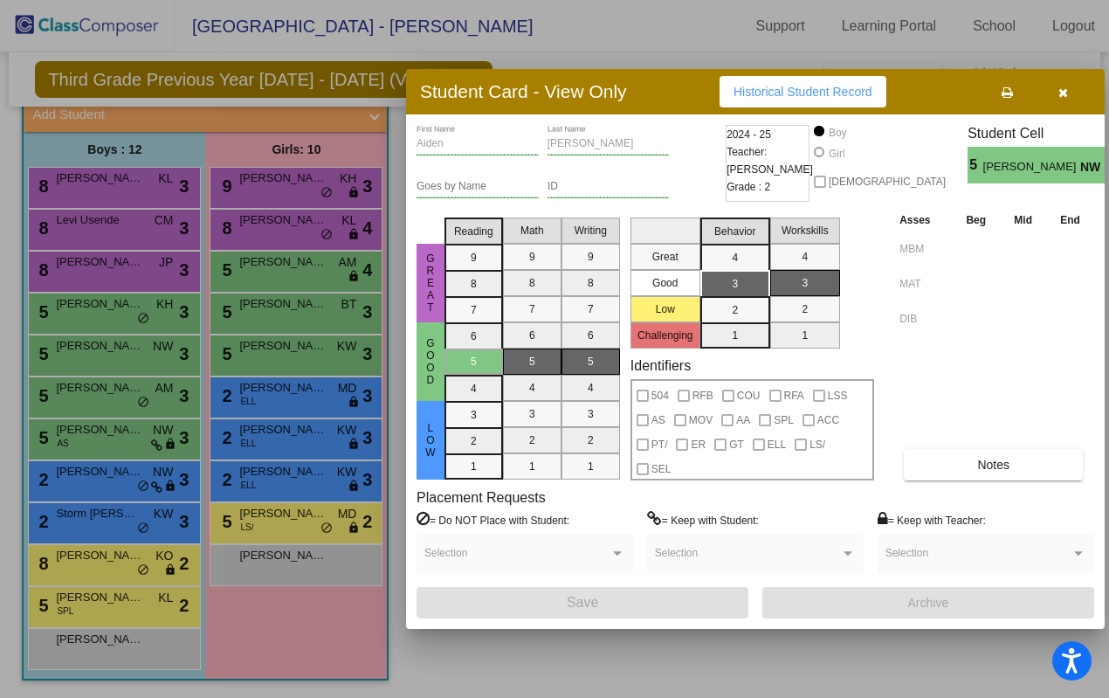
click at [341, 290] on div at bounding box center [554, 349] width 1109 height 698
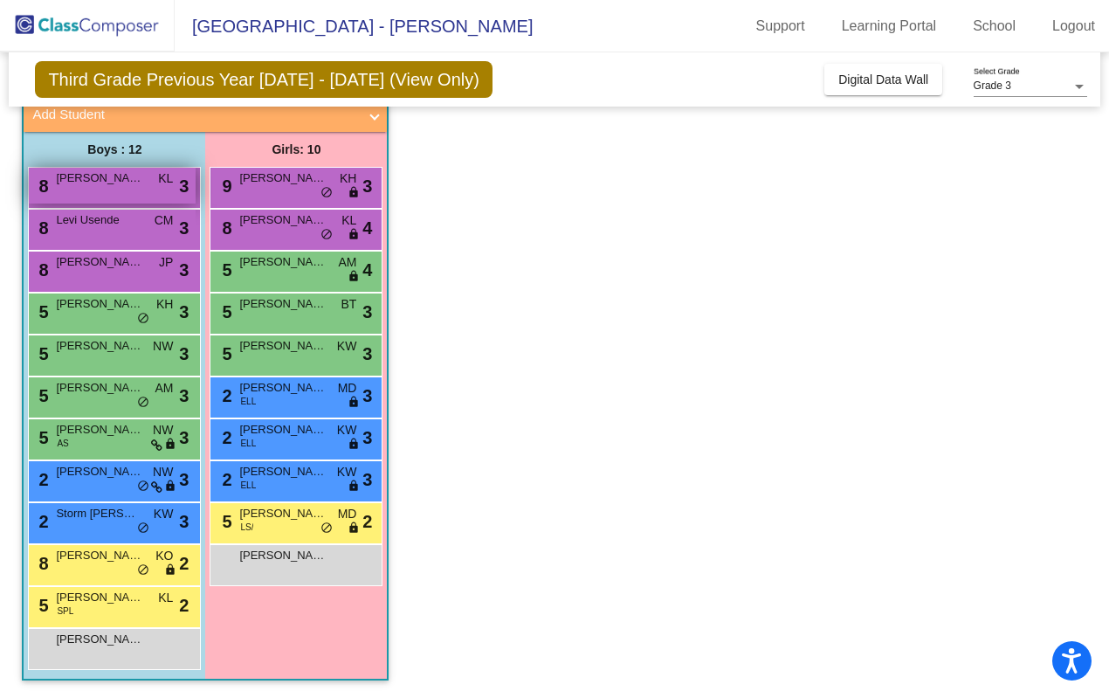
click at [100, 174] on span "[PERSON_NAME]" at bounding box center [99, 177] width 87 height 17
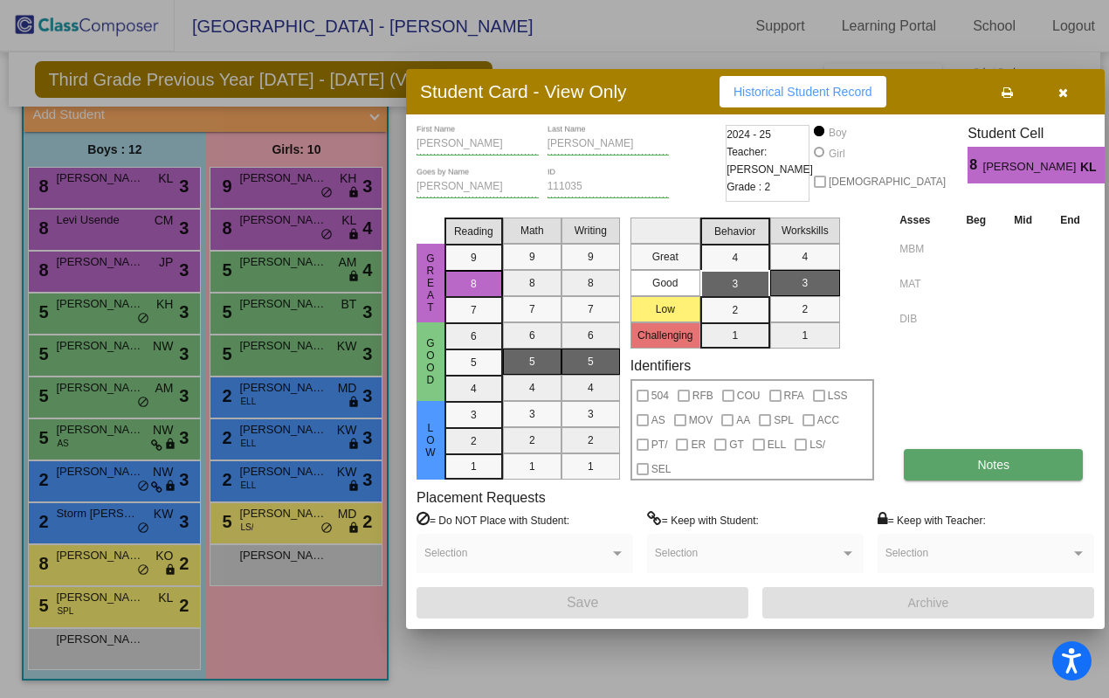
click at [1014, 465] on button "Notes" at bounding box center [993, 464] width 179 height 31
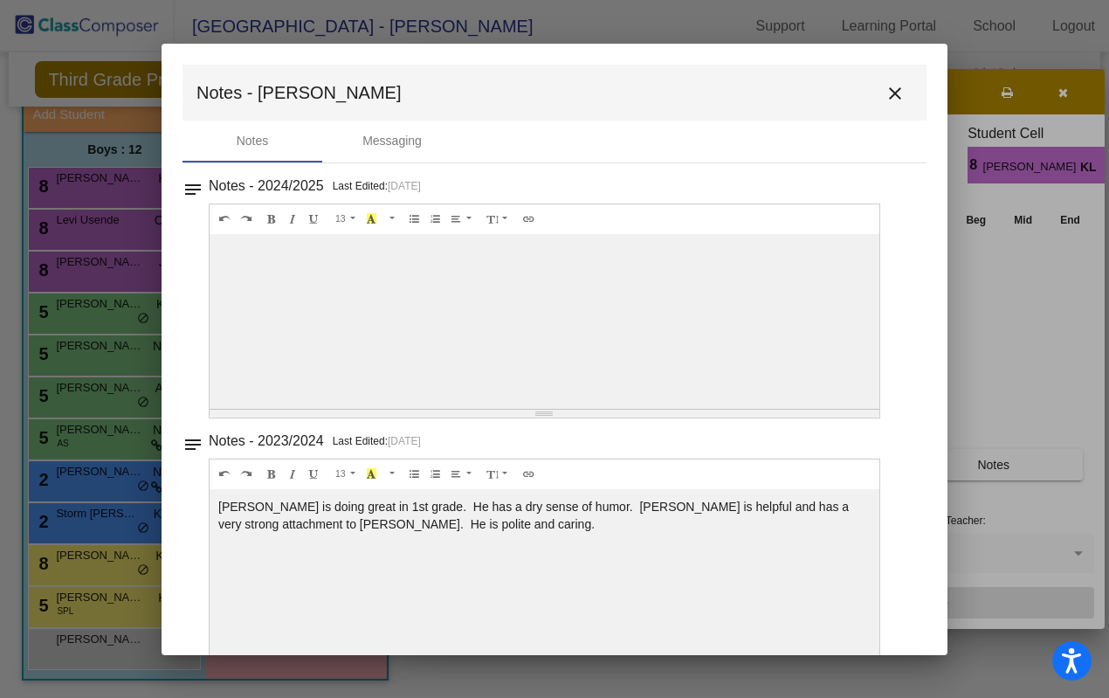
click at [893, 91] on mat-icon "close" at bounding box center [895, 93] width 21 height 21
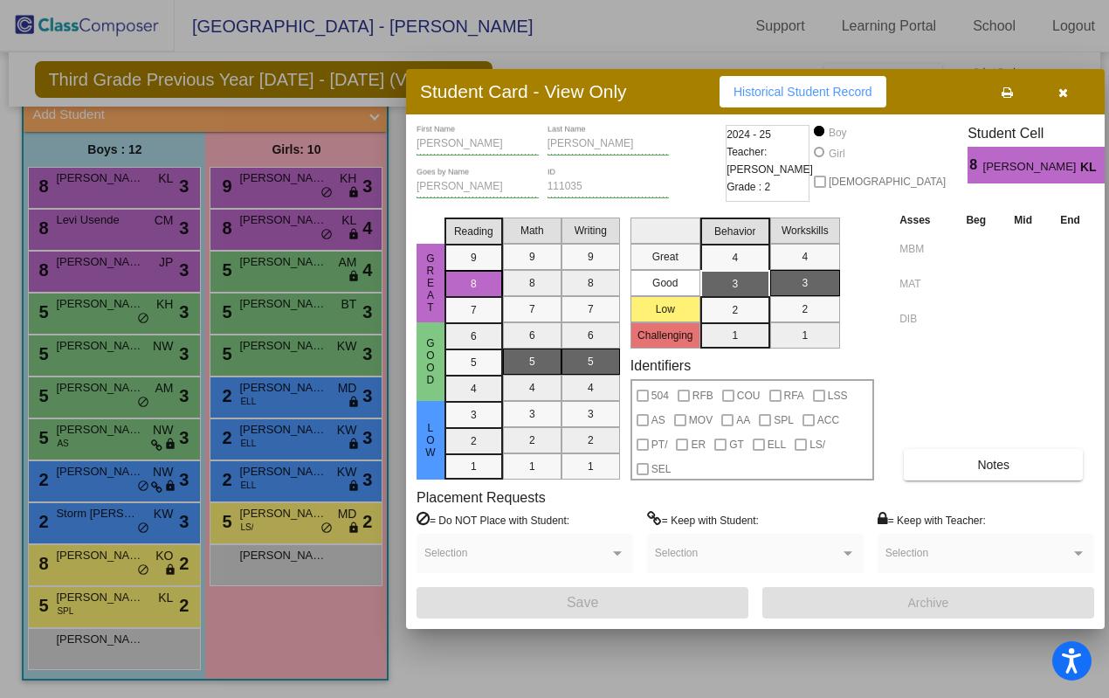
click at [371, 253] on div at bounding box center [554, 349] width 1109 height 698
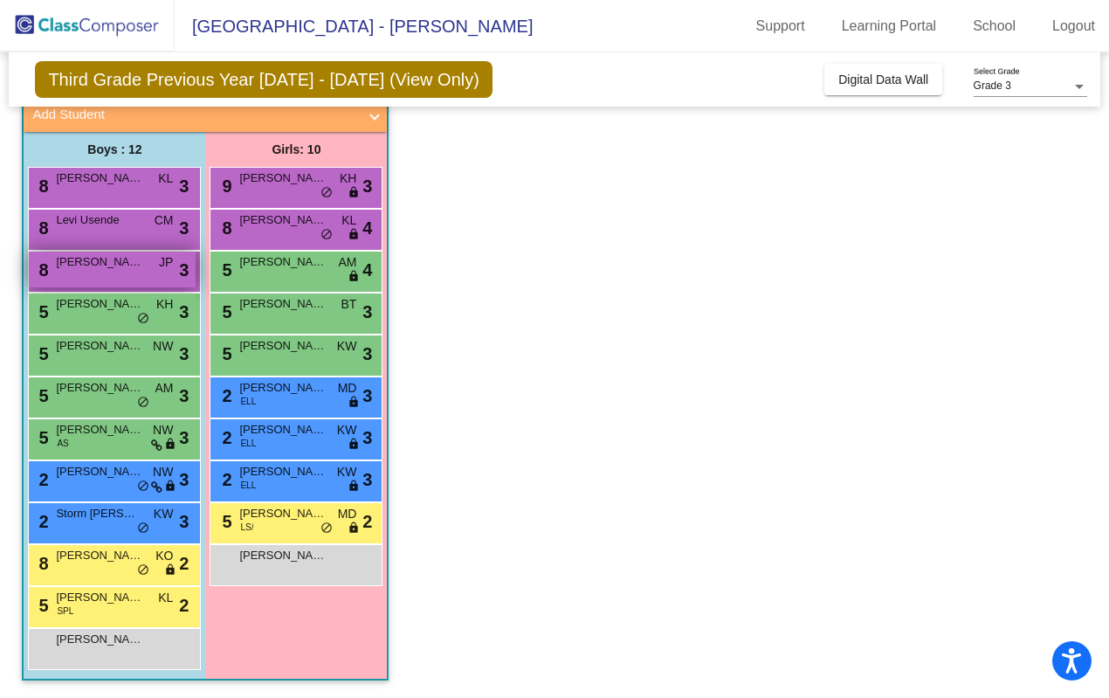
click at [98, 274] on div "8 [PERSON_NAME] JP lock do_not_disturb_alt 3" at bounding box center [112, 269] width 167 height 36
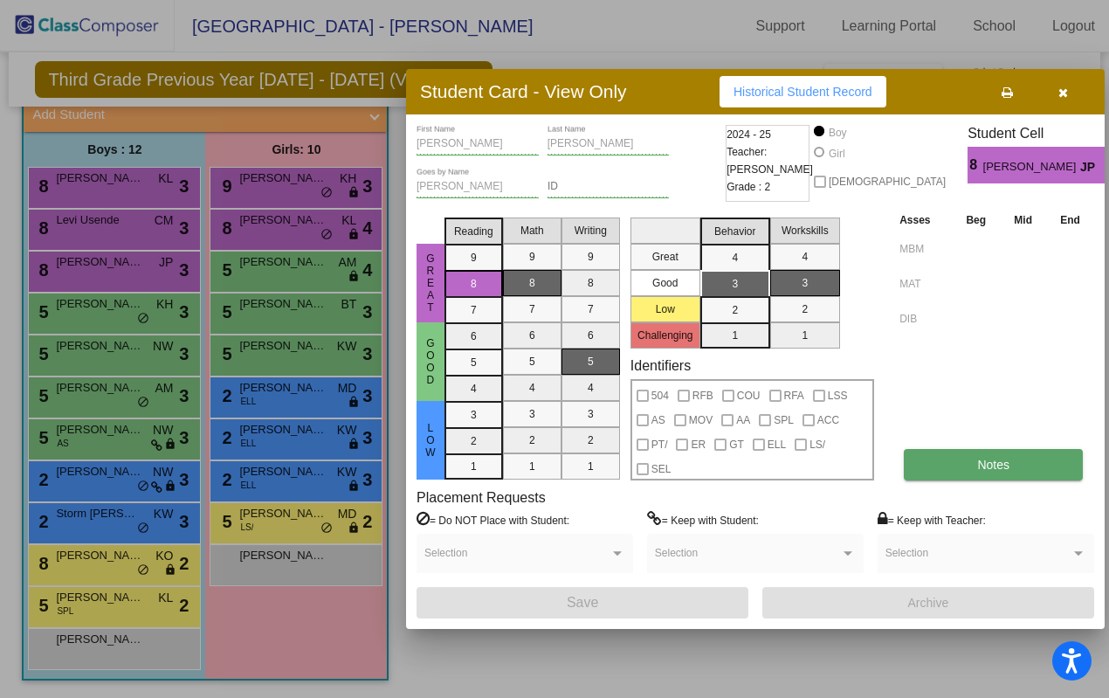
click at [975, 468] on button "Notes" at bounding box center [993, 464] width 179 height 31
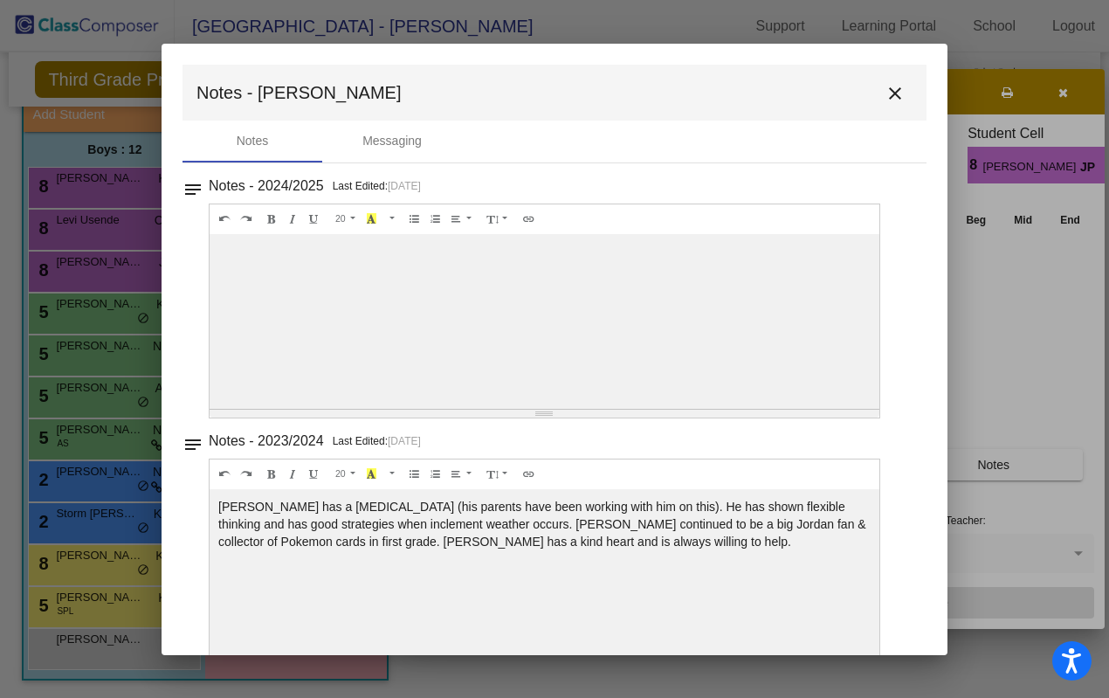
click at [885, 93] on mat-icon "close" at bounding box center [895, 93] width 21 height 21
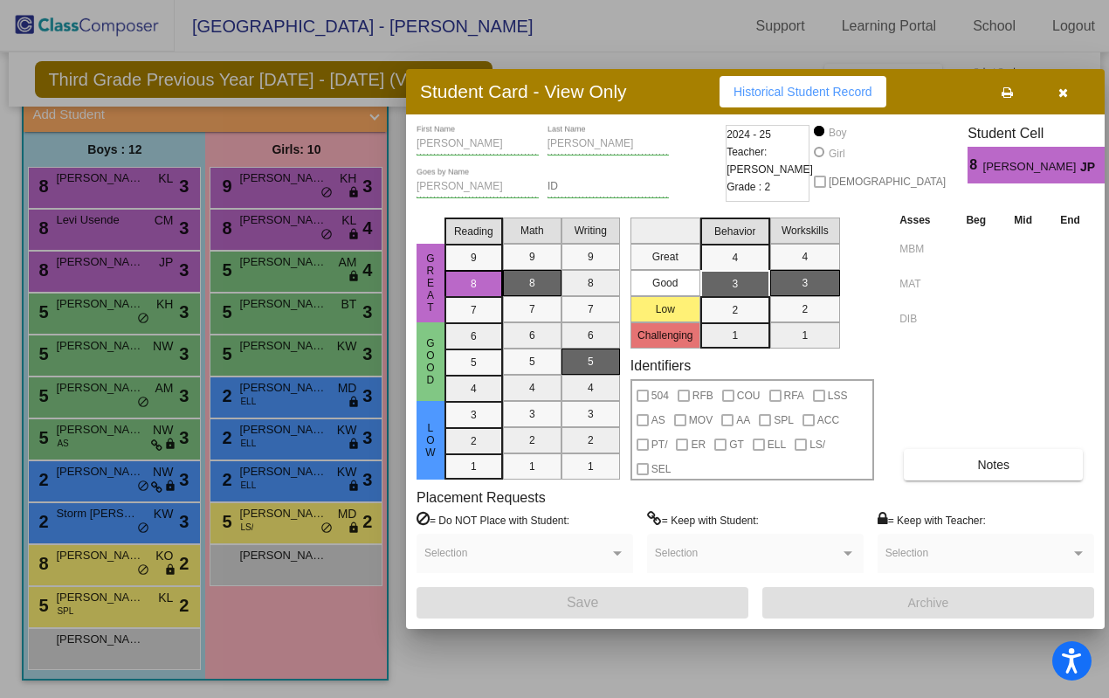
click at [352, 199] on div at bounding box center [554, 349] width 1109 height 698
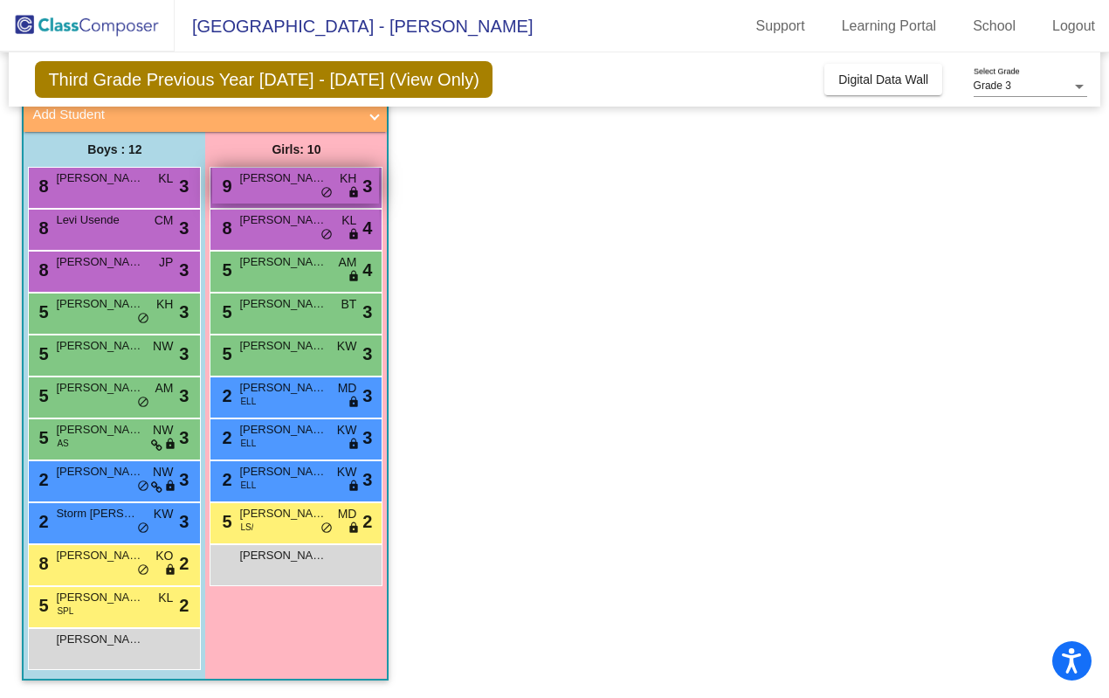
click at [331, 169] on div "9 [PERSON_NAME] KH lock do_not_disturb_alt 3" at bounding box center [295, 186] width 167 height 36
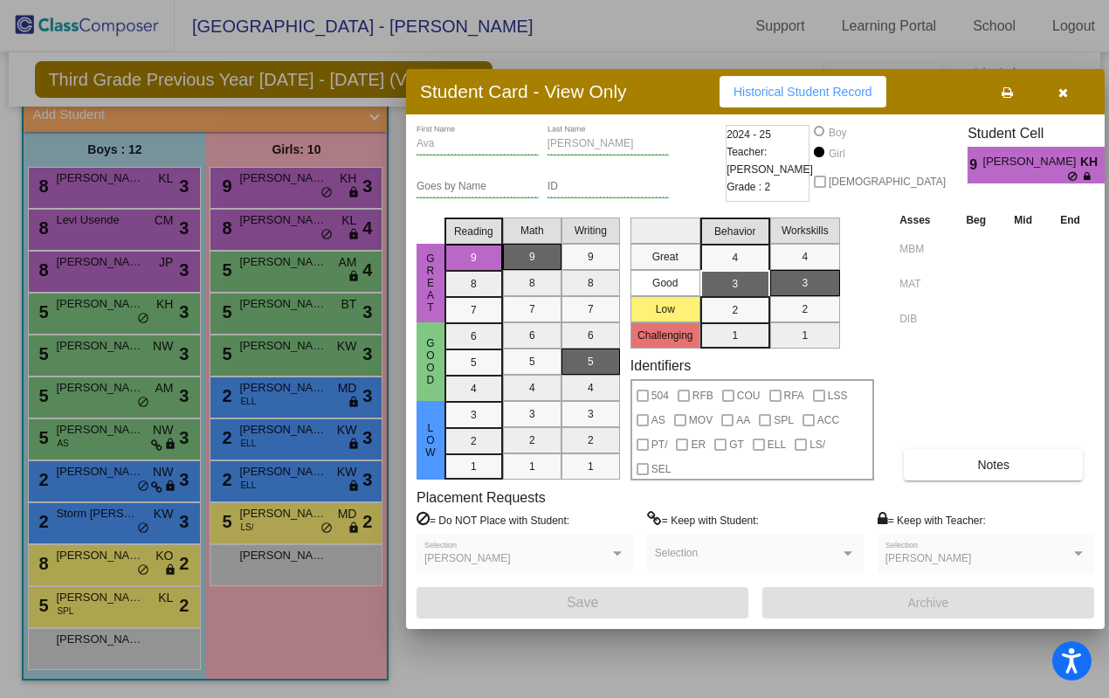
click at [1067, 94] on icon "button" at bounding box center [1063, 92] width 10 height 12
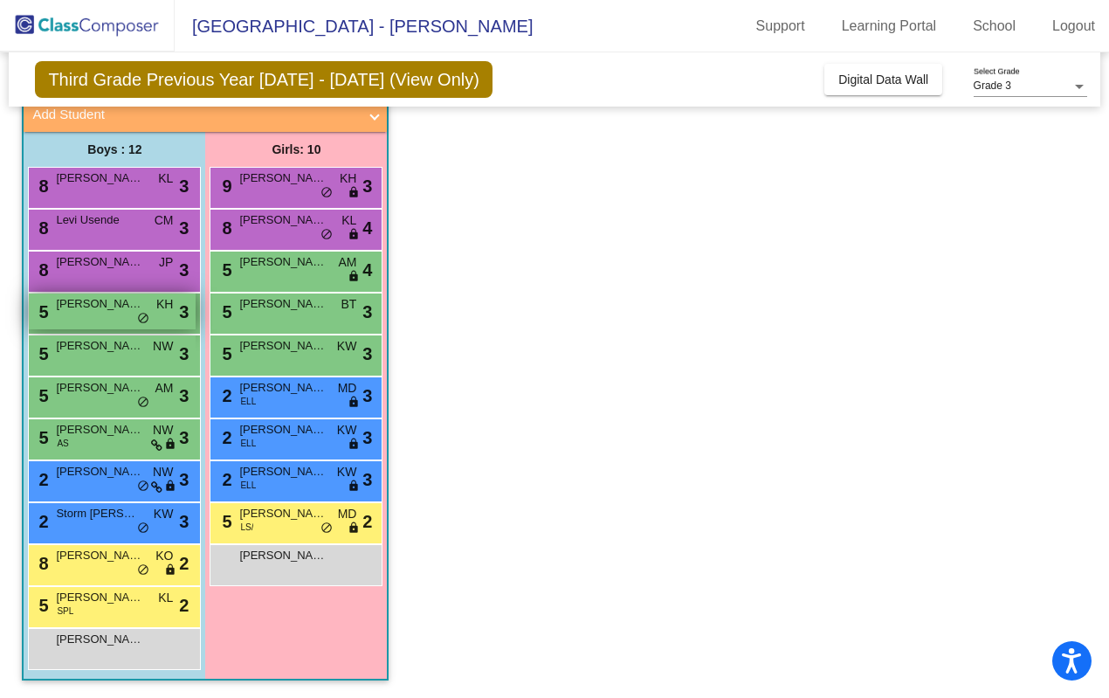
click at [114, 316] on div "5 [PERSON_NAME] KH lock do_not_disturb_alt 3" at bounding box center [112, 311] width 167 height 36
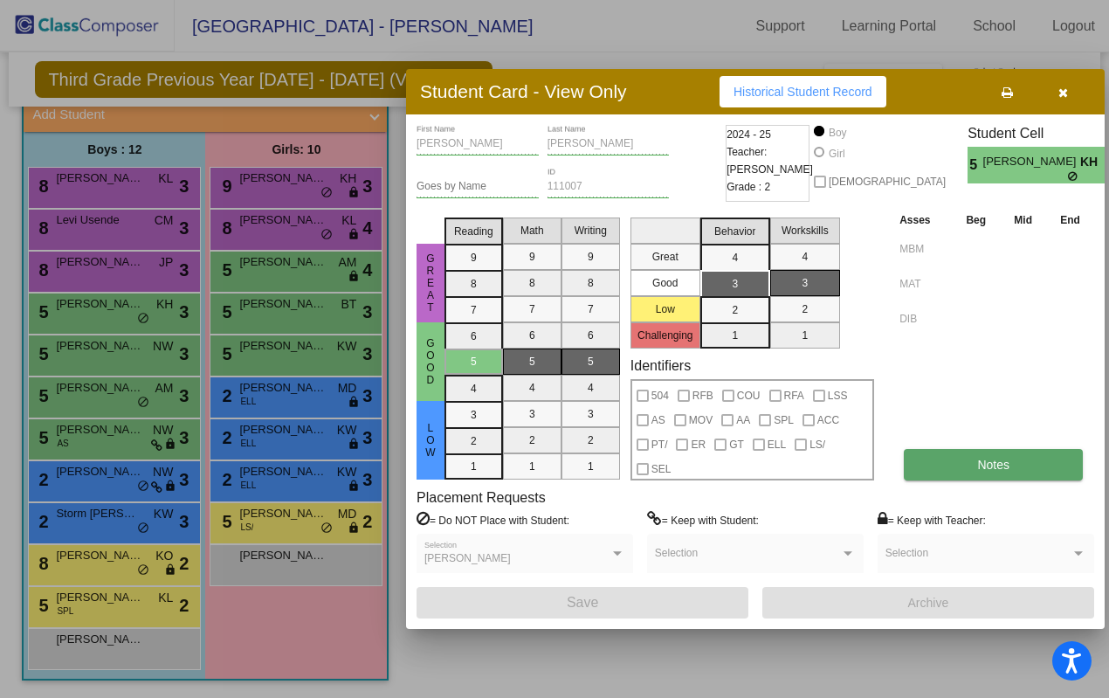
click at [968, 465] on button "Notes" at bounding box center [993, 464] width 179 height 31
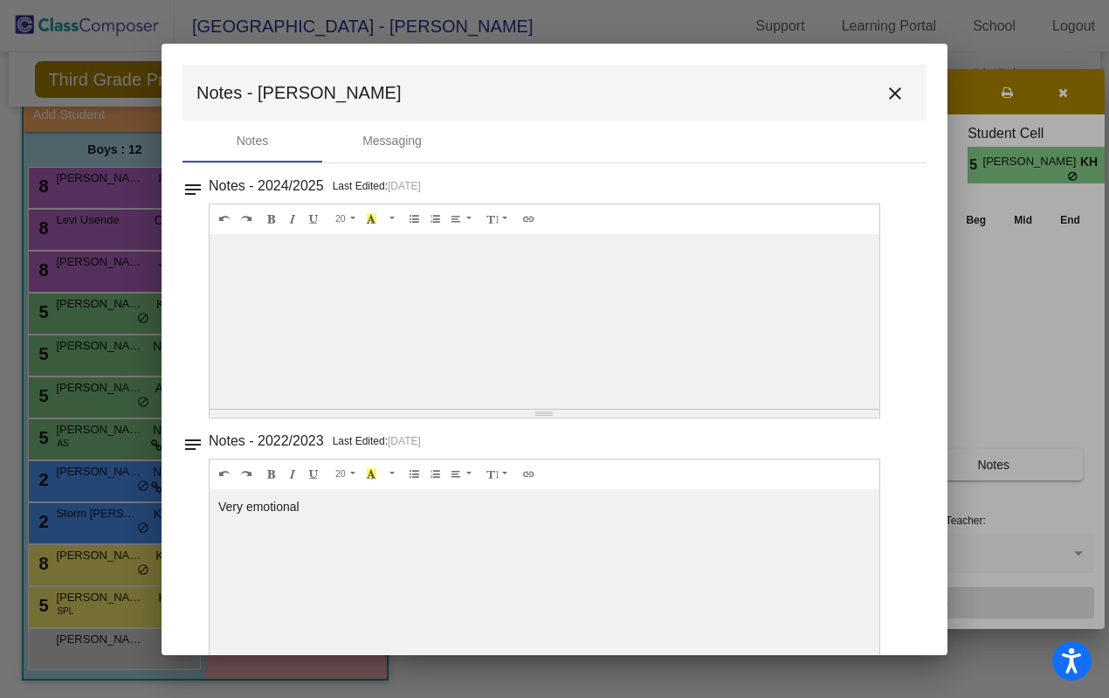
scroll to position [40, 0]
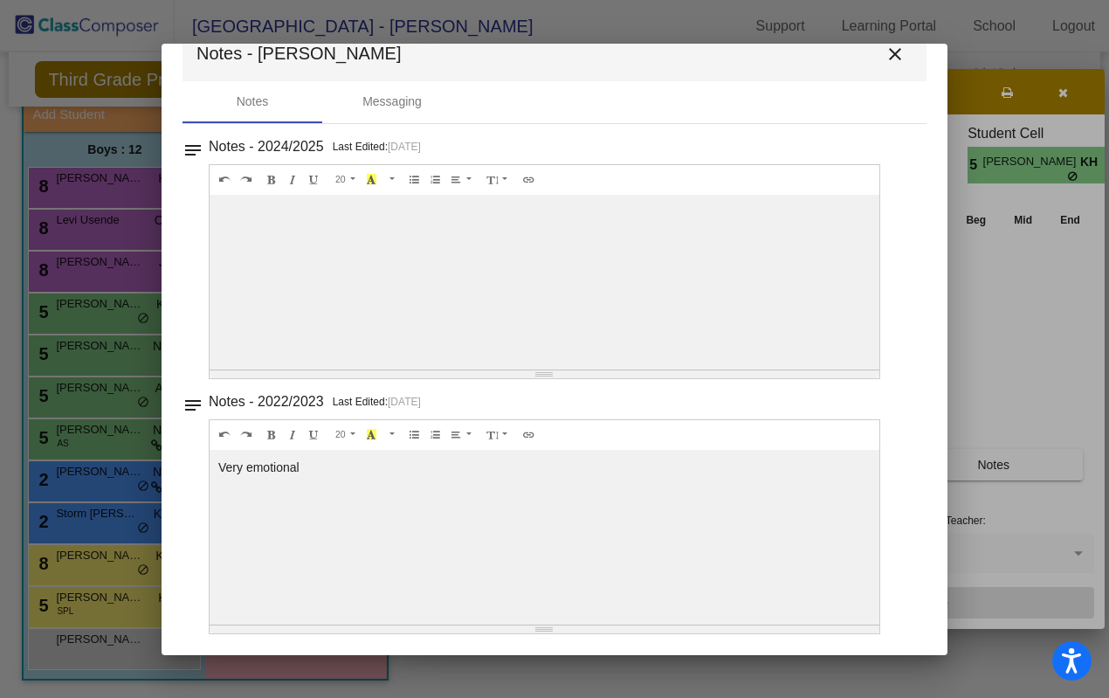
click at [889, 50] on mat-icon "close" at bounding box center [895, 54] width 21 height 21
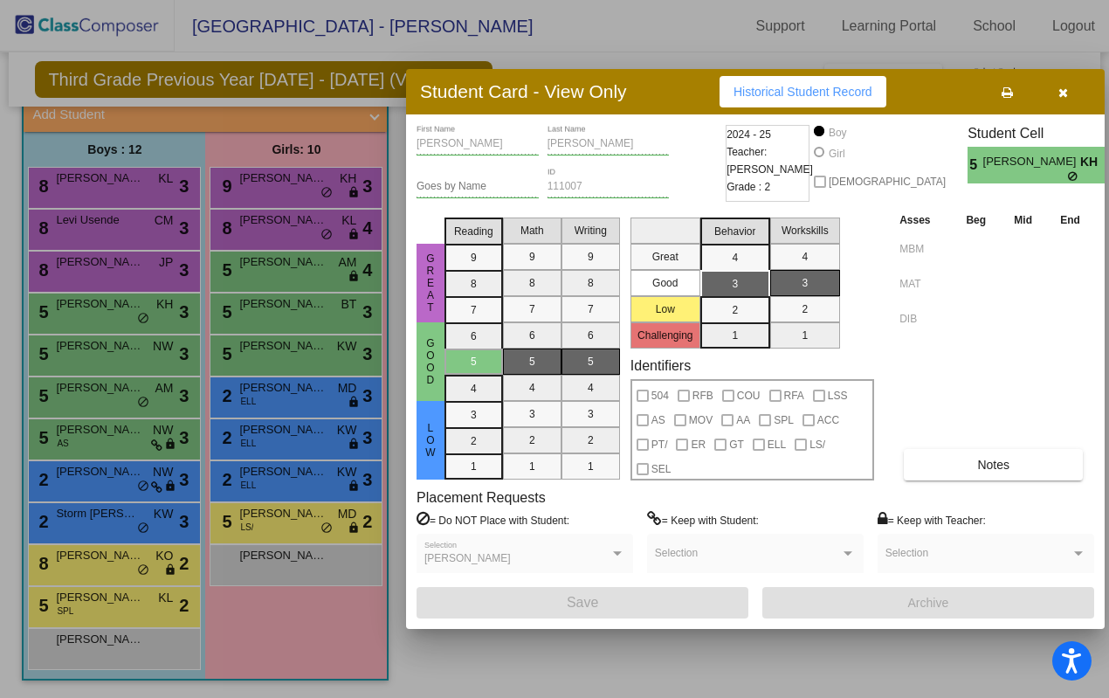
click at [358, 156] on div at bounding box center [554, 349] width 1109 height 698
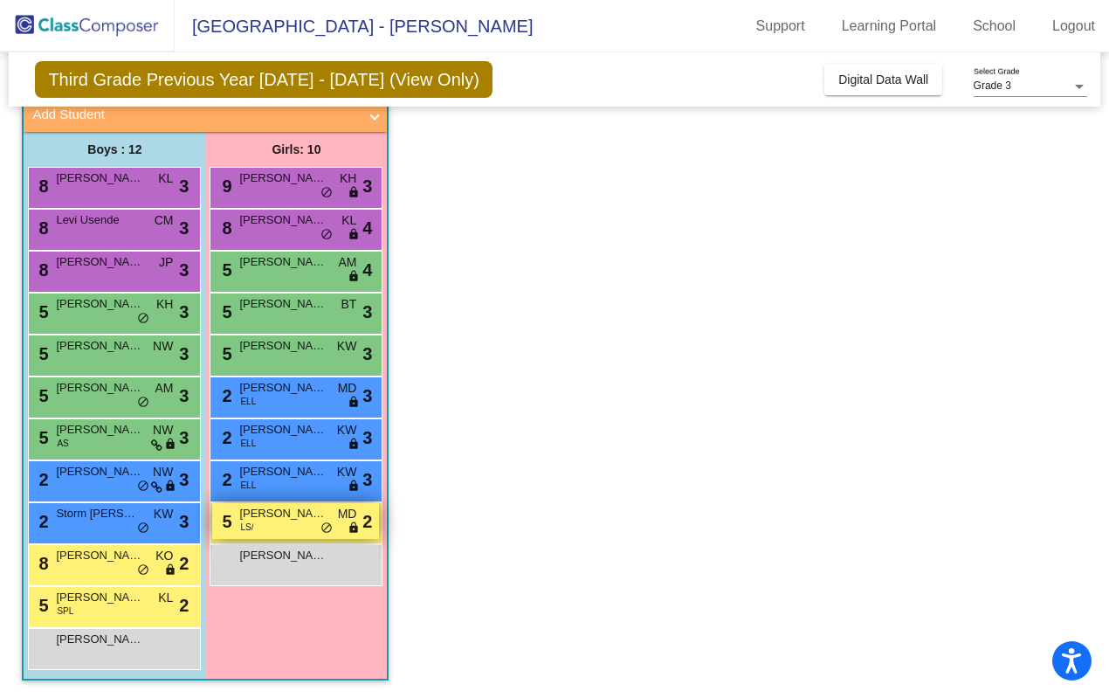
click at [277, 519] on span "[PERSON_NAME] [PERSON_NAME]" at bounding box center [282, 513] width 87 height 17
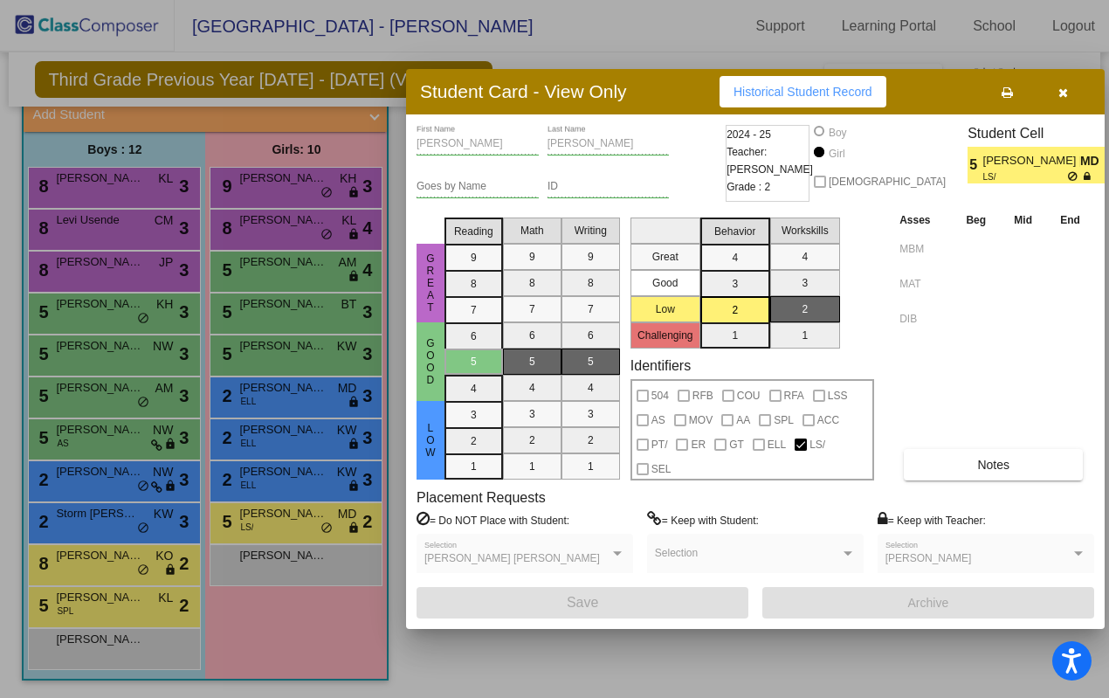
click at [1058, 92] on icon "button" at bounding box center [1063, 92] width 10 height 12
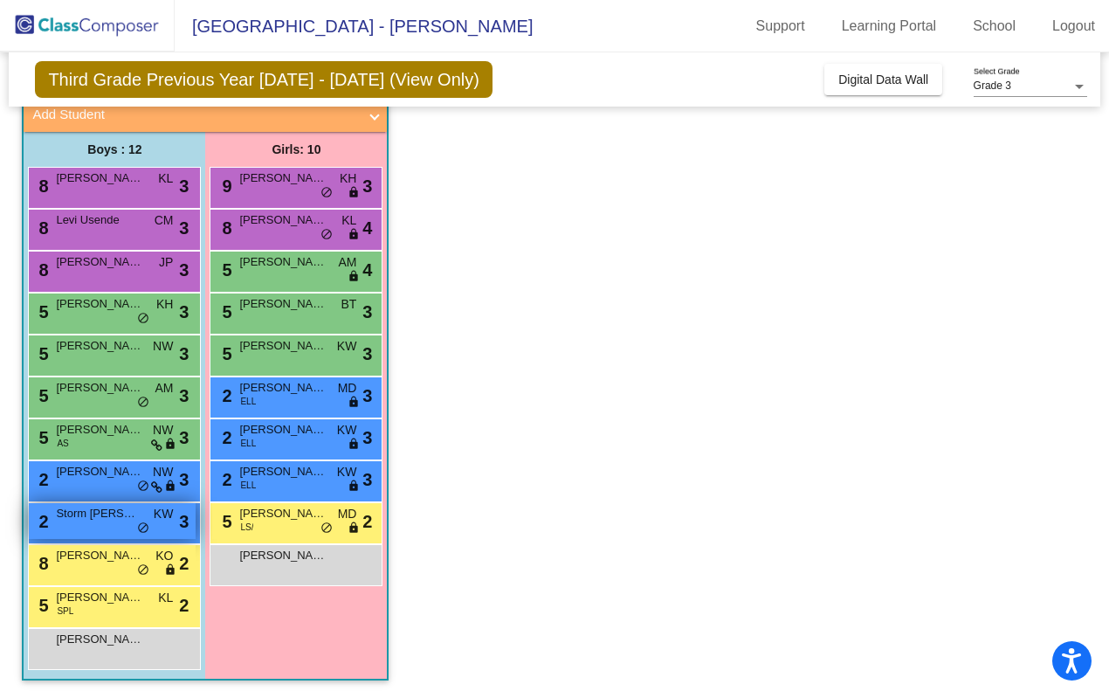
click at [111, 517] on span "Storm [PERSON_NAME]" at bounding box center [99, 513] width 87 height 17
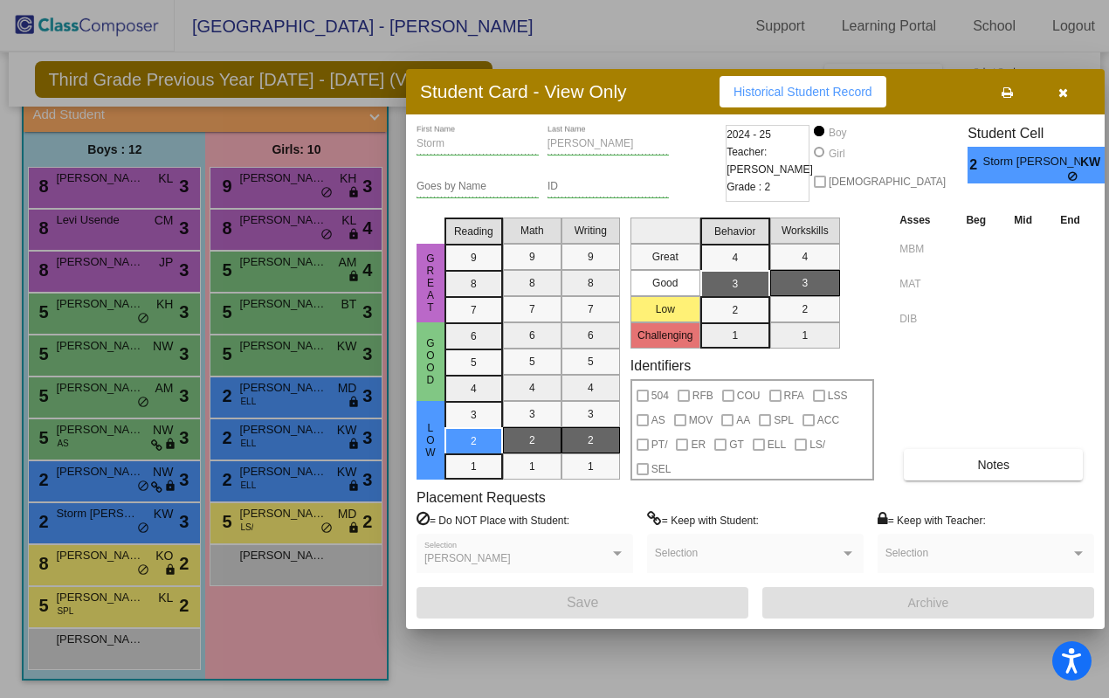
click at [1070, 87] on button "button" at bounding box center [1063, 91] width 56 height 31
